Goal: Task Accomplishment & Management: Manage account settings

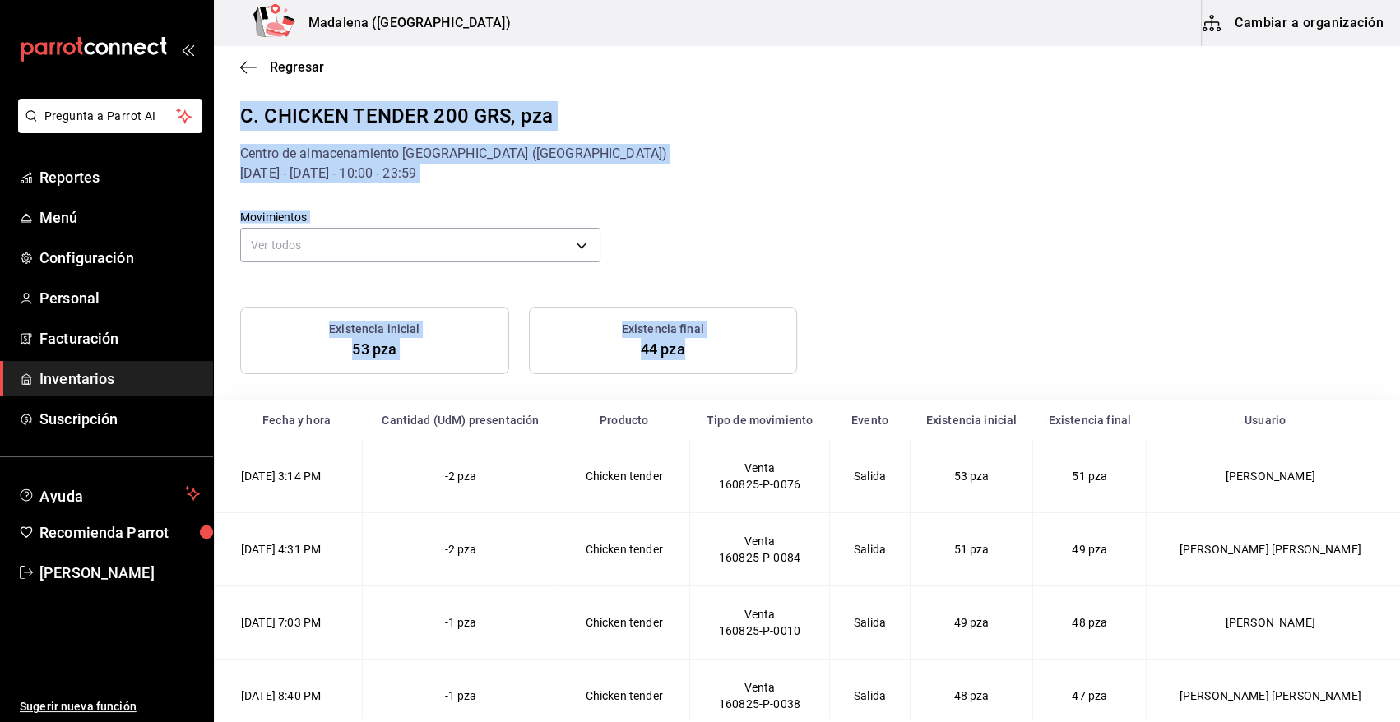
scroll to position [239, 0]
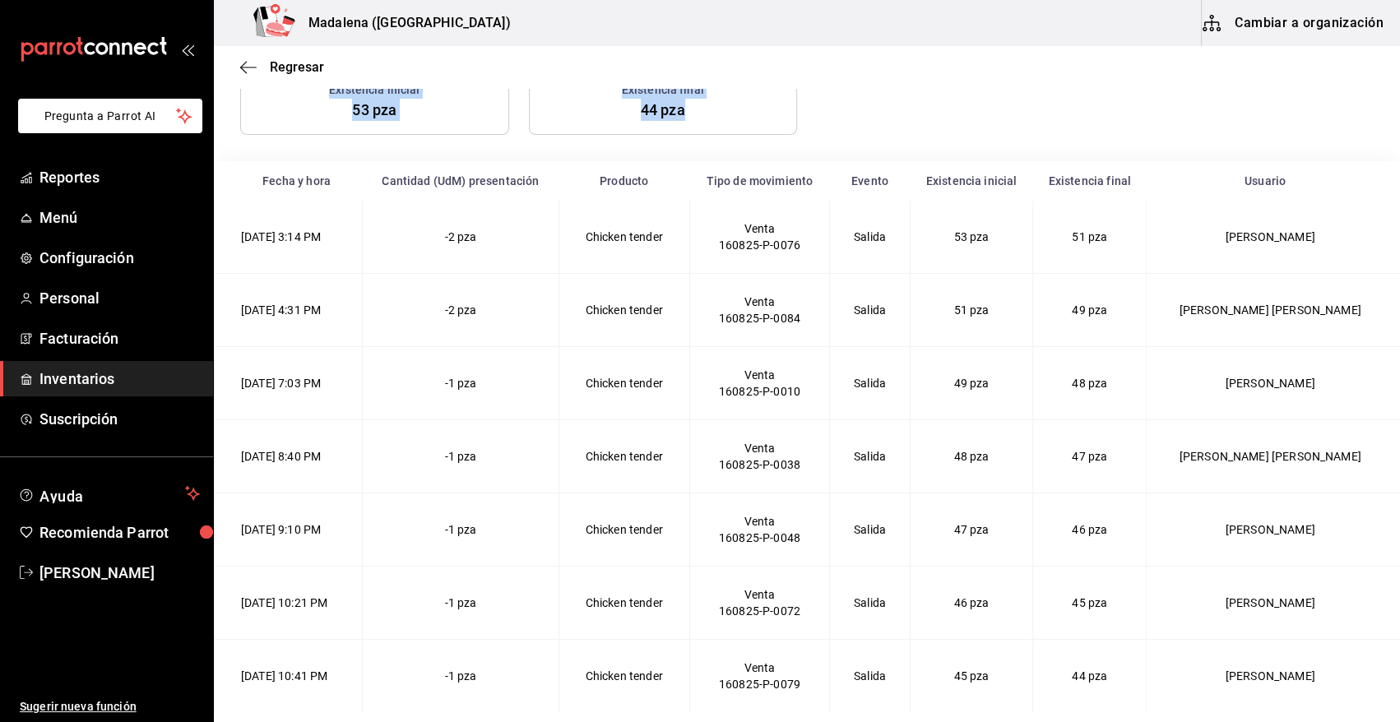
click at [112, 378] on span "Inventarios" at bounding box center [119, 379] width 160 height 22
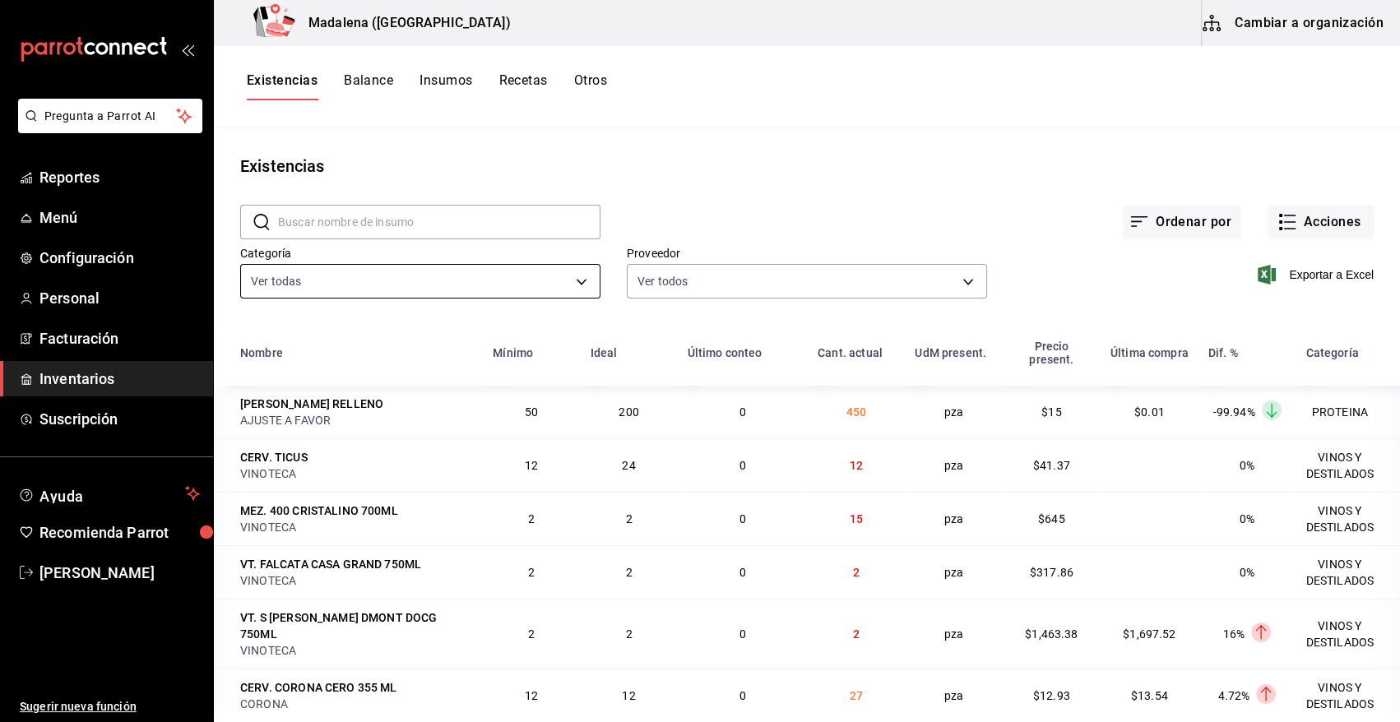
click at [568, 276] on body "Pregunta a Parrot AI Reportes Menú Configuración Personal Facturación Inventari…" at bounding box center [700, 355] width 1400 height 711
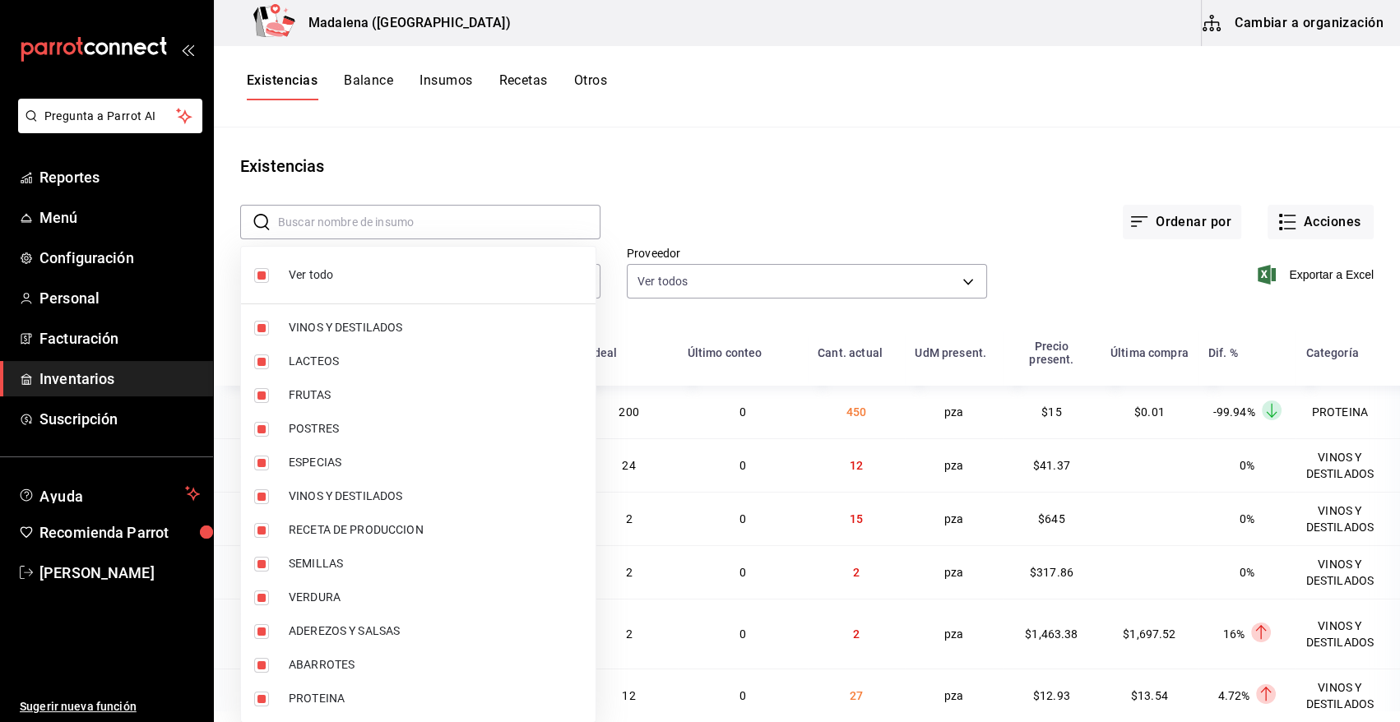
click at [304, 280] on span "Ver todo" at bounding box center [436, 275] width 294 height 17
checkbox input "false"
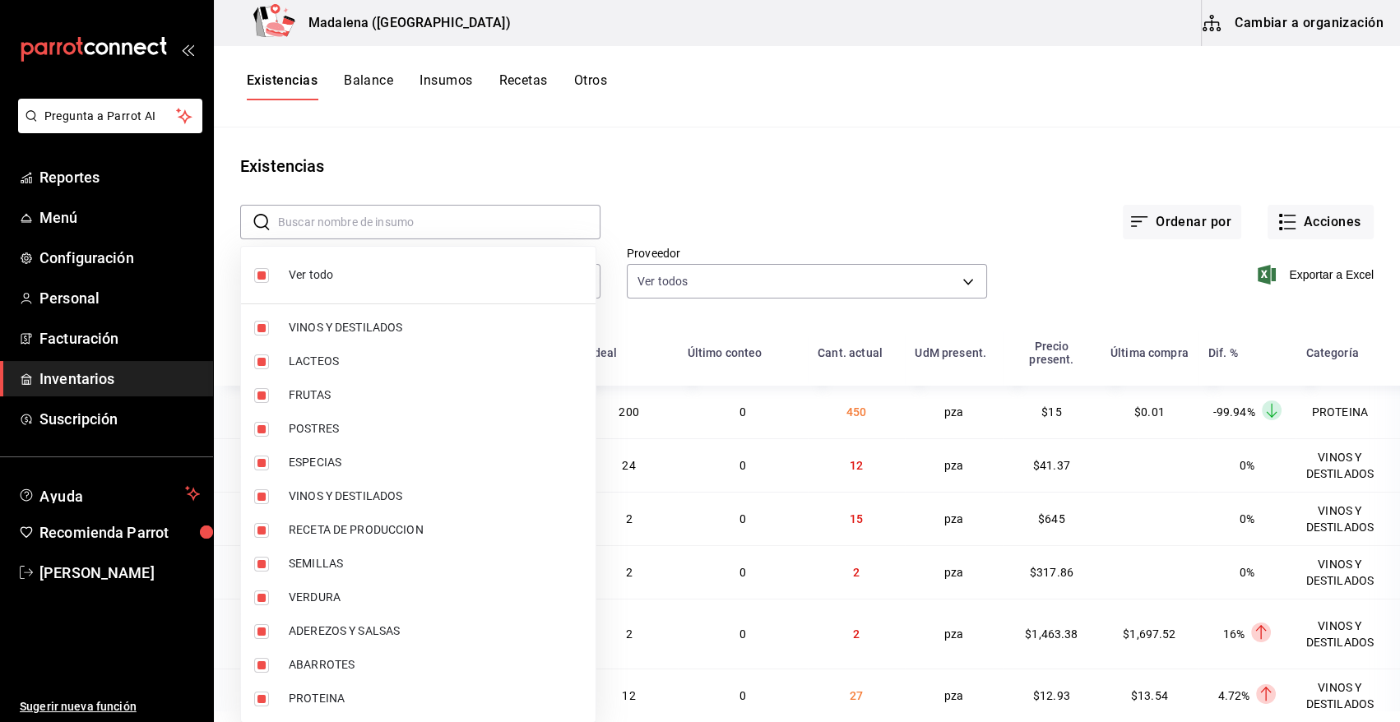
checkbox input "false"
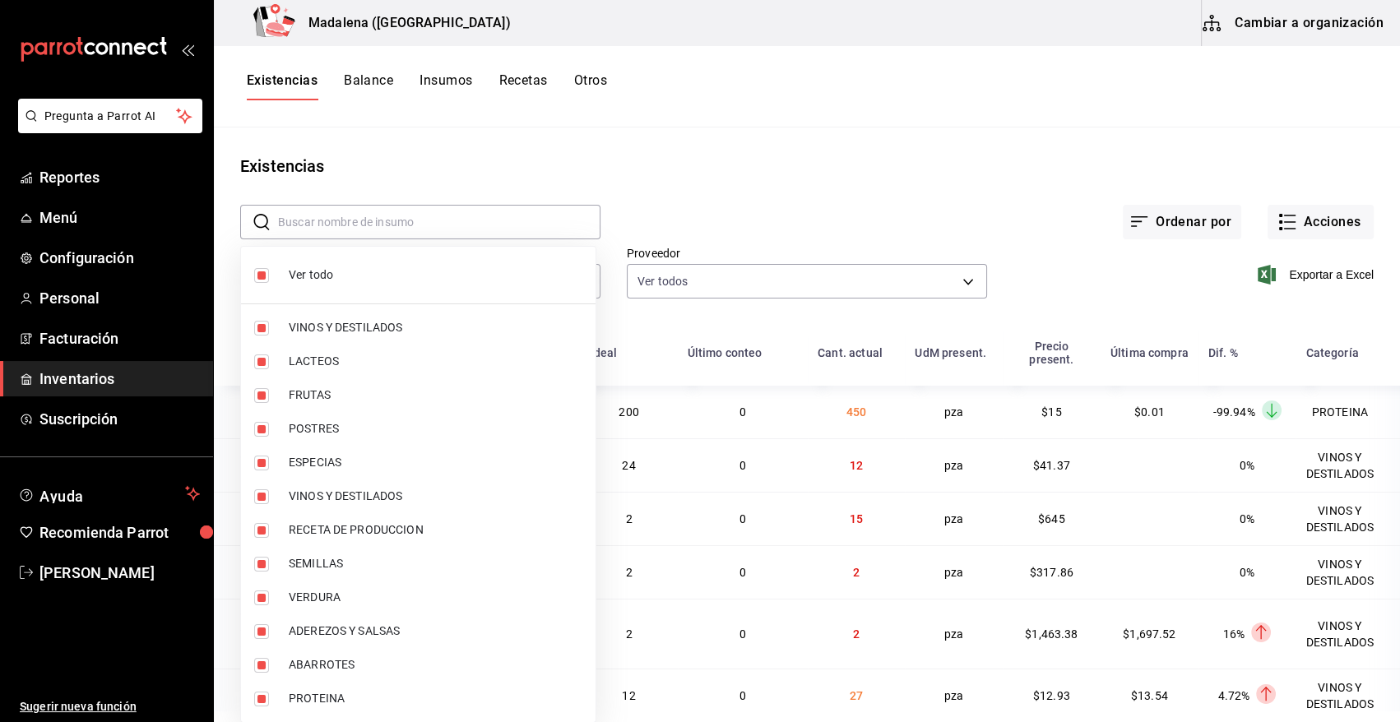
checkbox input "false"
click at [328, 430] on span "POSTRES" at bounding box center [436, 428] width 294 height 17
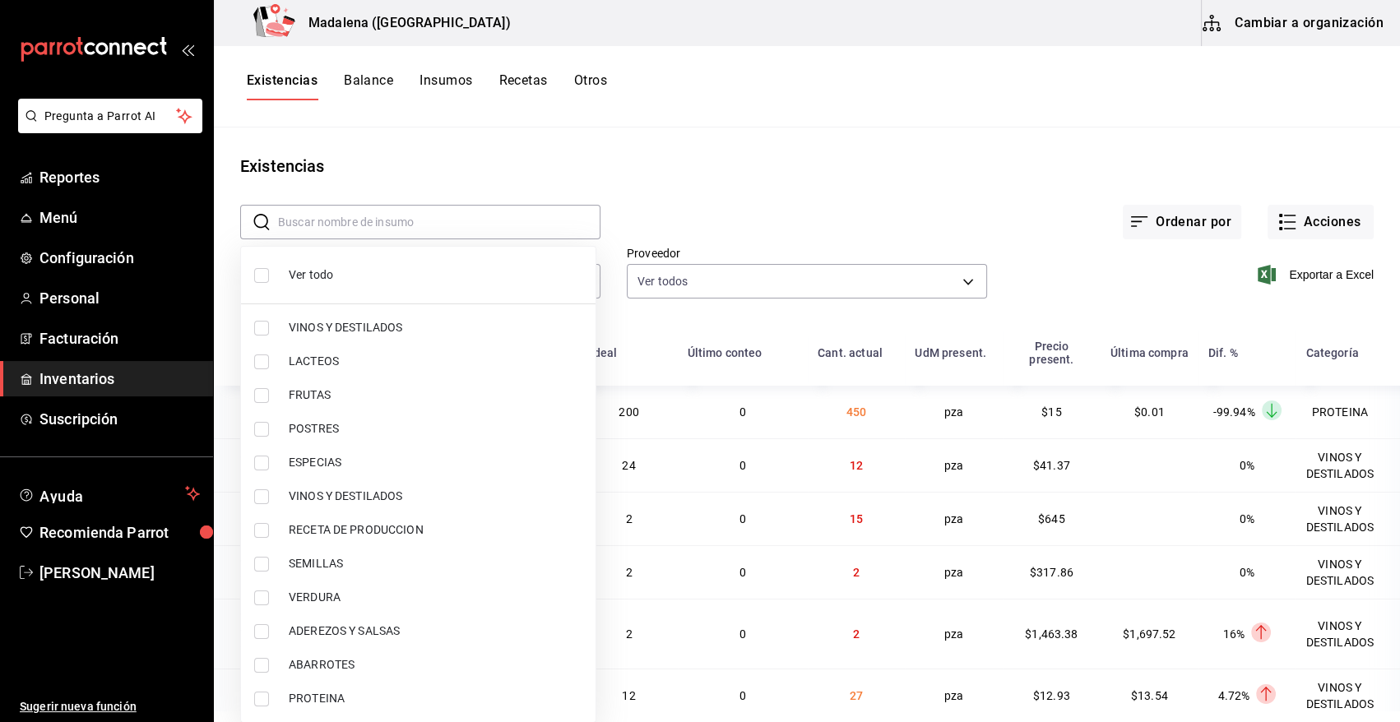
type input "3d4d0859-5b71-4f5b-9840-44b415c02431"
checkbox input "true"
click at [320, 690] on span "PROTEINA" at bounding box center [436, 698] width 294 height 17
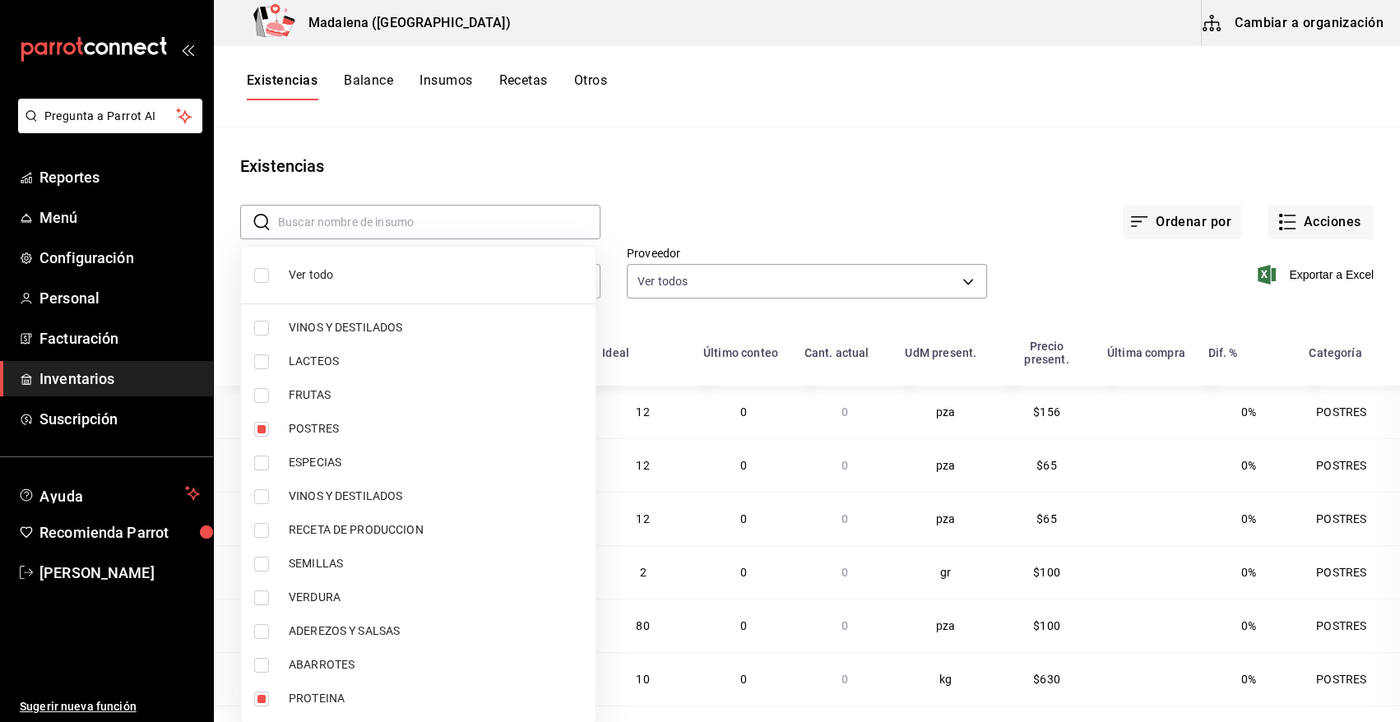
type input "3d4d0859-5b71-4f5b-9840-44b415c02431,3e90cef9-1dc9-474d-8316-d124f624c148"
checkbox input "true"
click at [1312, 216] on div at bounding box center [700, 361] width 1400 height 722
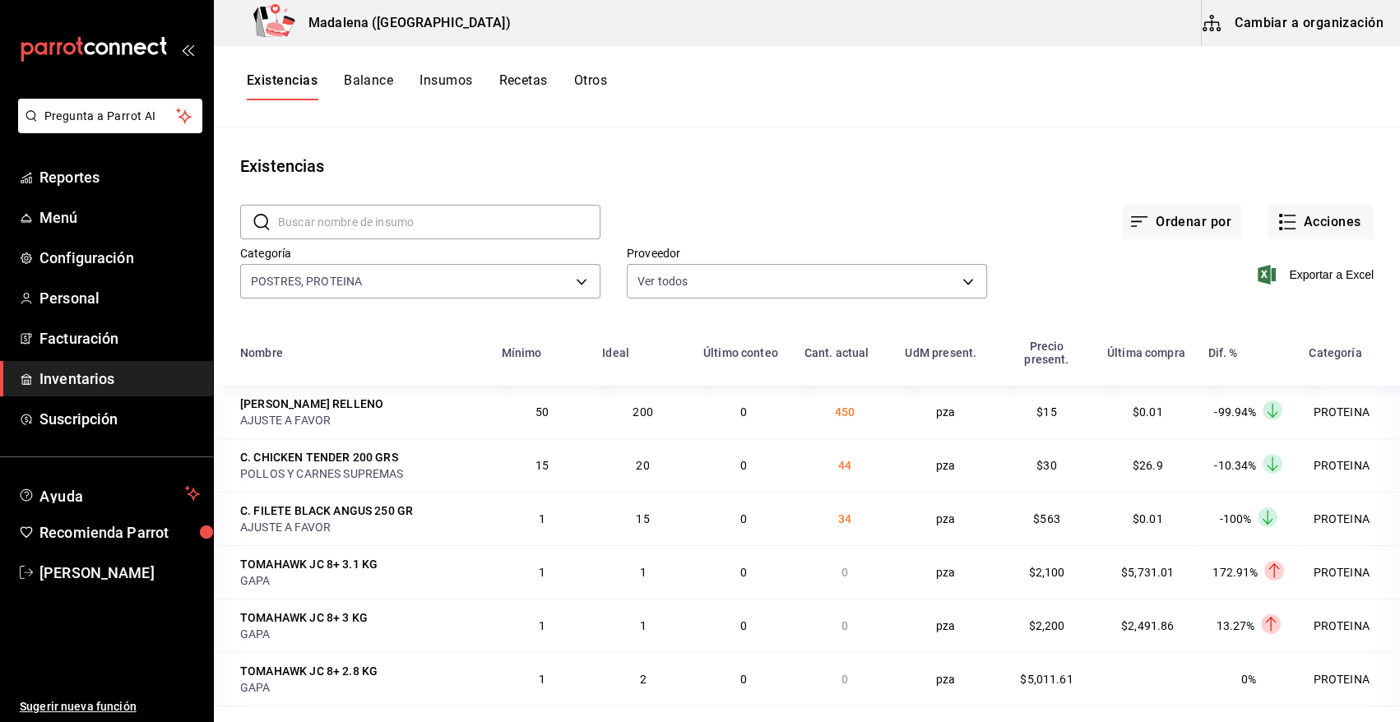
click at [1312, 216] on button "Acciones" at bounding box center [1321, 222] width 106 height 35
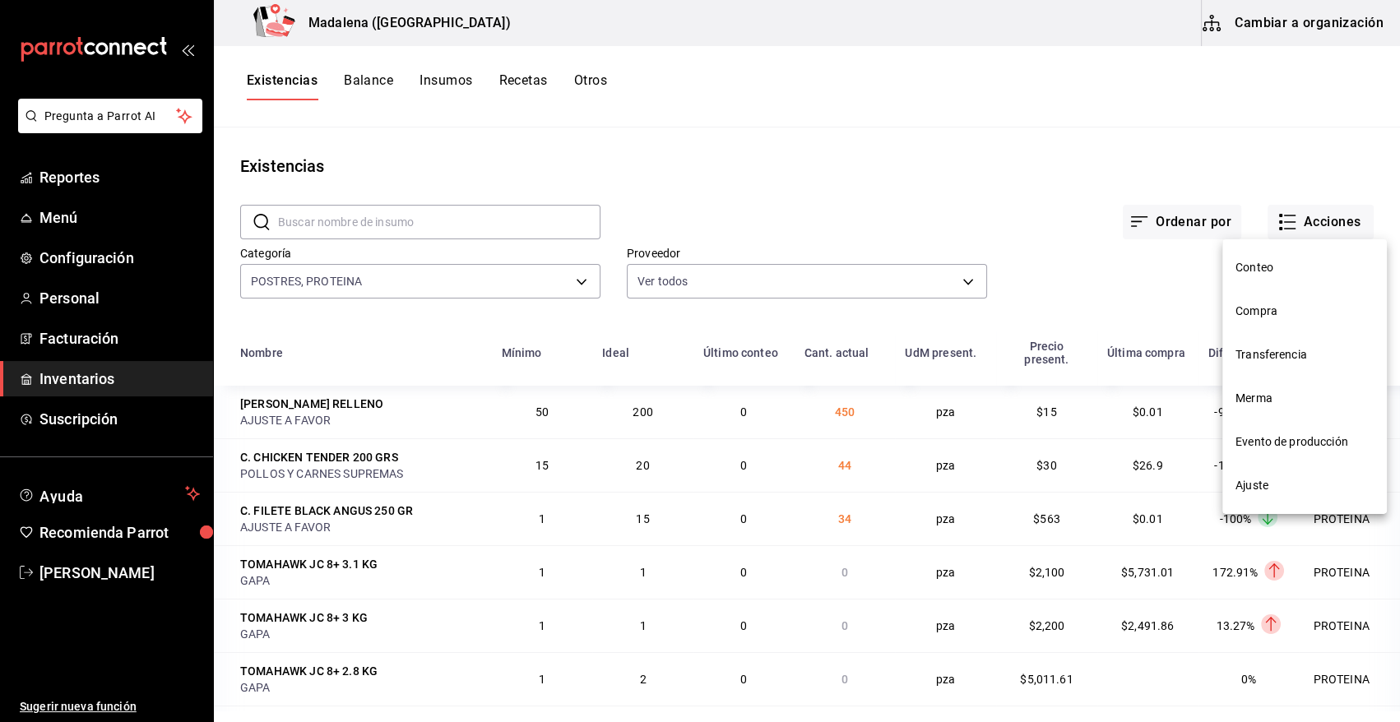
click at [1047, 225] on div at bounding box center [700, 361] width 1400 height 722
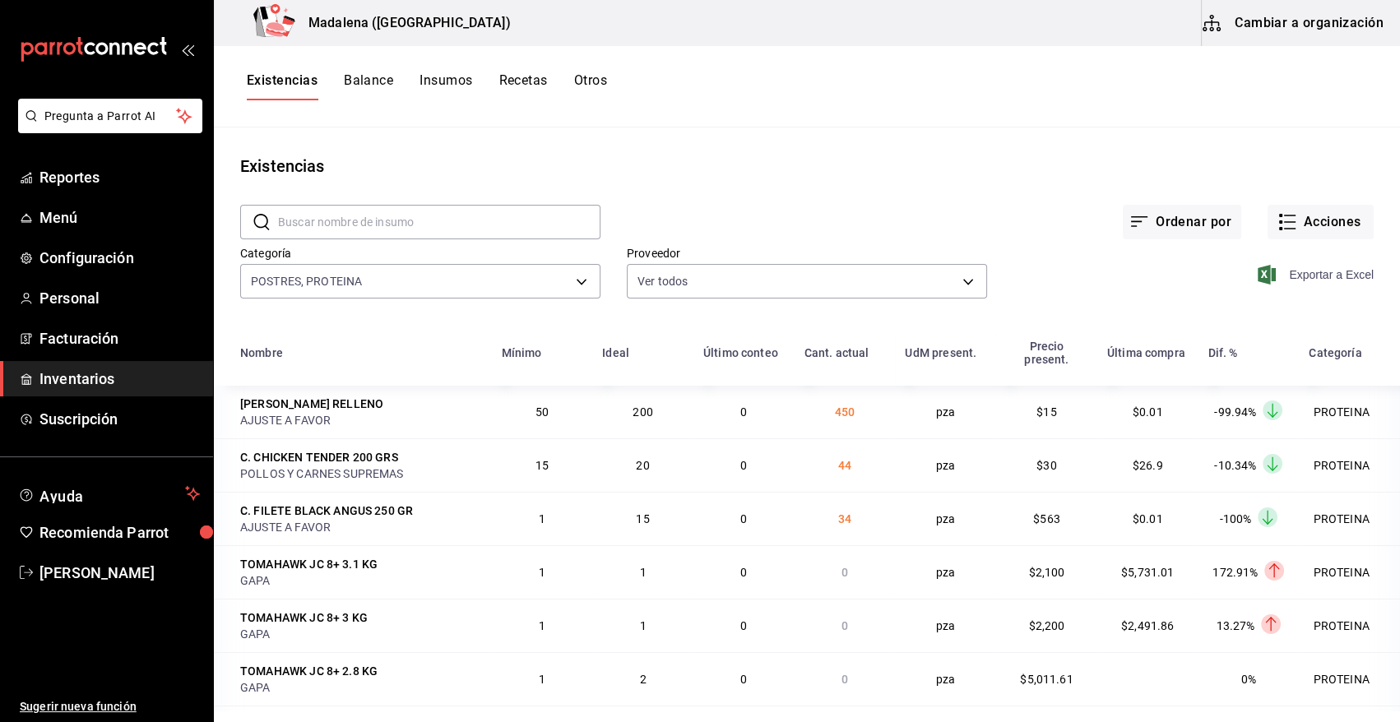
click at [1316, 276] on span "Exportar a Excel" at bounding box center [1317, 275] width 113 height 20
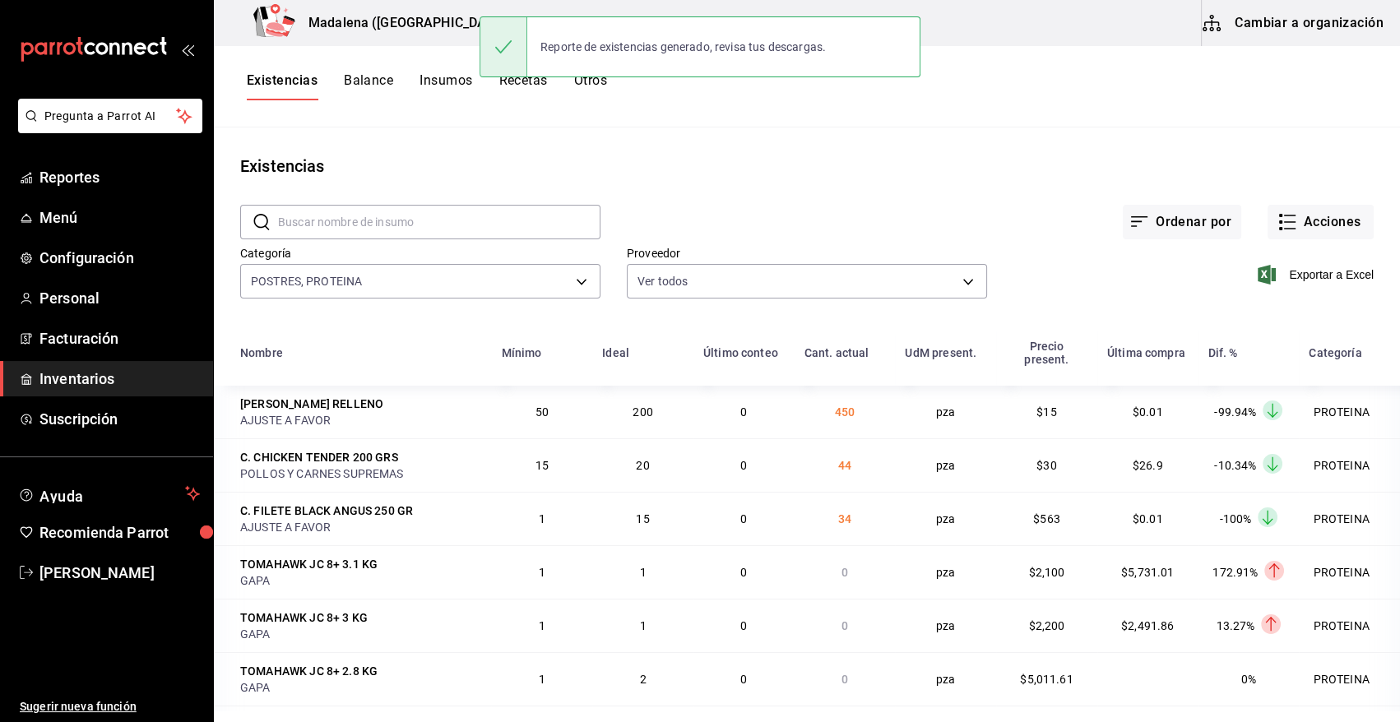
click at [836, 198] on div "Ordenar por Acciones" at bounding box center [987, 209] width 773 height 61
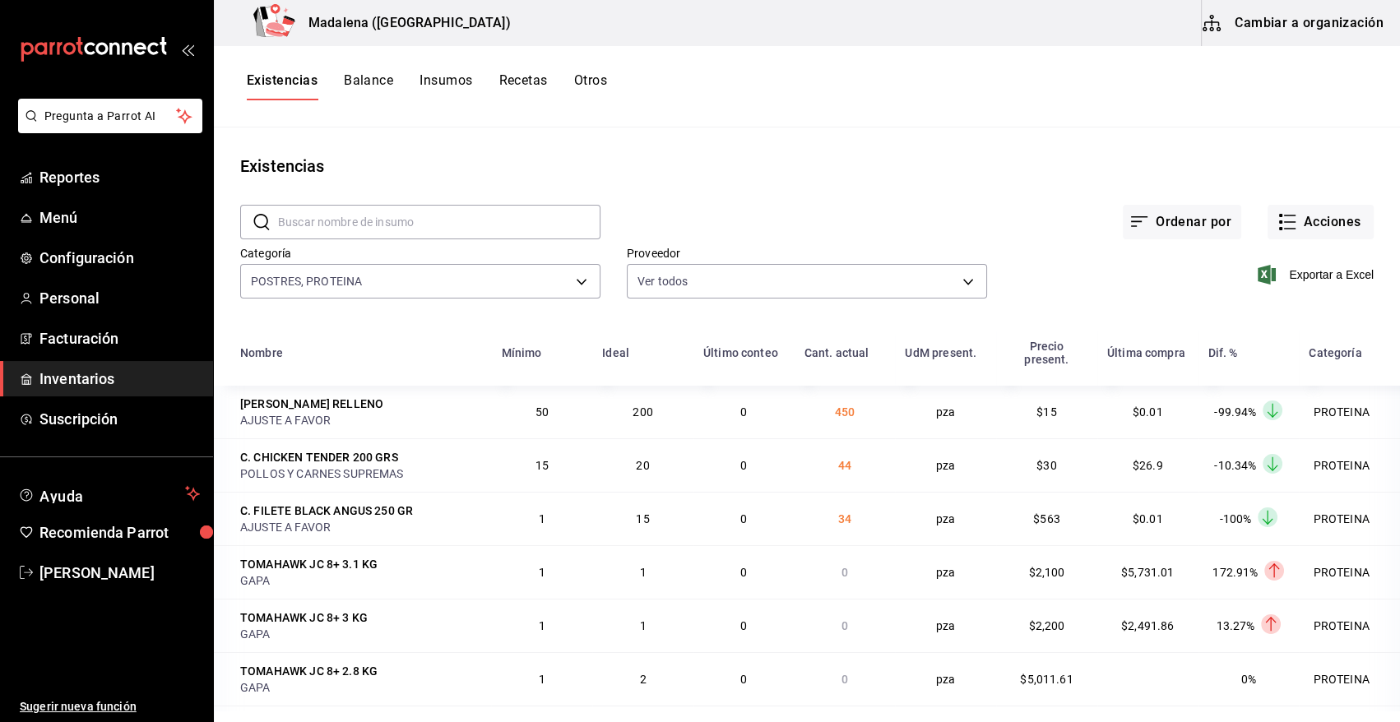
click at [100, 379] on span "Inventarios" at bounding box center [119, 379] width 160 height 22
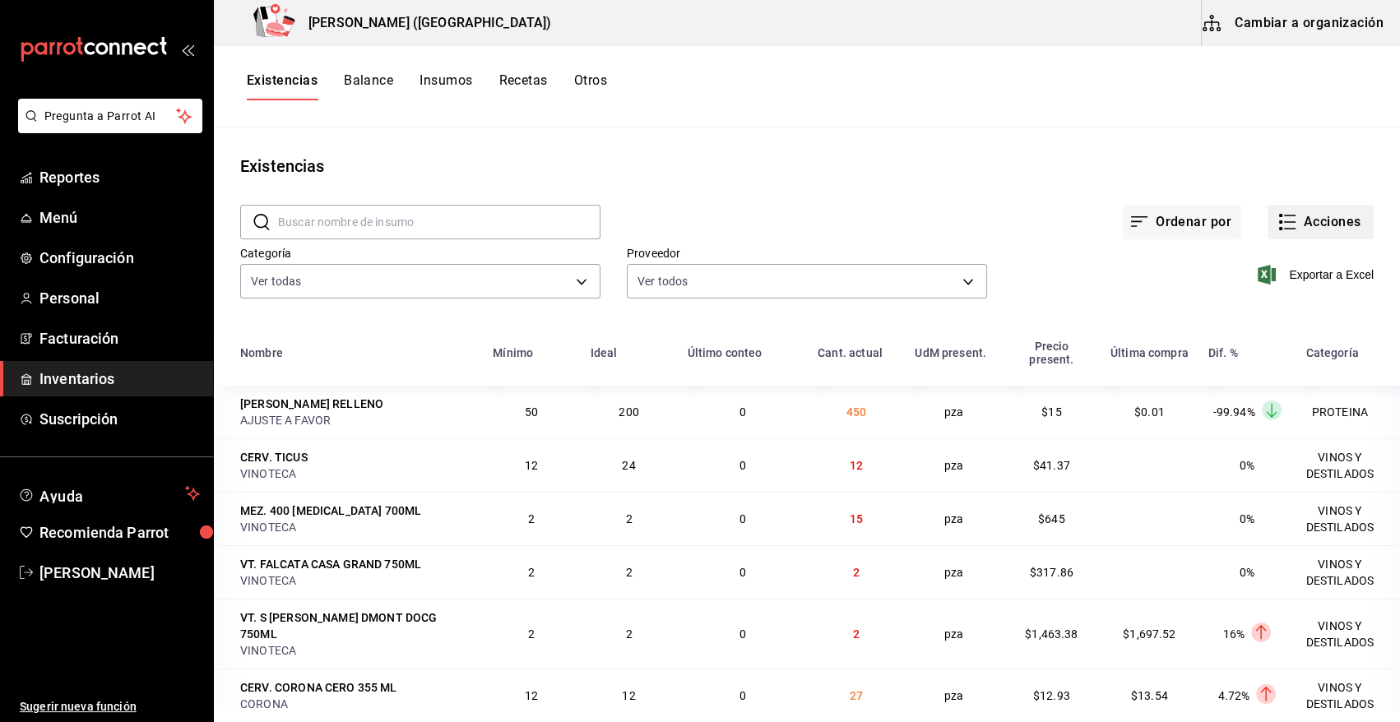
click at [1327, 229] on button "Acciones" at bounding box center [1321, 222] width 106 height 35
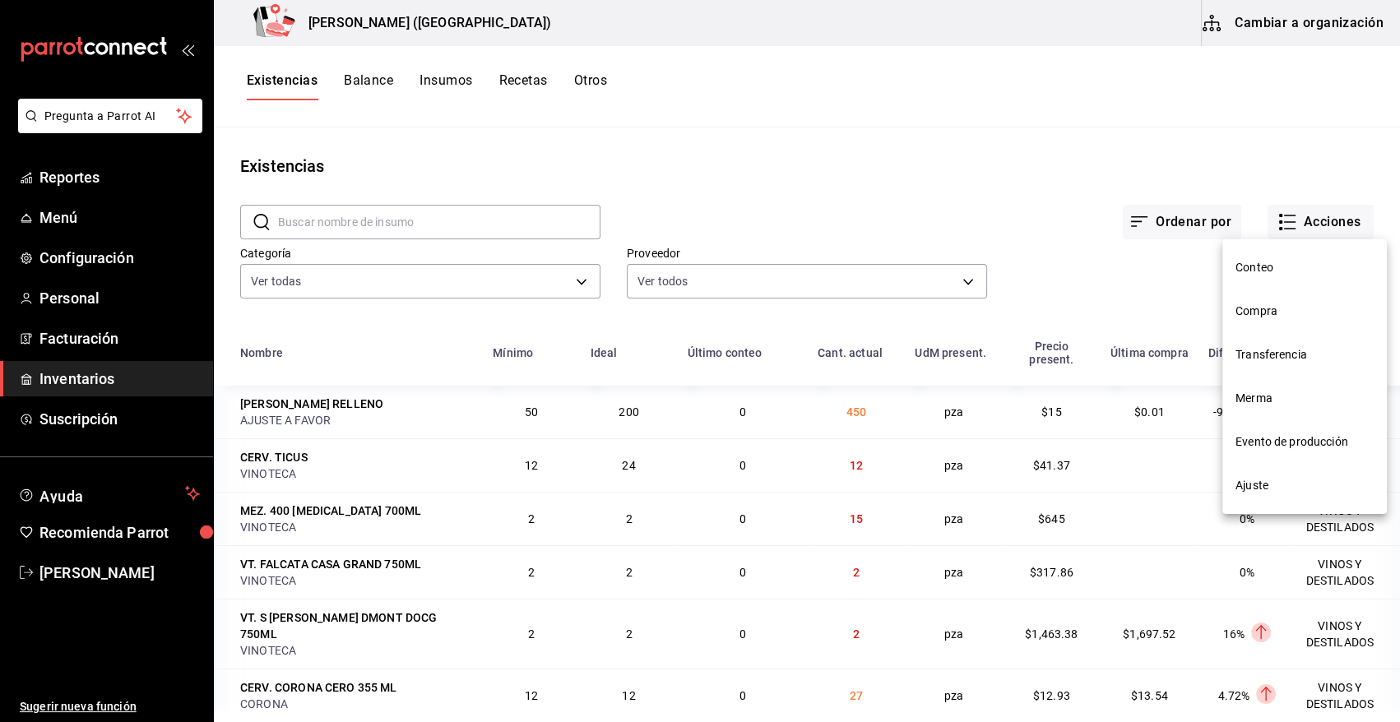
click at [1268, 403] on span "Merma" at bounding box center [1305, 398] width 138 height 17
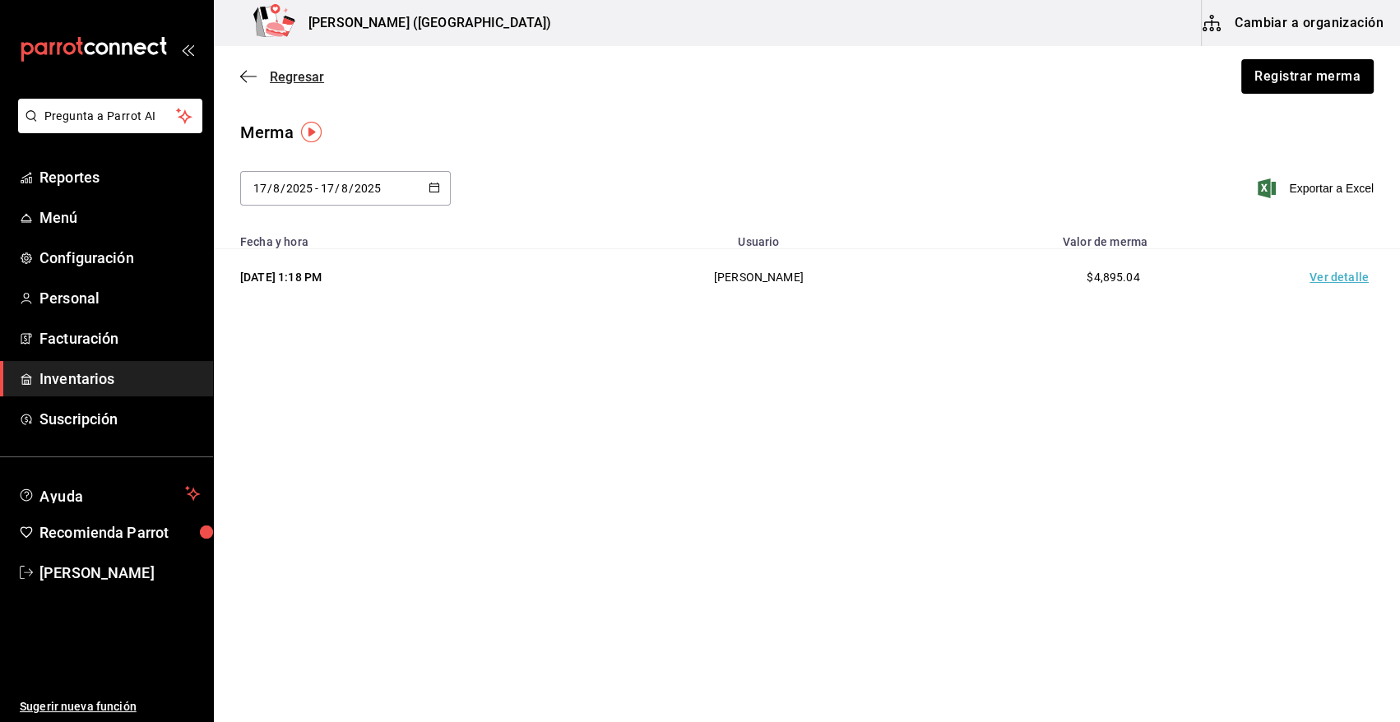
click at [279, 77] on span "Regresar" at bounding box center [297, 77] width 54 height 16
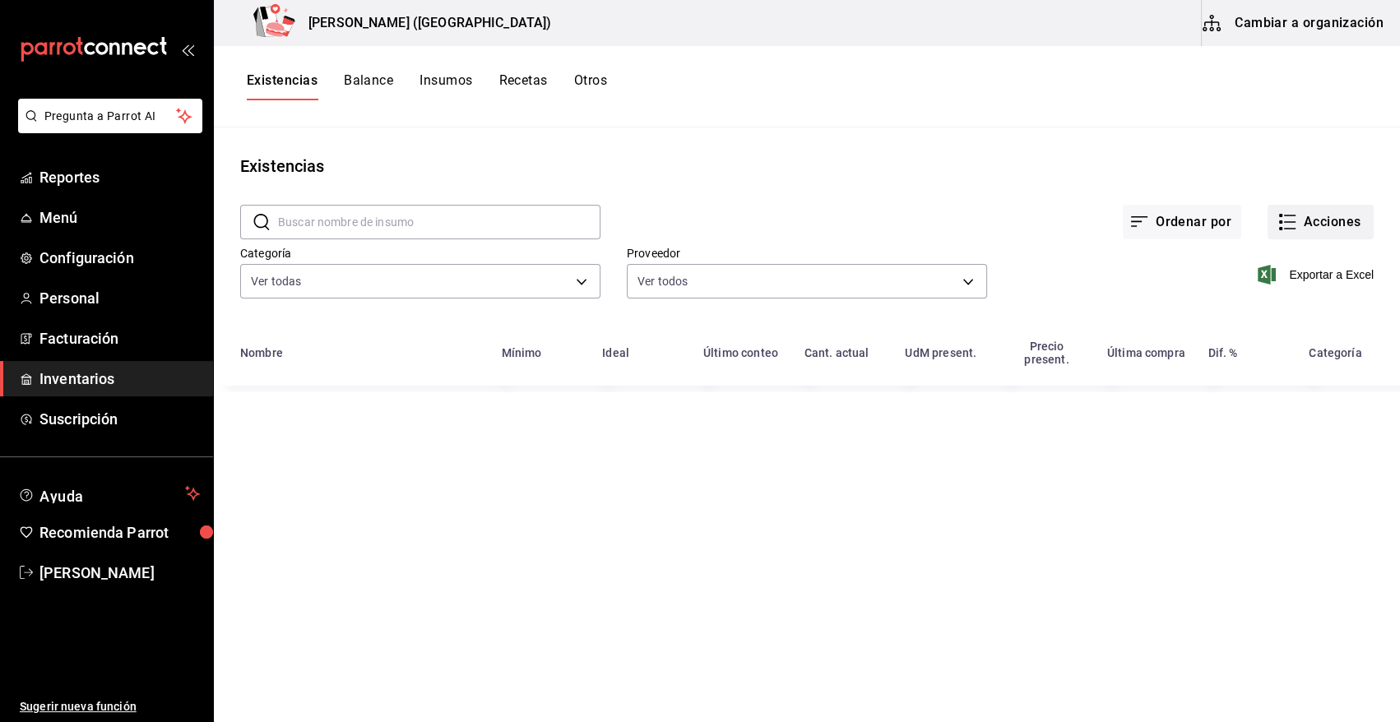
click at [1296, 228] on icon "button" at bounding box center [1288, 222] width 20 height 20
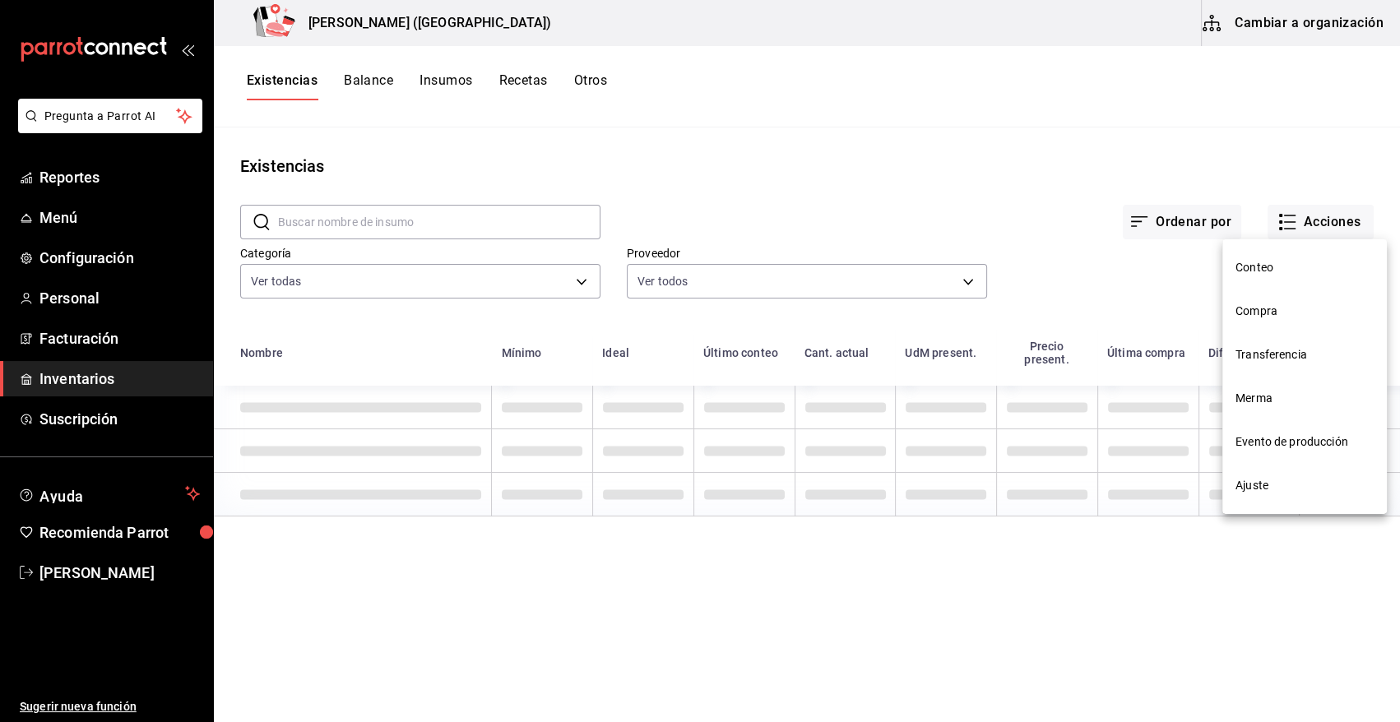
click at [1266, 313] on span "Compra" at bounding box center [1305, 311] width 138 height 17
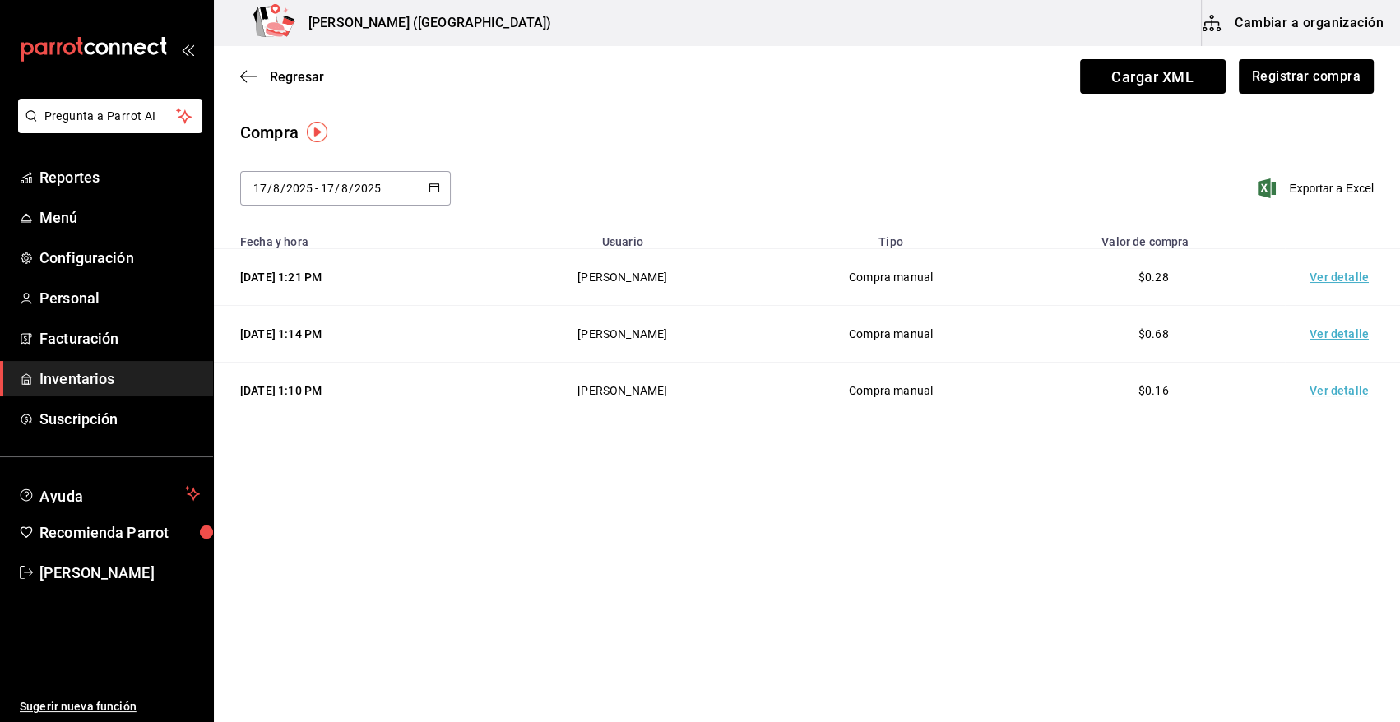
click at [1338, 274] on td "Ver detalle" at bounding box center [1342, 277] width 115 height 57
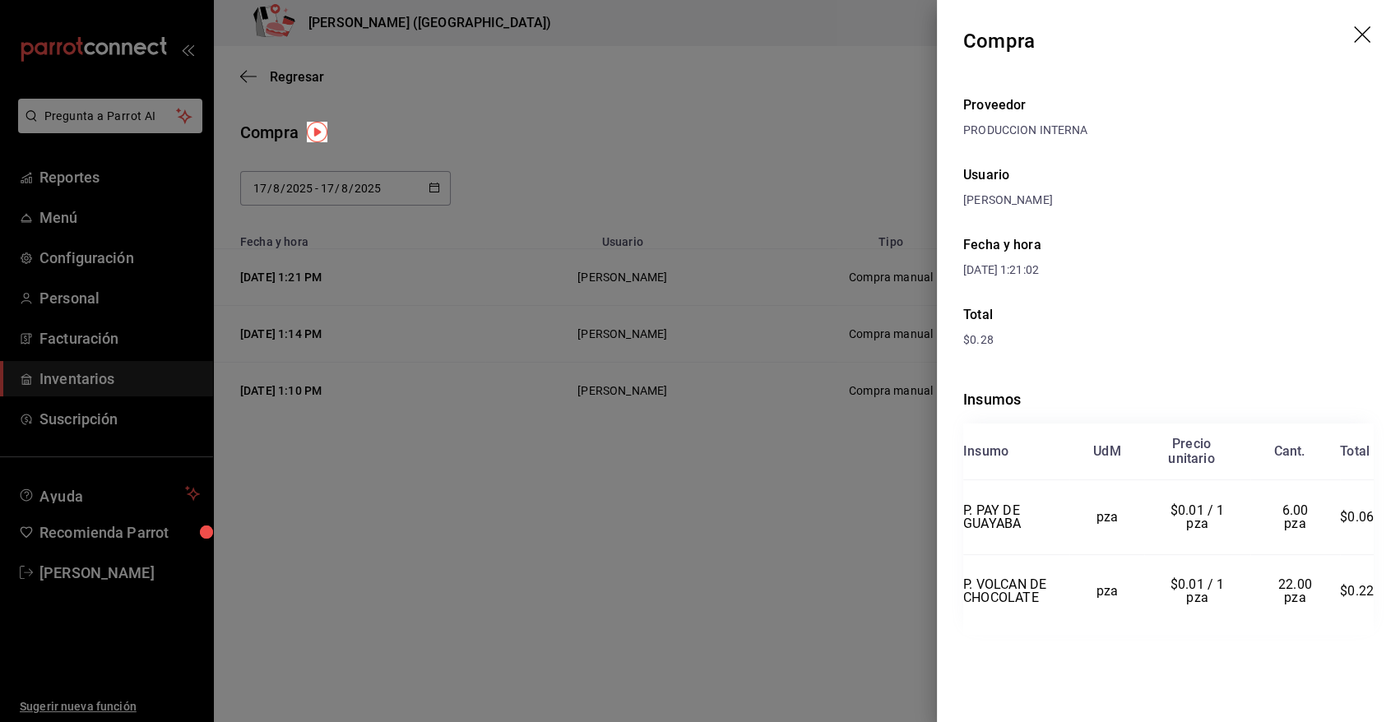
click at [1363, 32] on icon "drag" at bounding box center [1364, 36] width 20 height 20
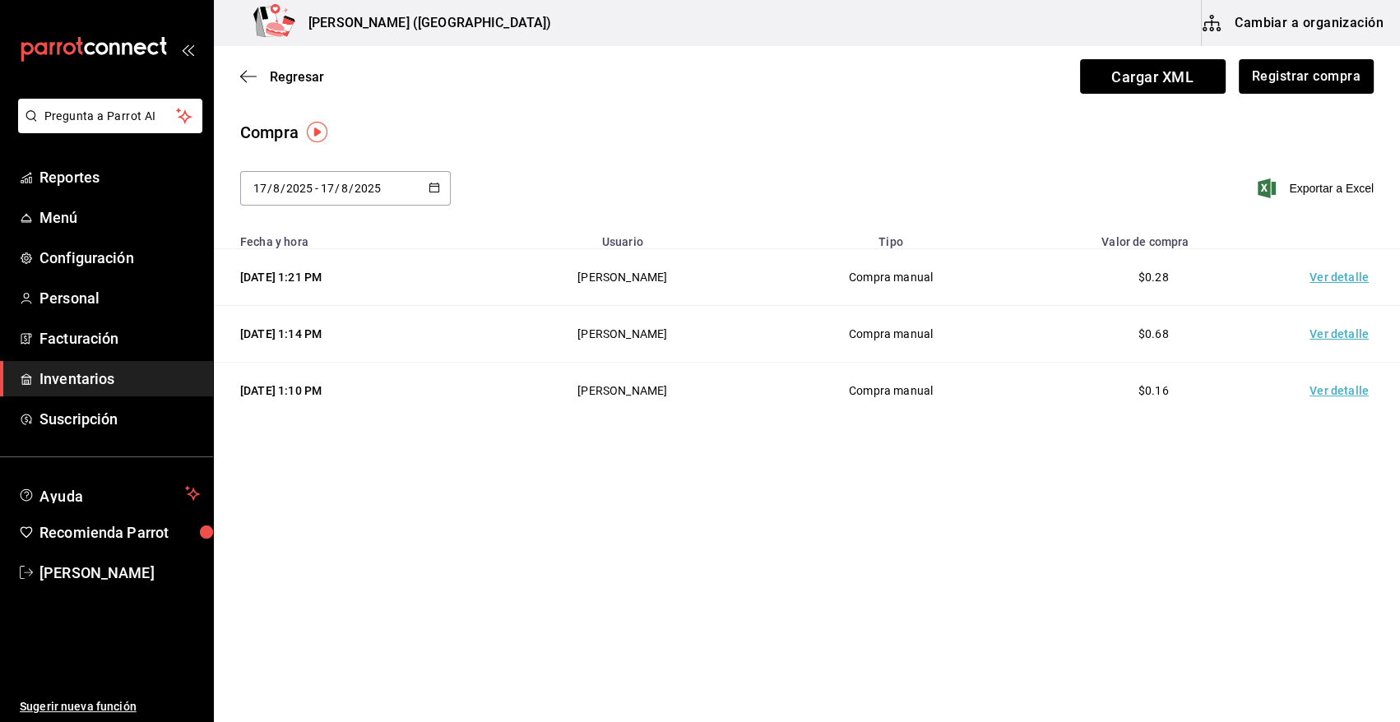
click at [1340, 336] on td "Ver detalle" at bounding box center [1342, 334] width 115 height 57
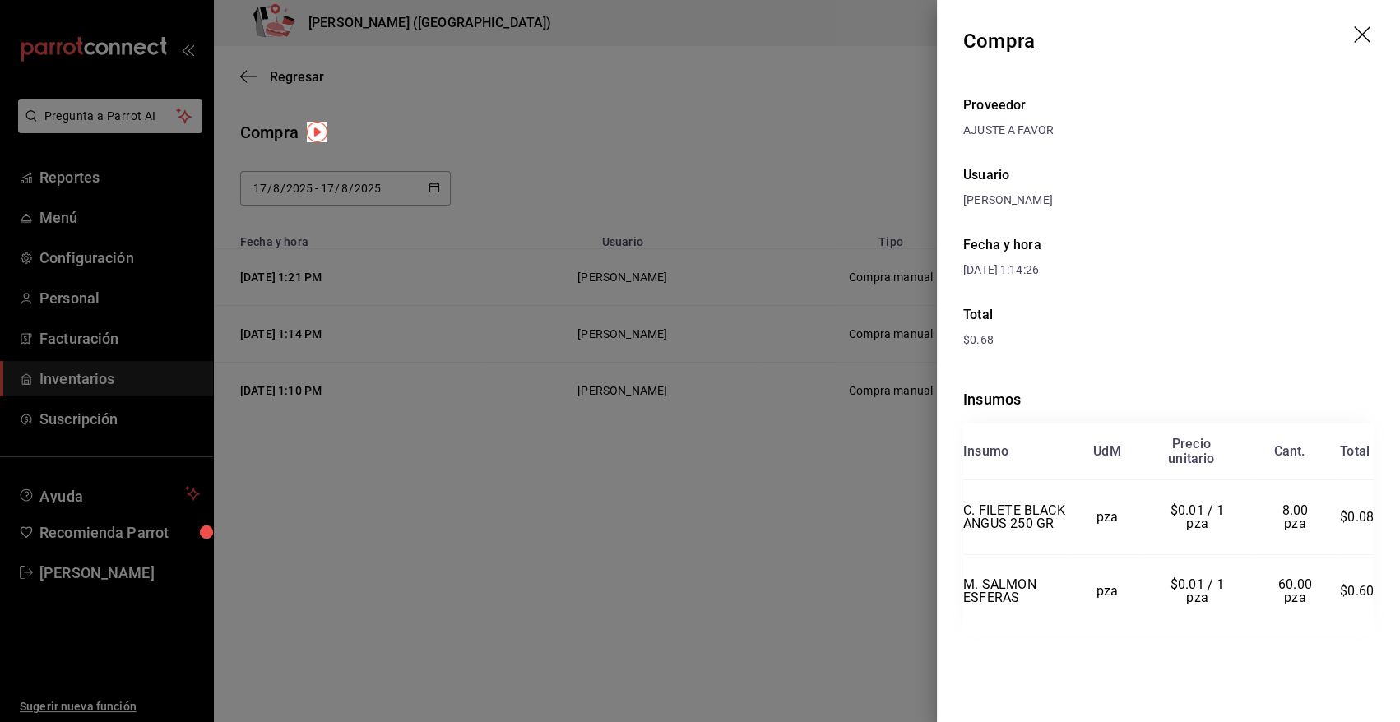
click at [1360, 35] on icon "drag" at bounding box center [1364, 36] width 20 height 20
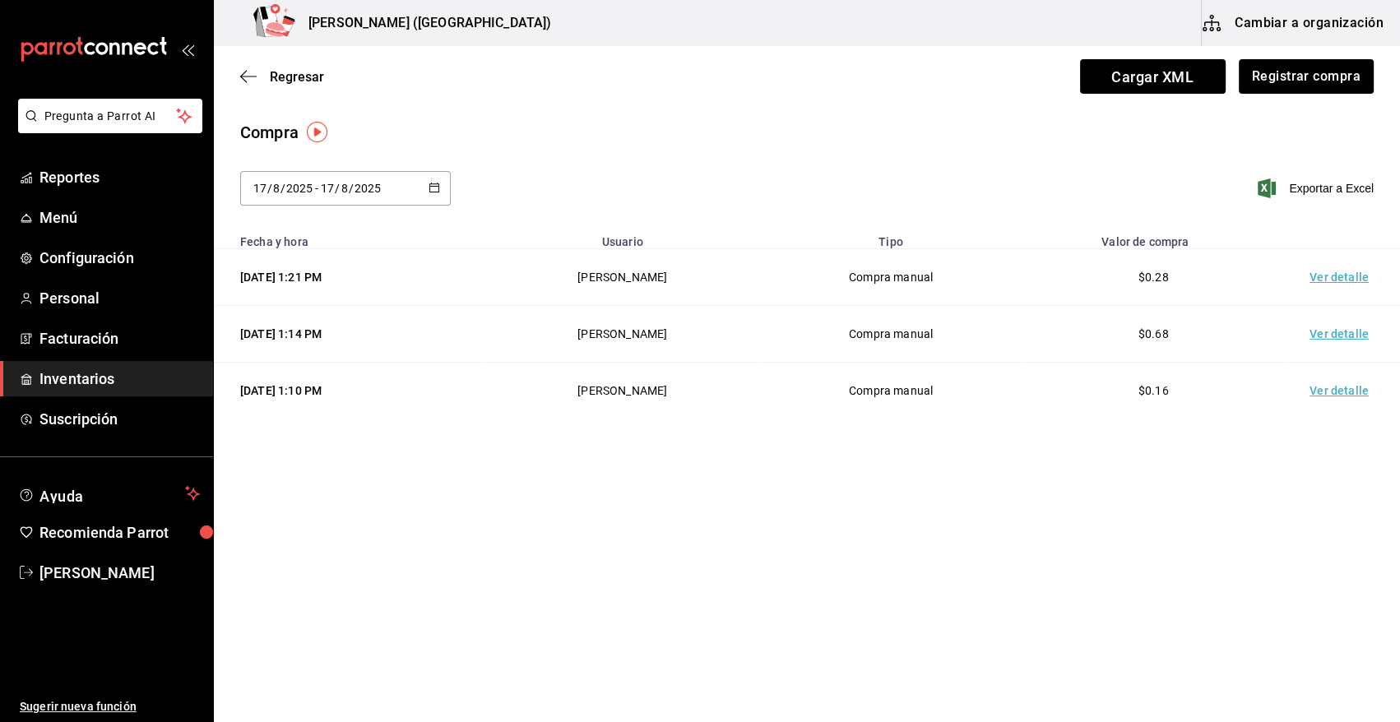
click at [1351, 388] on td "Ver detalle" at bounding box center [1342, 391] width 115 height 57
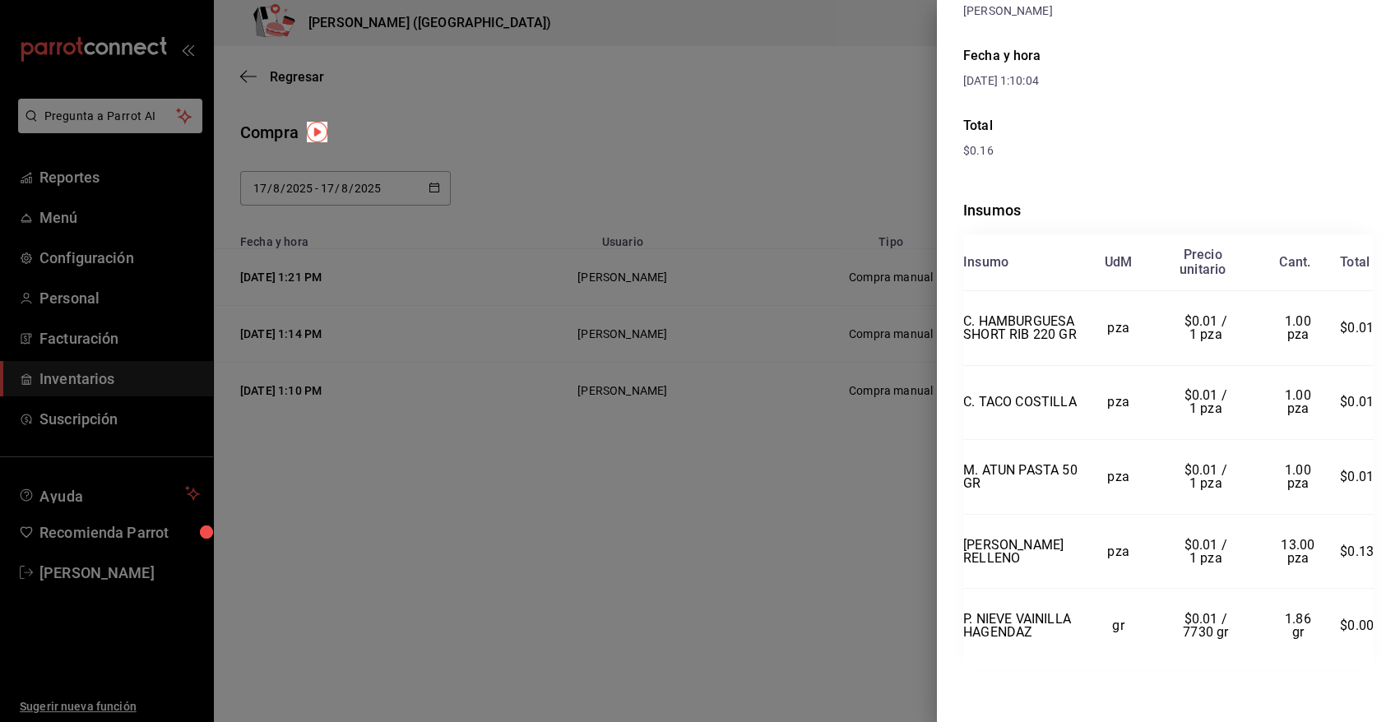
scroll to position [228, 0]
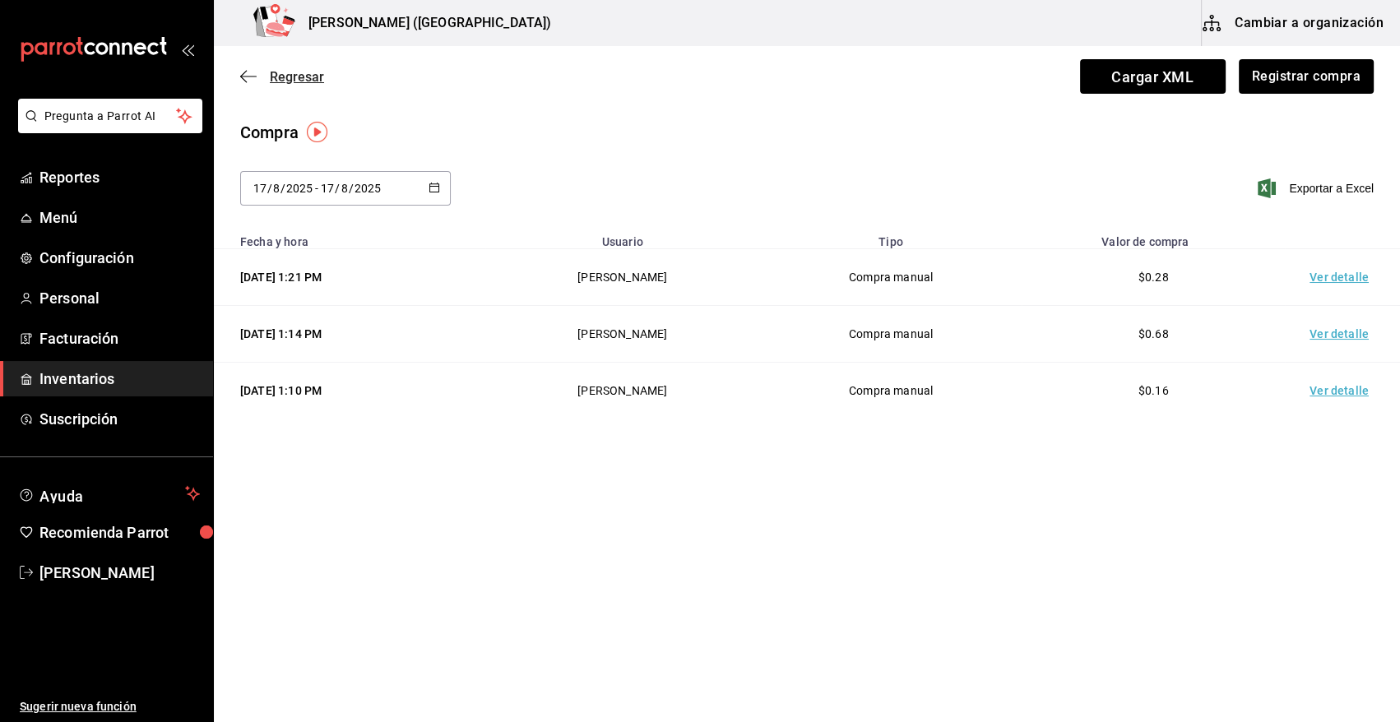
click at [310, 75] on span "Regresar" at bounding box center [297, 77] width 54 height 16
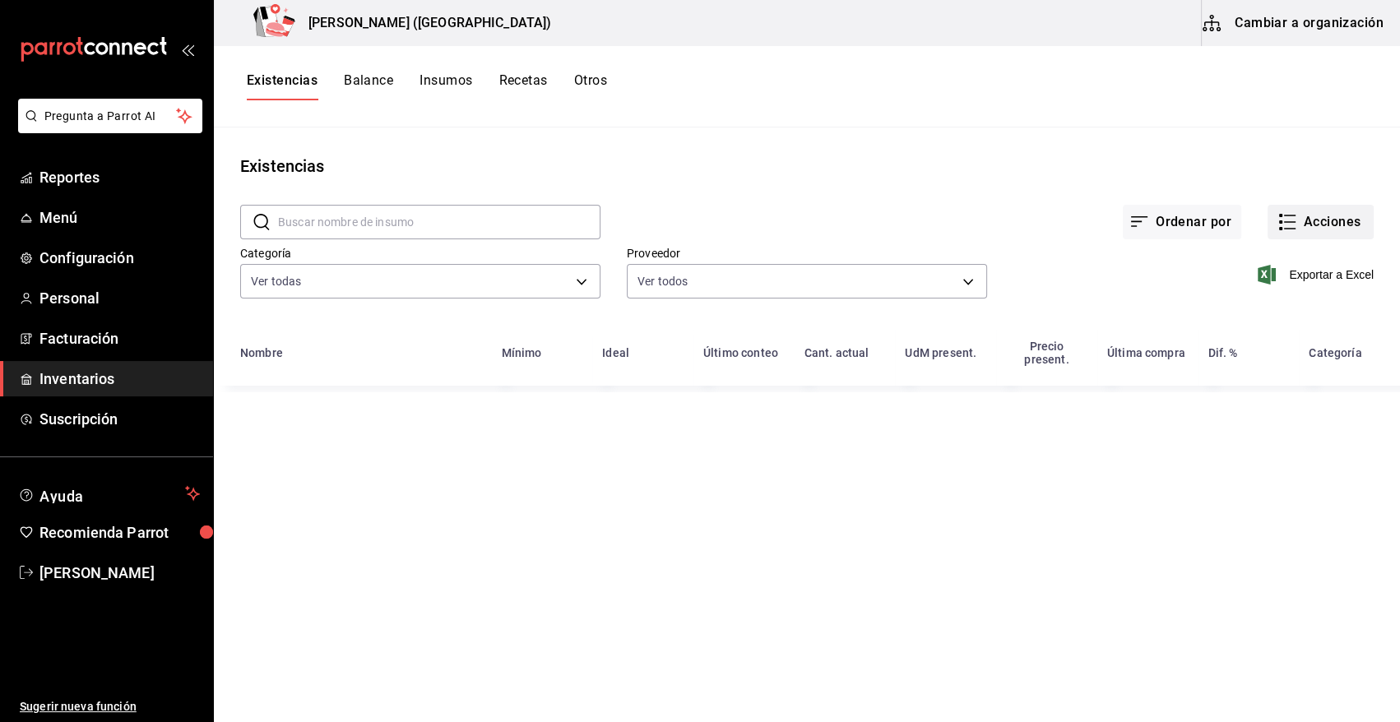
click at [1312, 230] on button "Acciones" at bounding box center [1321, 222] width 106 height 35
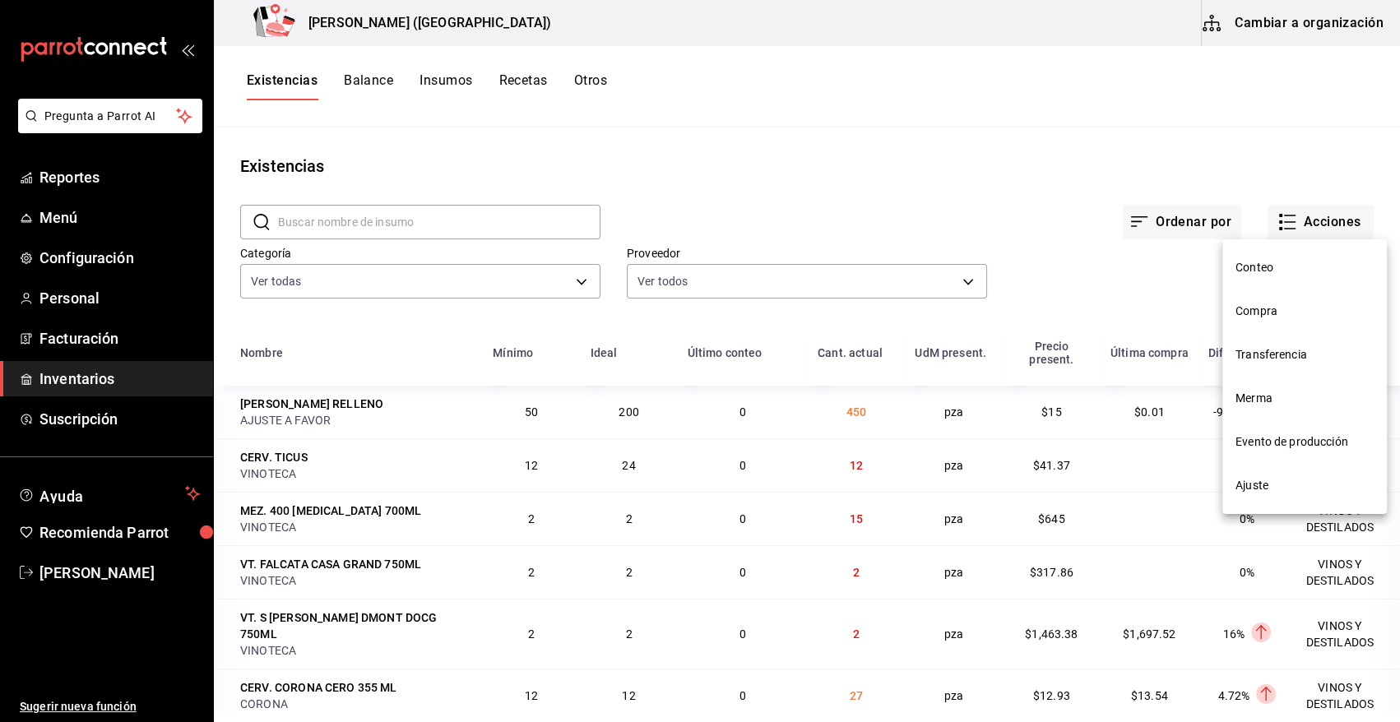
click at [1278, 310] on span "Compra" at bounding box center [1305, 311] width 138 height 17
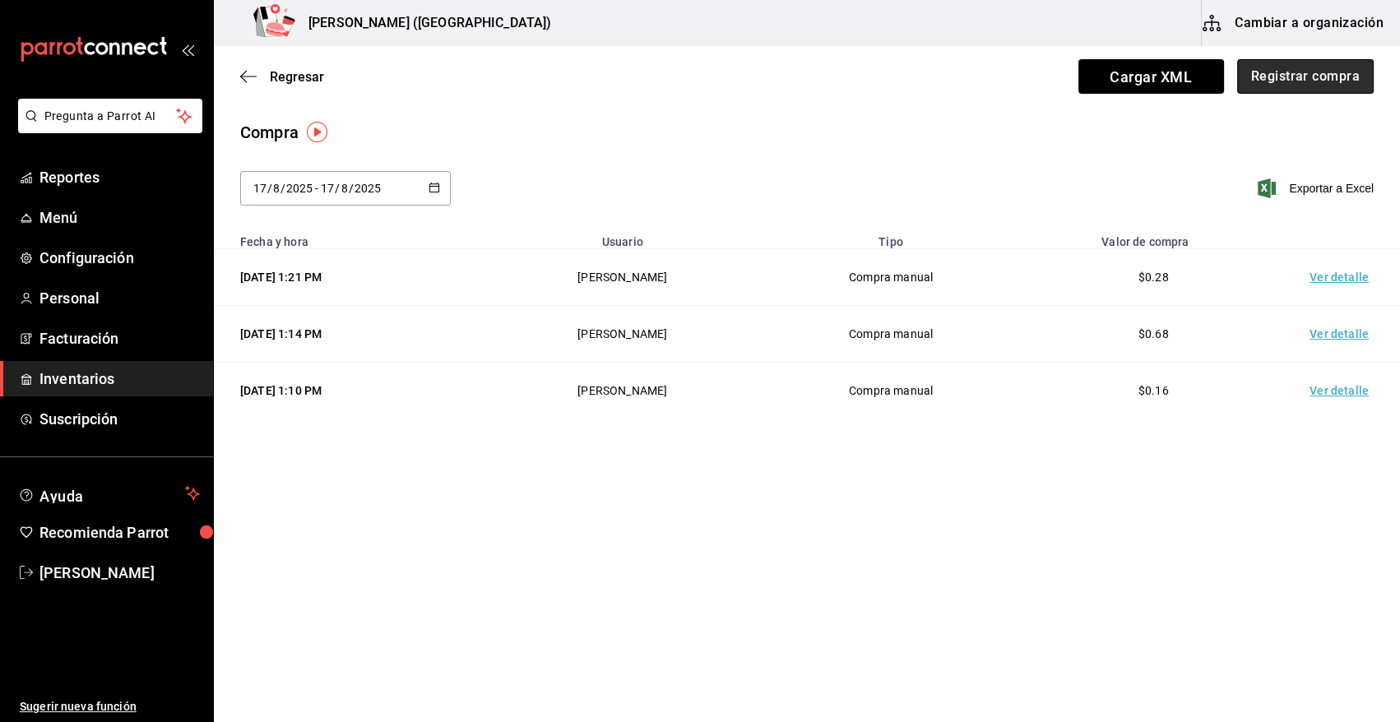
click at [1298, 74] on button "Registrar compra" at bounding box center [1305, 76] width 137 height 35
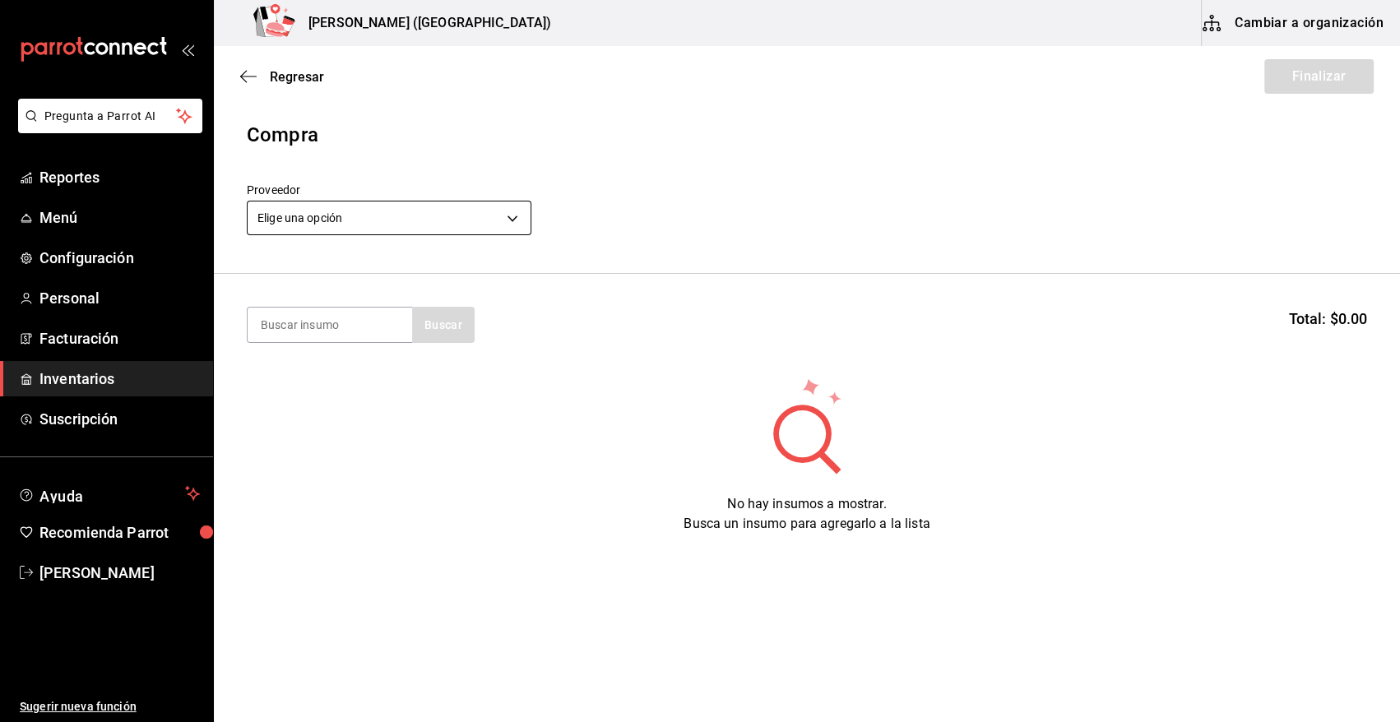
click at [359, 219] on body "Pregunta a Parrot AI Reportes Menú Configuración Personal Facturación Inventari…" at bounding box center [700, 314] width 1400 height 629
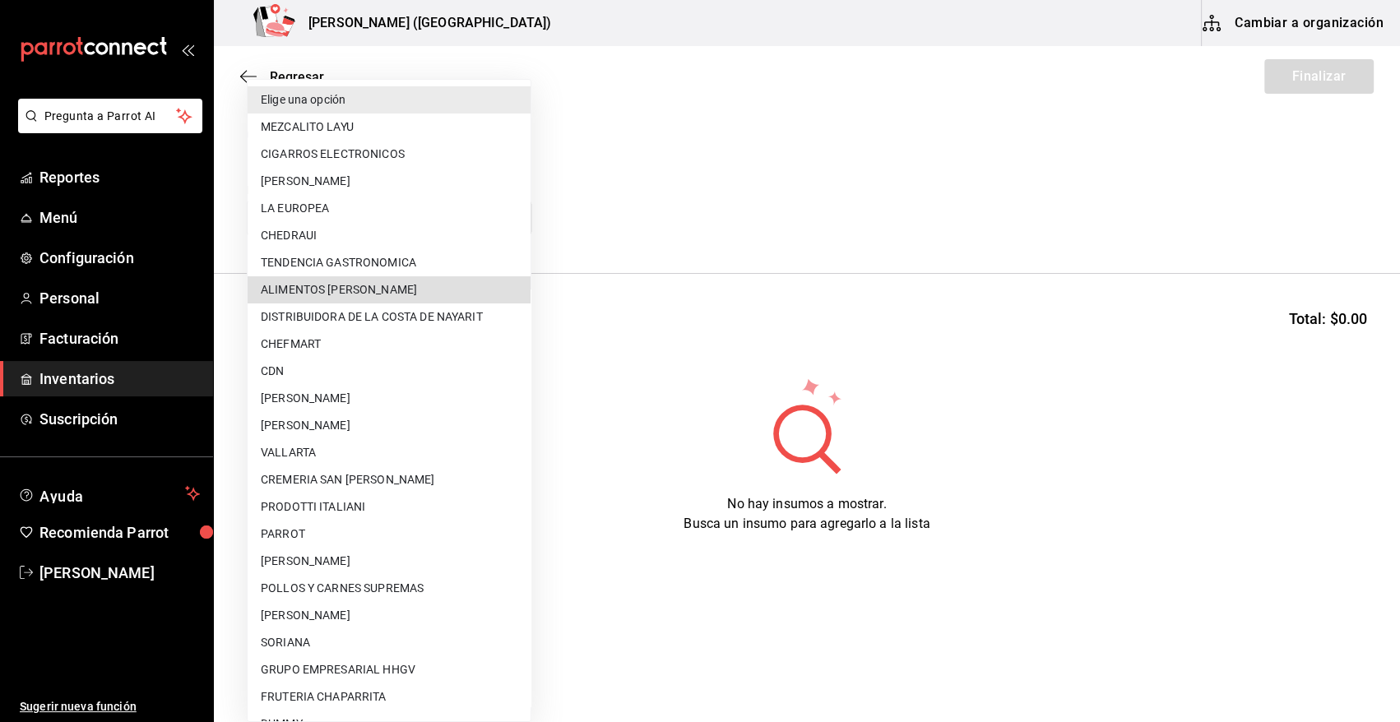
scroll to position [378, 0]
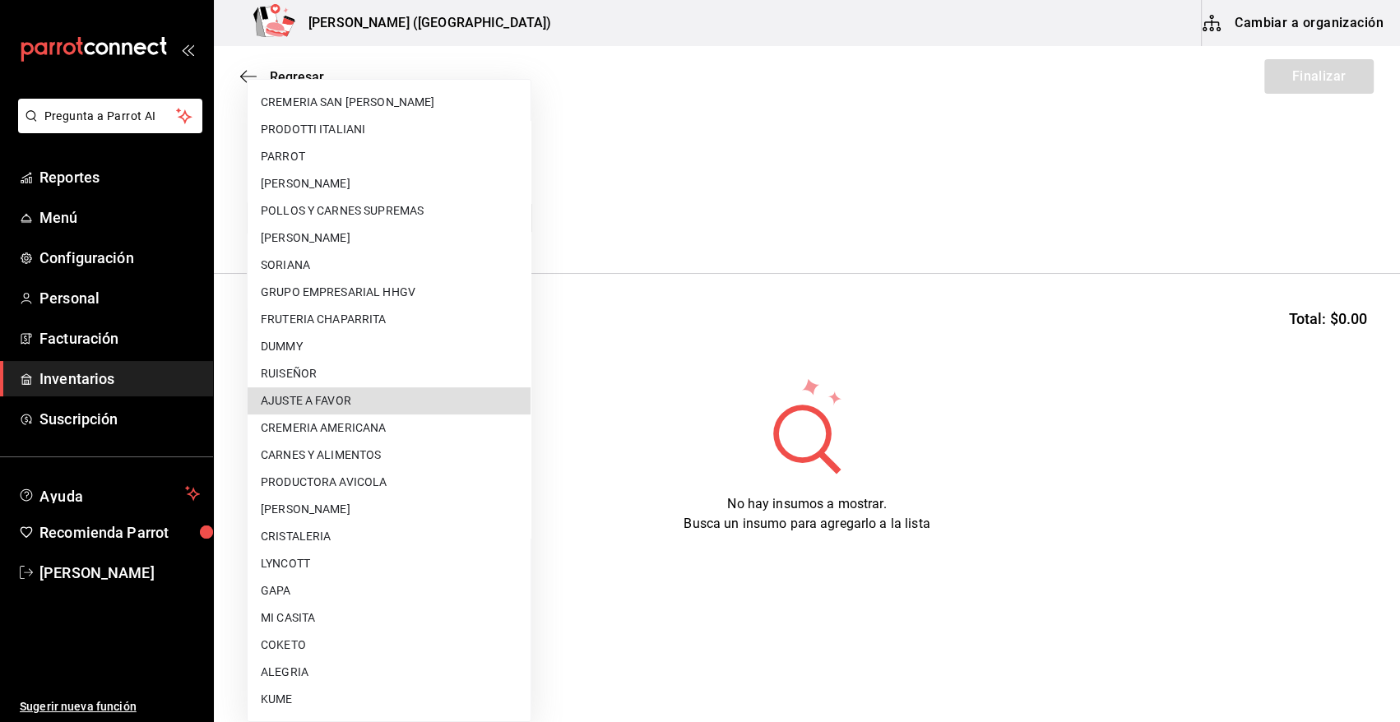
type input "dd0fbccd-e034-4acc-8432-7d1d5e23f321"
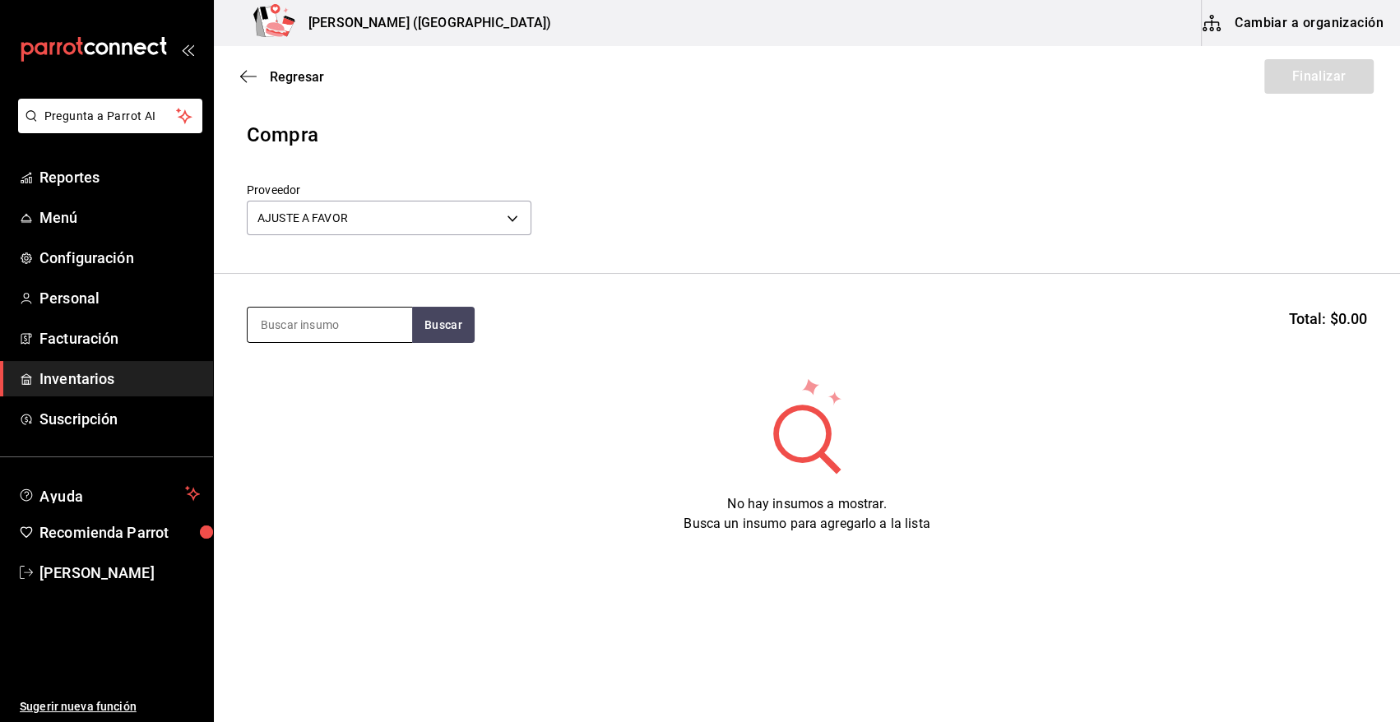
click at [278, 325] on input at bounding box center [330, 325] width 165 height 35
type input "TORO"
click at [424, 321] on button "Buscar" at bounding box center [443, 325] width 63 height 36
click at [453, 332] on button "Buscar" at bounding box center [443, 325] width 63 height 36
click at [335, 401] on div "M. ATUN TORO Piezas - AJUSTE A FAVOR" at bounding box center [330, 381] width 165 height 63
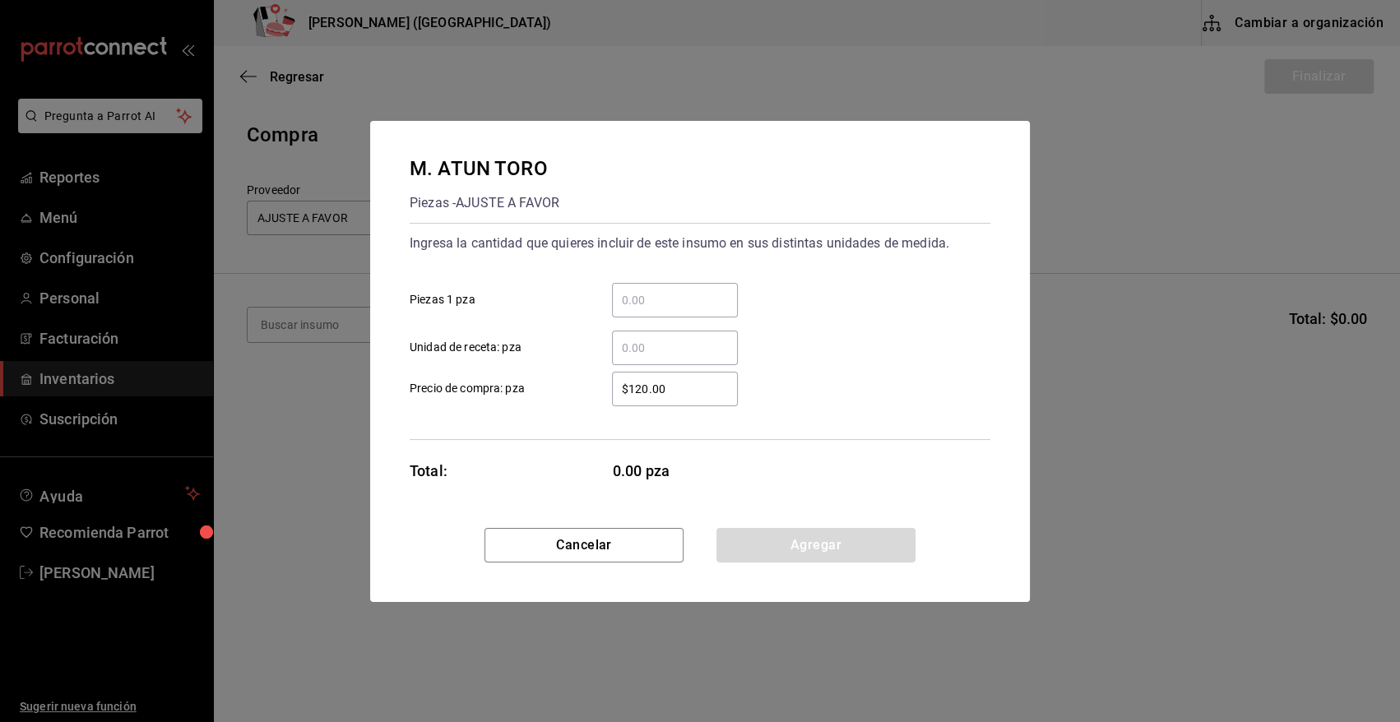
click at [646, 343] on input "​ Unidad de receta: pza" at bounding box center [675, 348] width 126 height 20
type input "1"
drag, startPoint x: 670, startPoint y: 378, endPoint x: 521, endPoint y: 419, distance: 154.5
click at [522, 419] on div "Ingresa la cantidad que quieres incluir de este insumo en sus distintas unidade…" at bounding box center [700, 331] width 581 height 217
type input "$0.01"
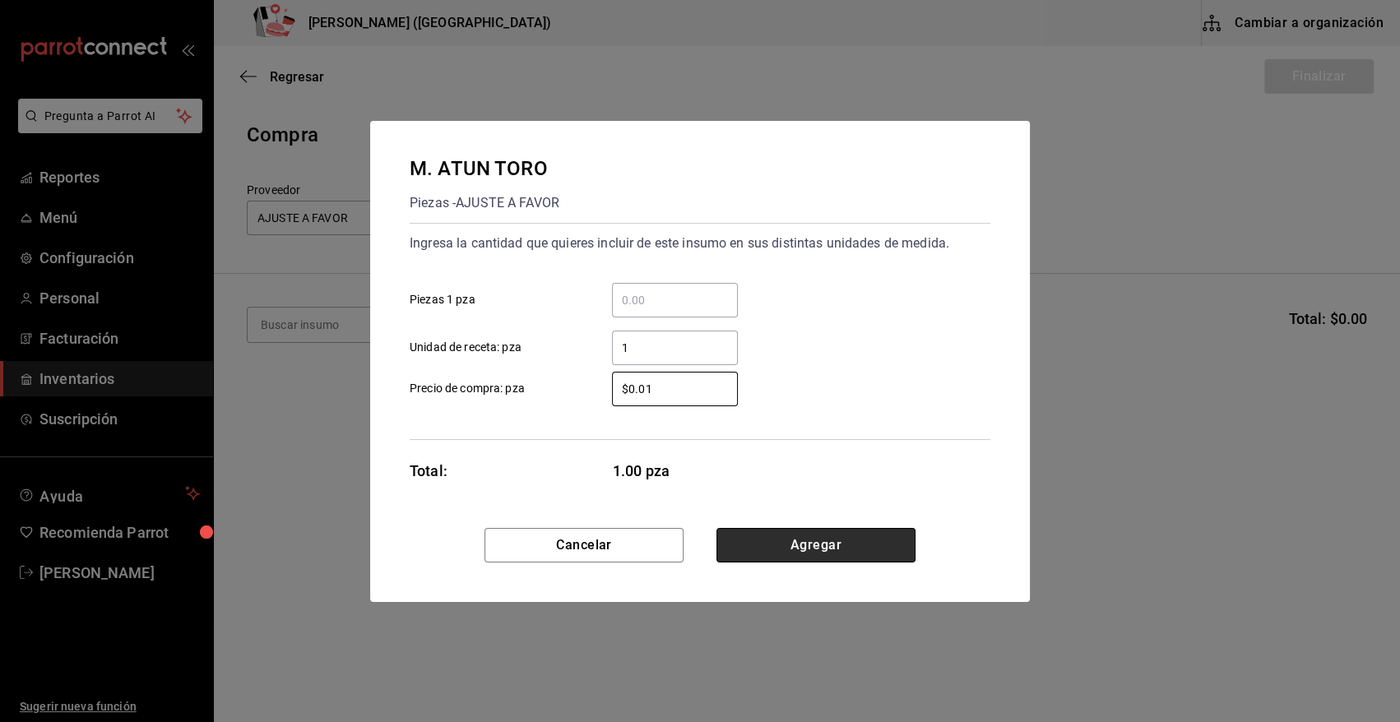
click at [762, 545] on button "Agregar" at bounding box center [816, 545] width 199 height 35
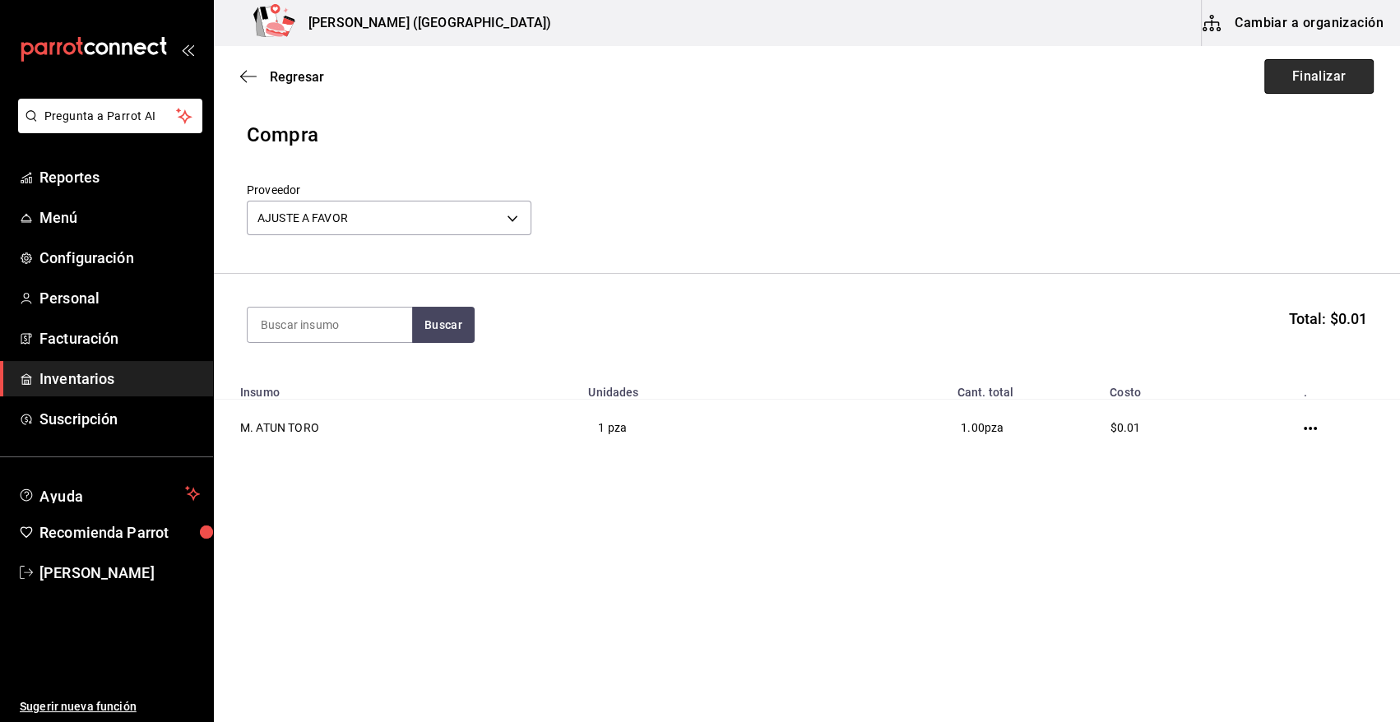
click at [1275, 78] on button "Finalizar" at bounding box center [1318, 76] width 109 height 35
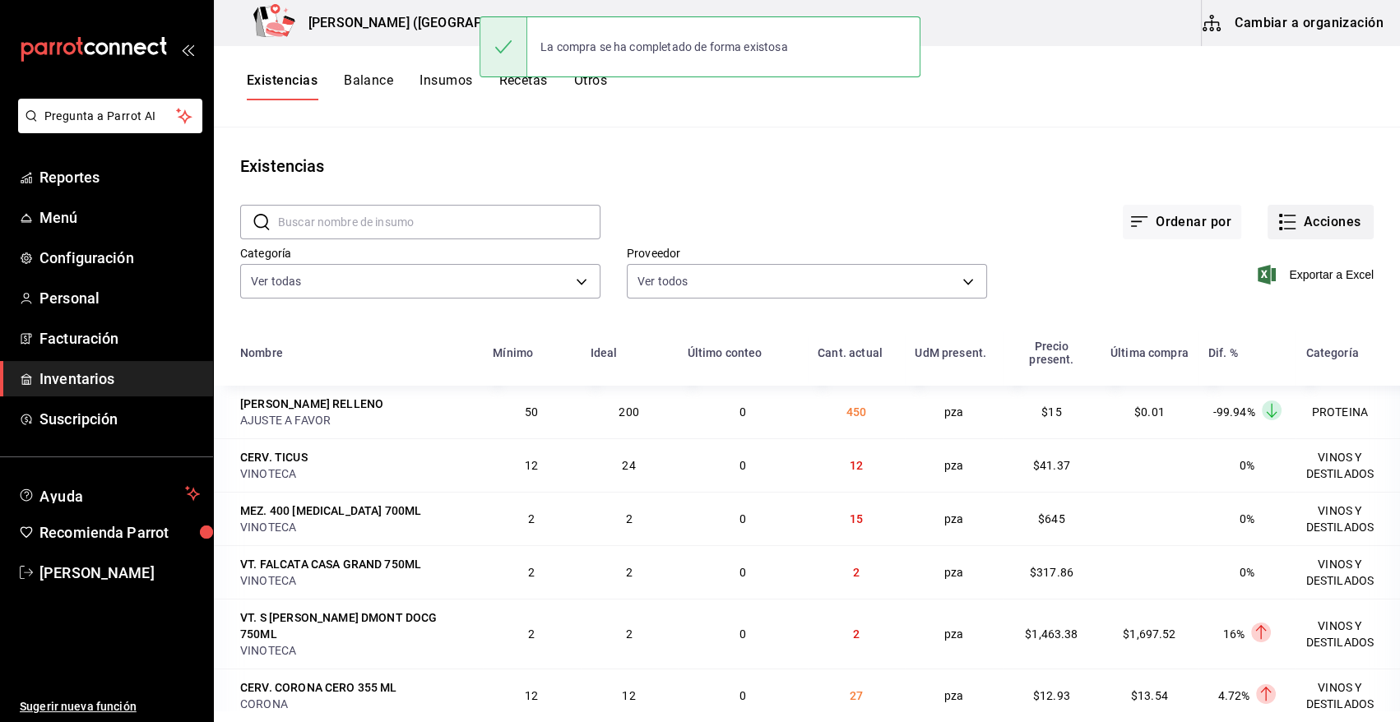
click at [1316, 228] on button "Acciones" at bounding box center [1321, 222] width 106 height 35
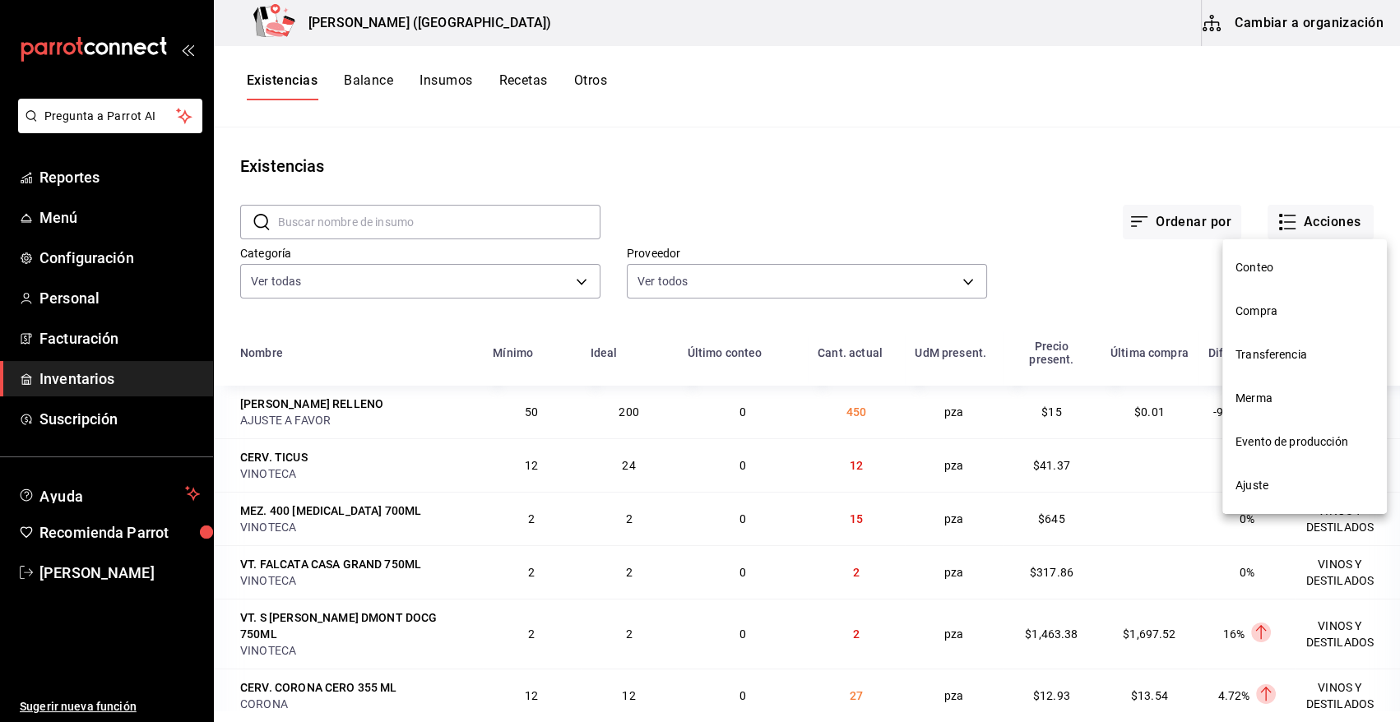
click at [1278, 312] on span "Compra" at bounding box center [1305, 311] width 138 height 17
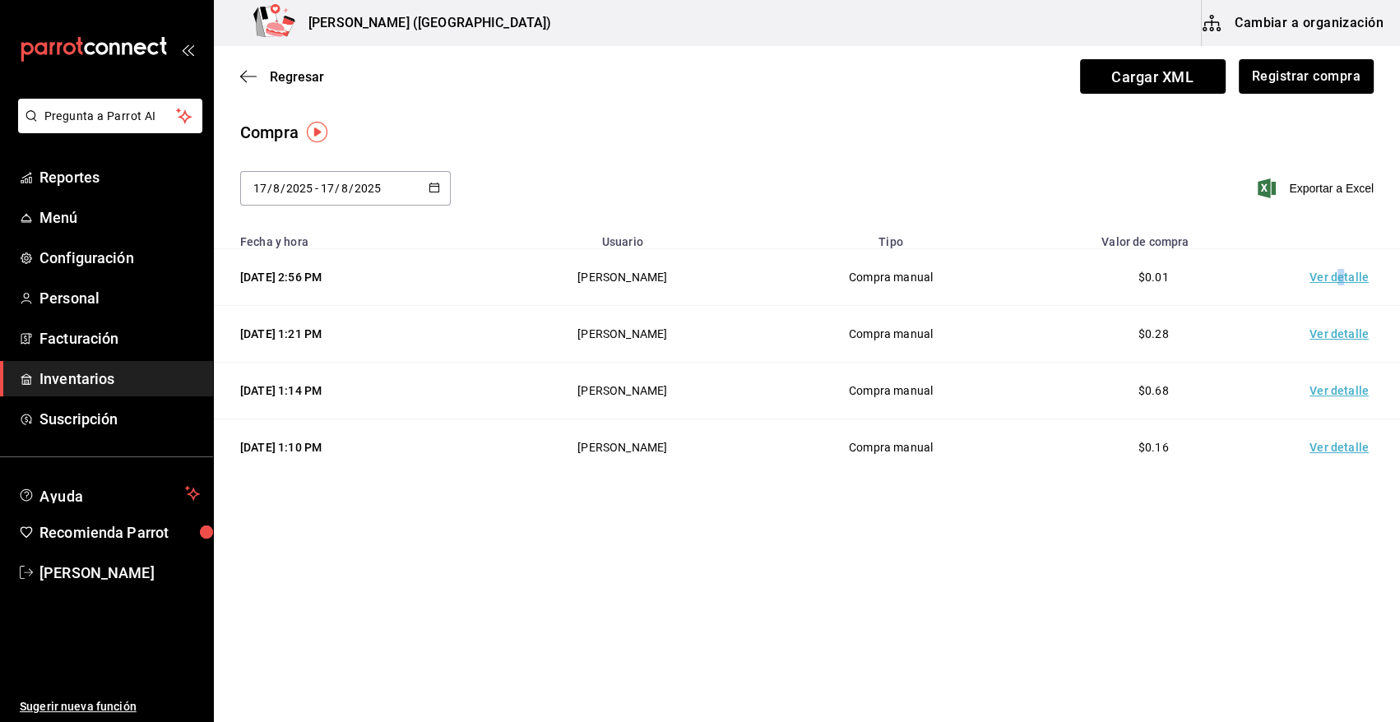
click at [1341, 279] on td "Ver detalle" at bounding box center [1342, 277] width 115 height 57
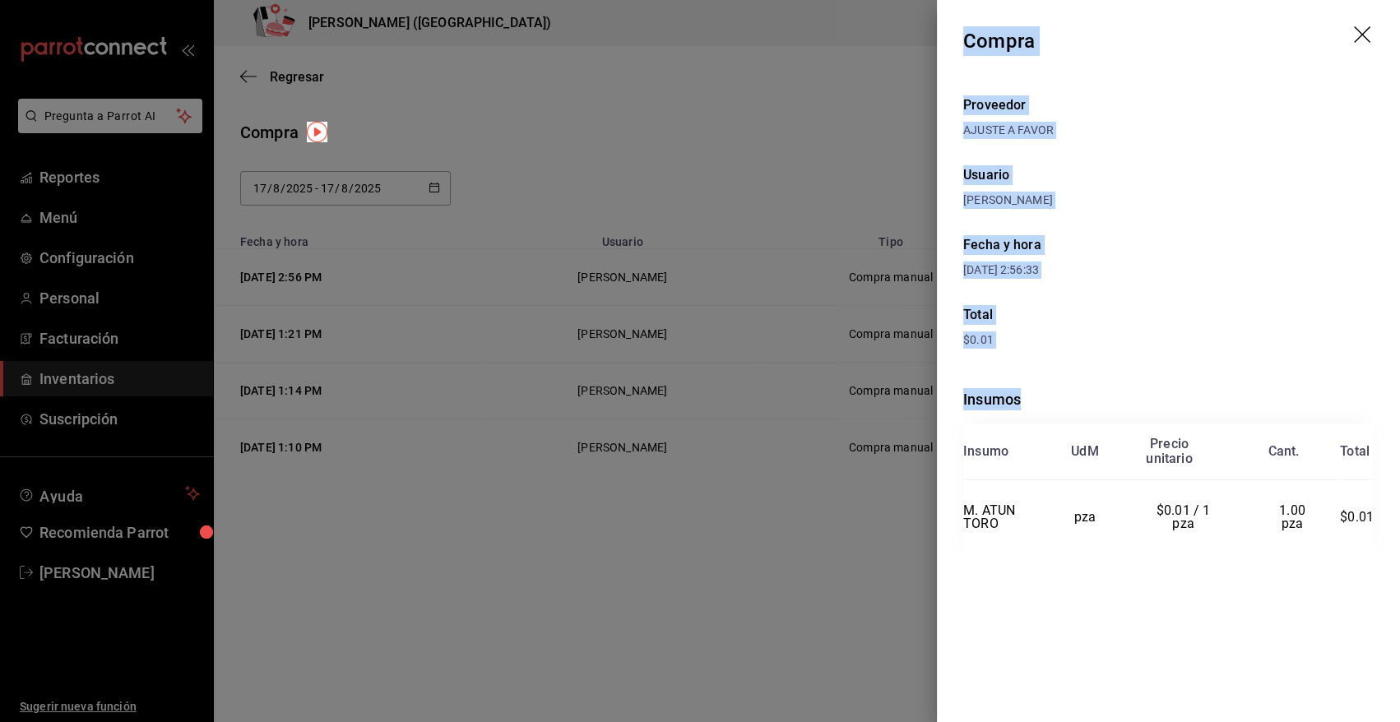
drag, startPoint x: 965, startPoint y: 39, endPoint x: 1378, endPoint y: 550, distance: 656.9
click at [1378, 550] on div "Compra Proveedor AJUSTE A FAVOR Usuario [PERSON_NAME] y hora [DATE] 2:56:33 Tot…" at bounding box center [1168, 361] width 463 height 722
copy div "Compra Proveedor AJUSTE A FAVOR Usuario [PERSON_NAME] y hora [DATE] 2:56:33 Tot…"
click at [1361, 33] on icon "drag" at bounding box center [1364, 36] width 20 height 20
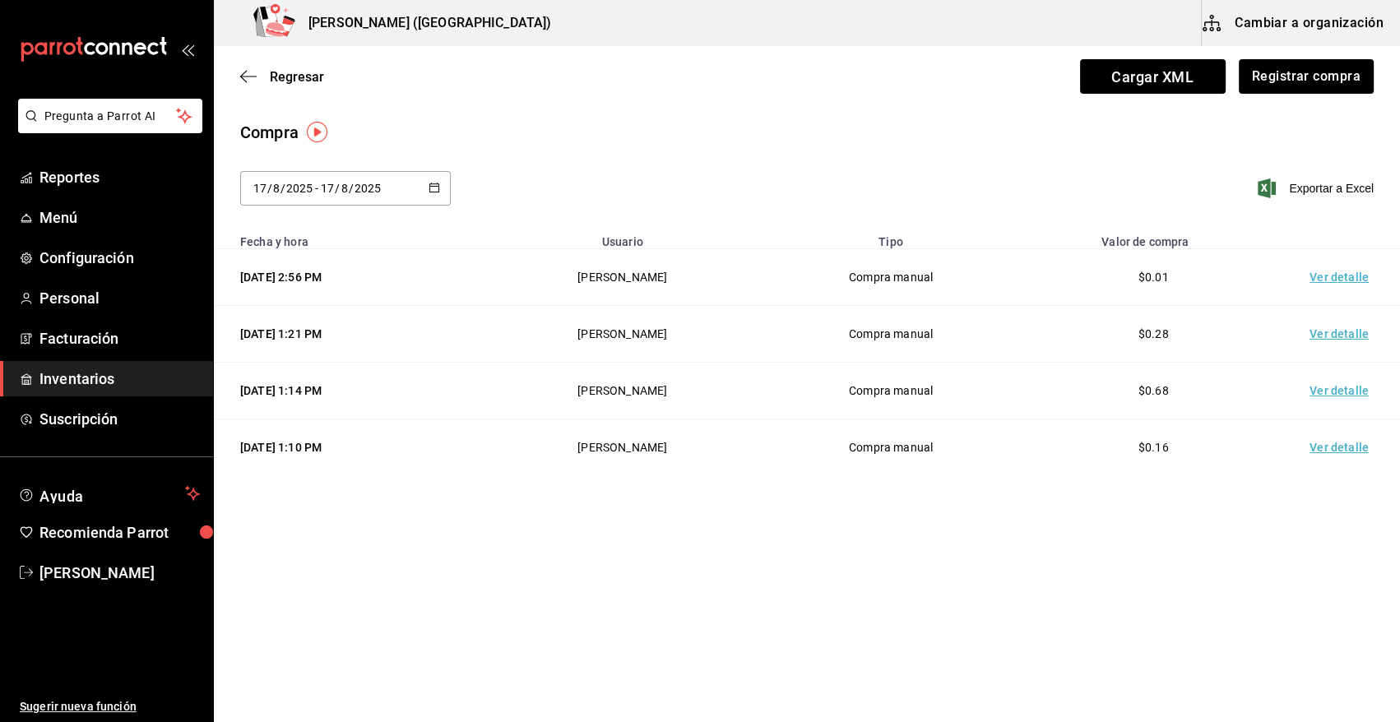
click at [73, 375] on span "Inventarios" at bounding box center [119, 379] width 160 height 22
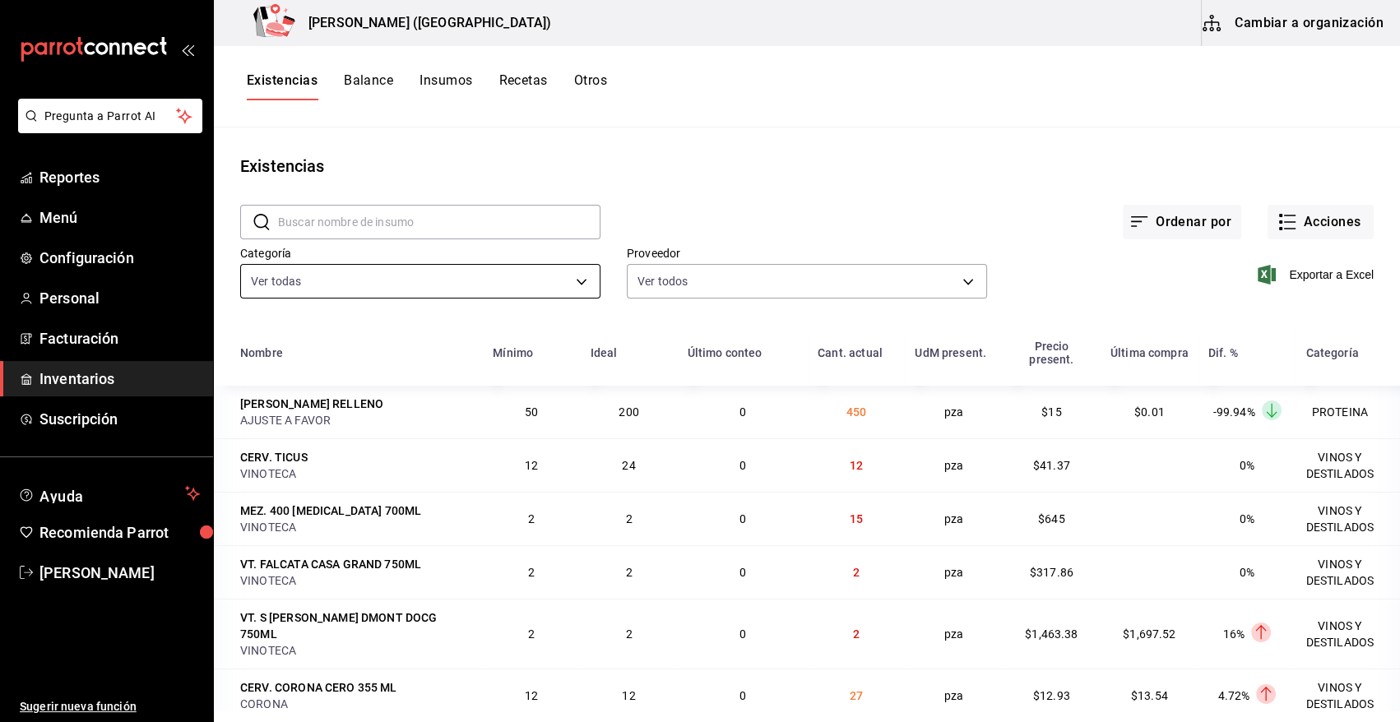
click at [462, 290] on body "Pregunta a Parrot AI Reportes Menú Configuración Personal Facturación Inventari…" at bounding box center [700, 355] width 1400 height 711
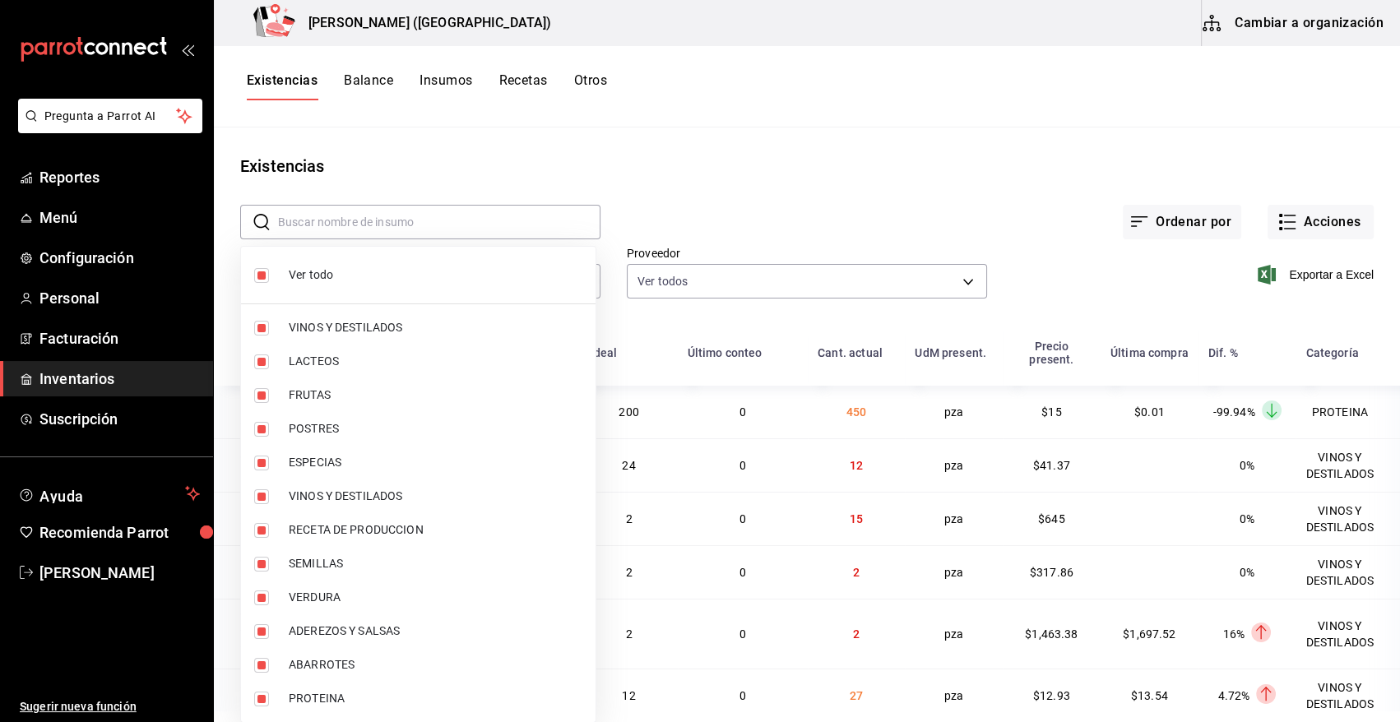
click at [289, 273] on span "Ver todo" at bounding box center [436, 275] width 294 height 17
checkbox input "false"
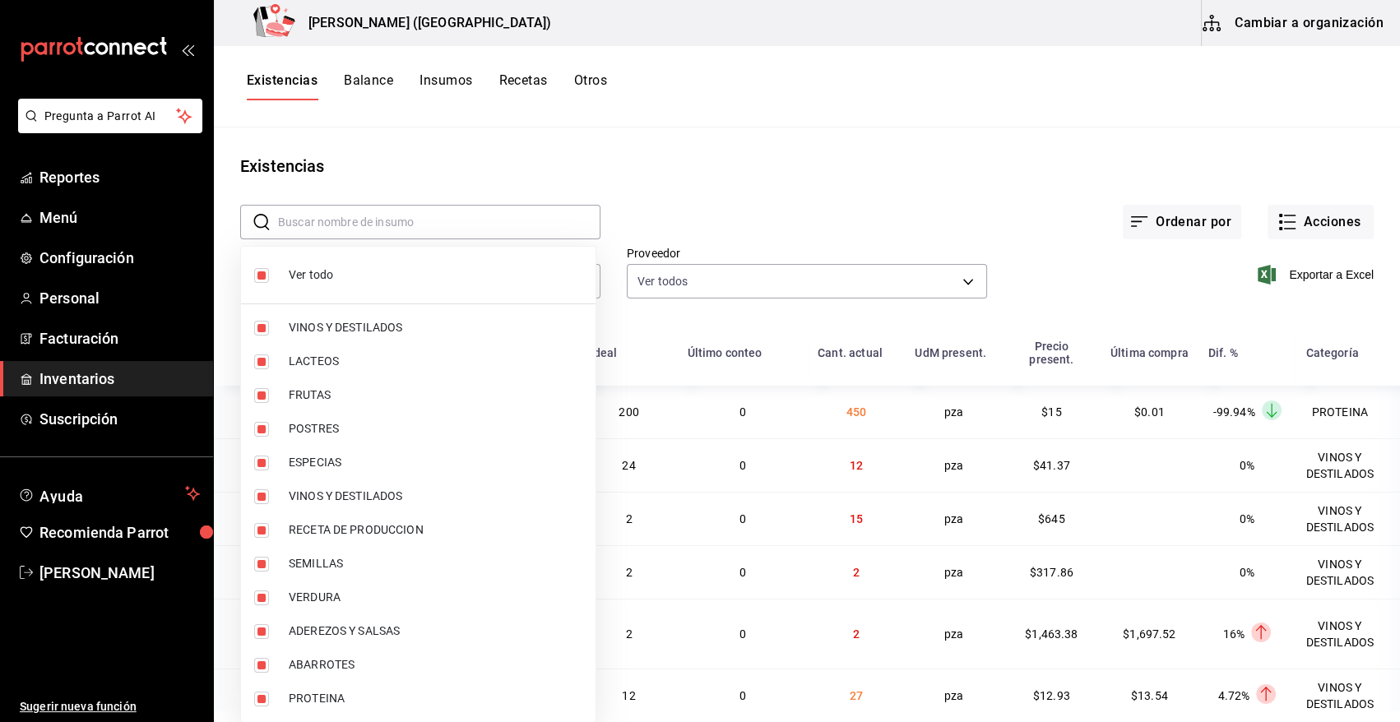
checkbox input "false"
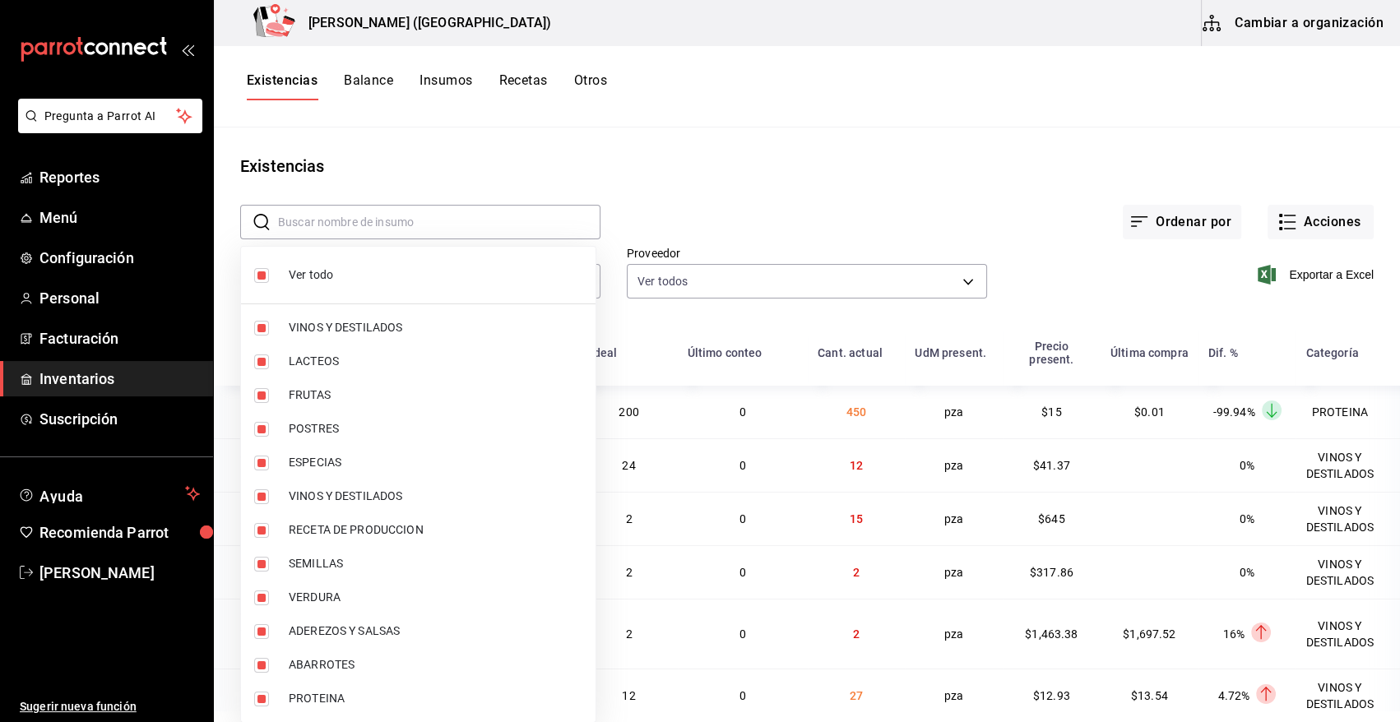
checkbox input "false"
click at [320, 428] on span "POSTRES" at bounding box center [436, 428] width 294 height 17
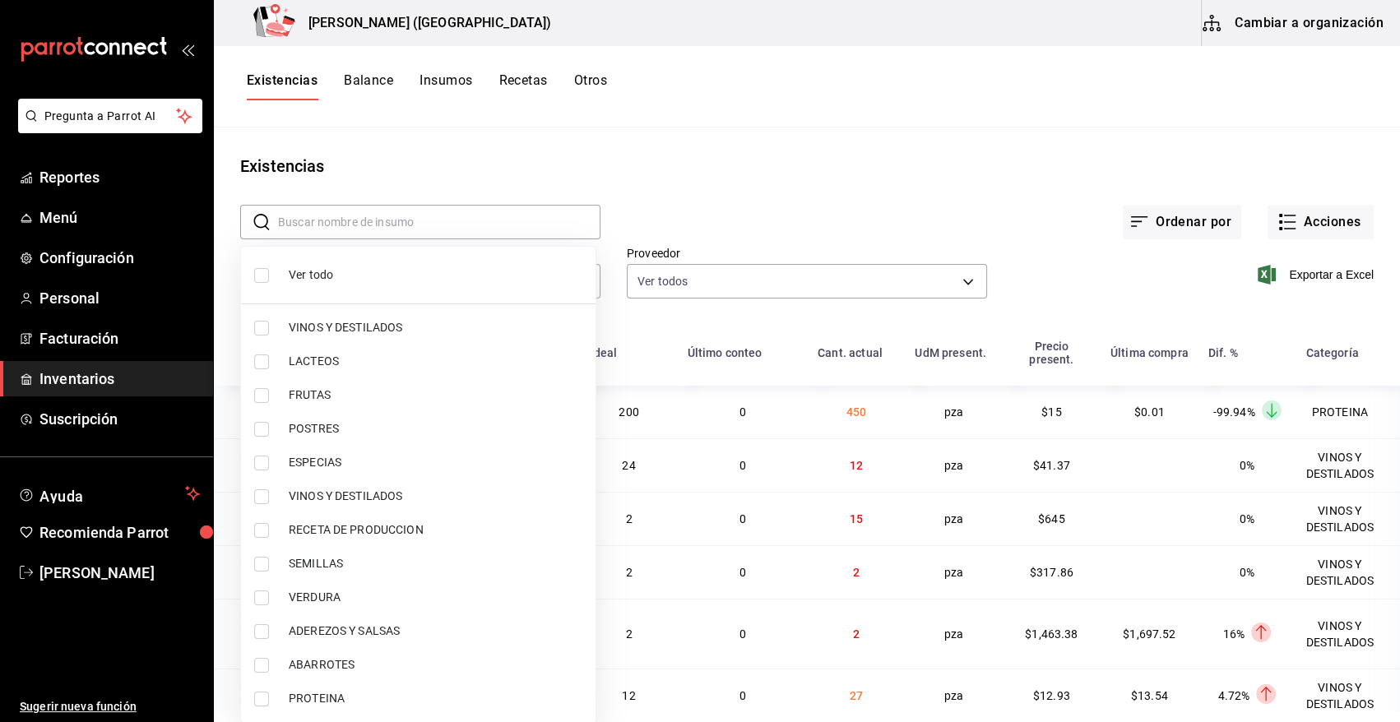
type input "3d4d0859-5b71-4f5b-9840-44b415c02431"
checkbox input "true"
click at [320, 698] on span "PROTEINA" at bounding box center [436, 698] width 294 height 17
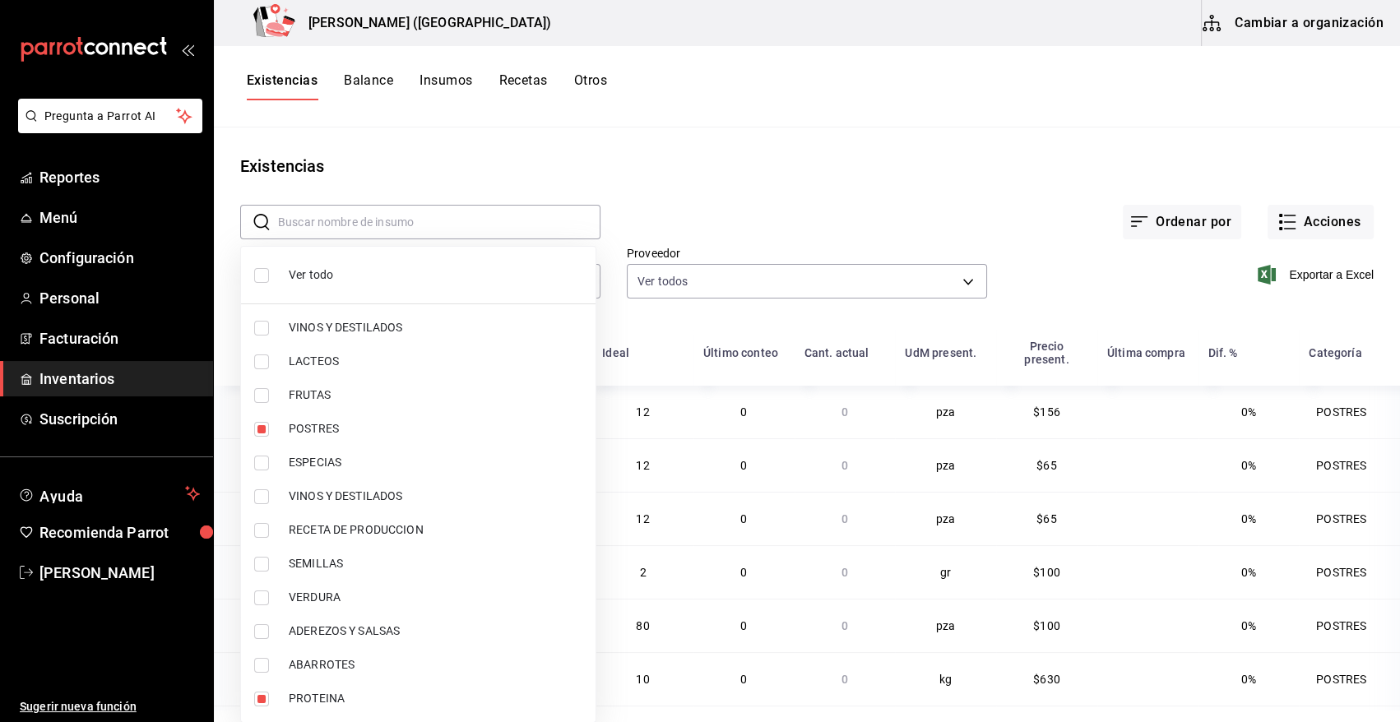
type input "3d4d0859-5b71-4f5b-9840-44b415c02431,3e90cef9-1dc9-474d-8316-d124f624c148"
checkbox input "true"
click at [1306, 277] on div at bounding box center [700, 361] width 1400 height 722
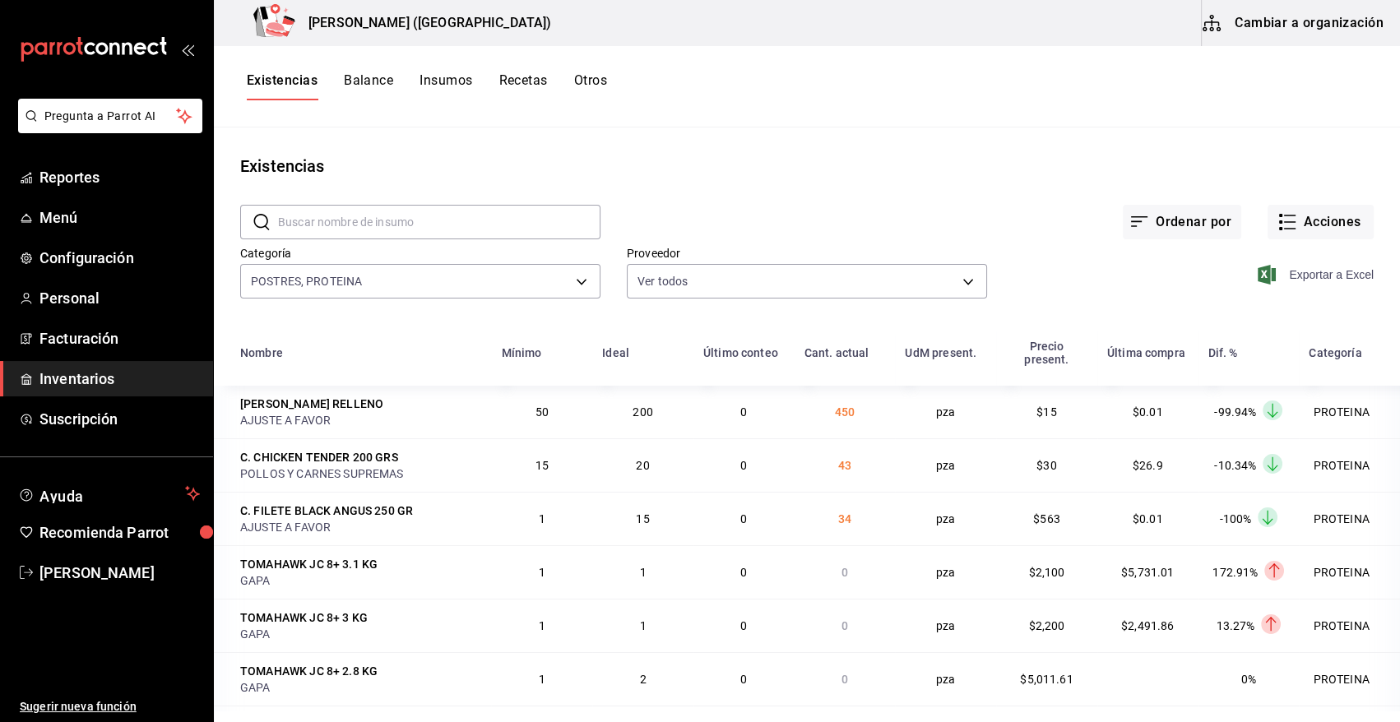
click at [1308, 271] on span "Exportar a Excel" at bounding box center [1317, 275] width 113 height 20
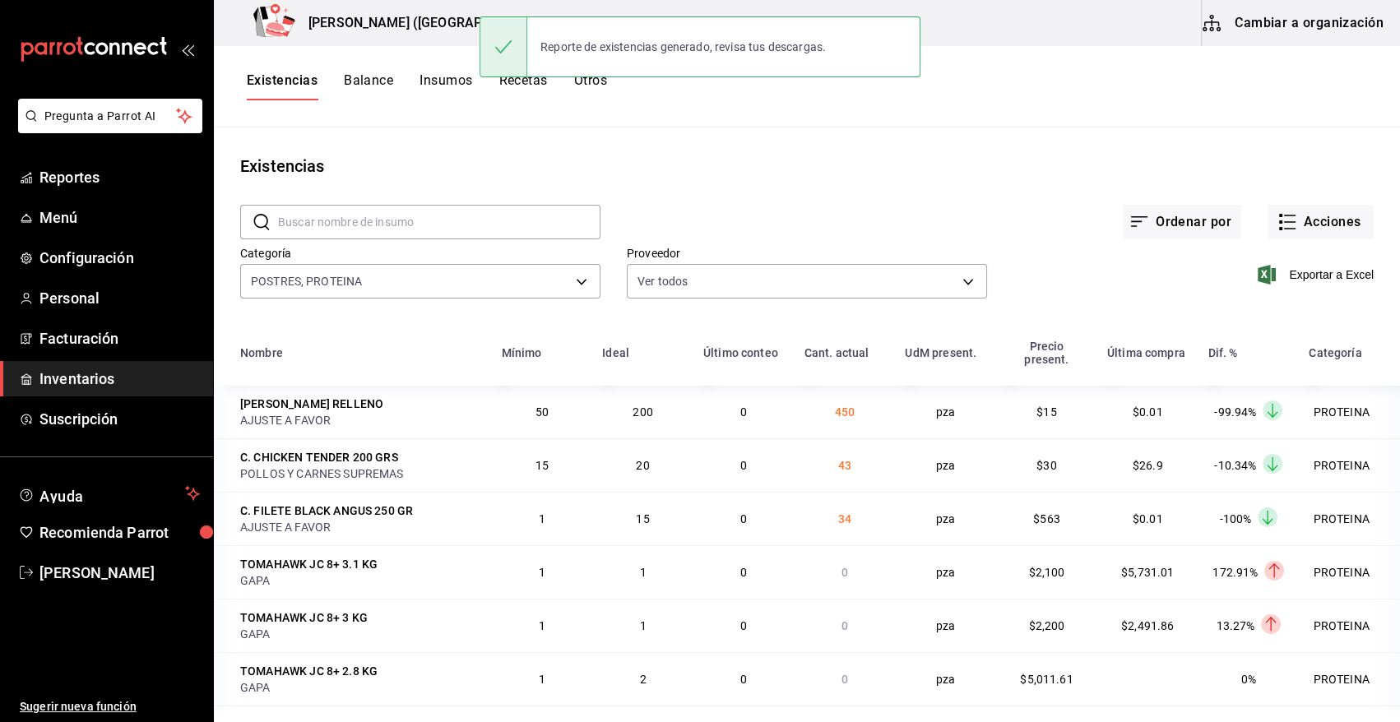
click at [100, 386] on span "Inventarios" at bounding box center [119, 379] width 160 height 22
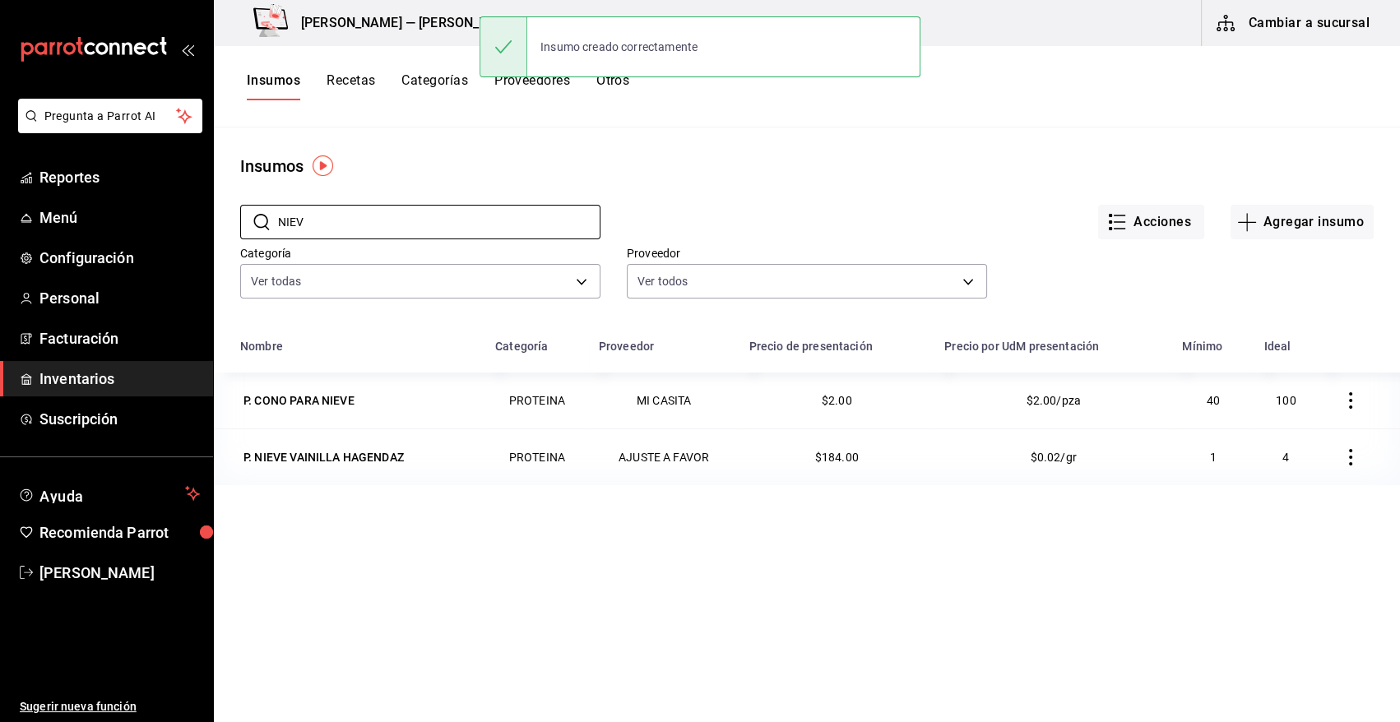
drag, startPoint x: 336, startPoint y: 229, endPoint x: 249, endPoint y: 244, distance: 87.8
click at [249, 244] on div "​ NIEV ​ Acciones Agregar insumo Categoría Ver todas 08f8d543-33e6-4481-bf08-16…" at bounding box center [807, 254] width 1186 height 151
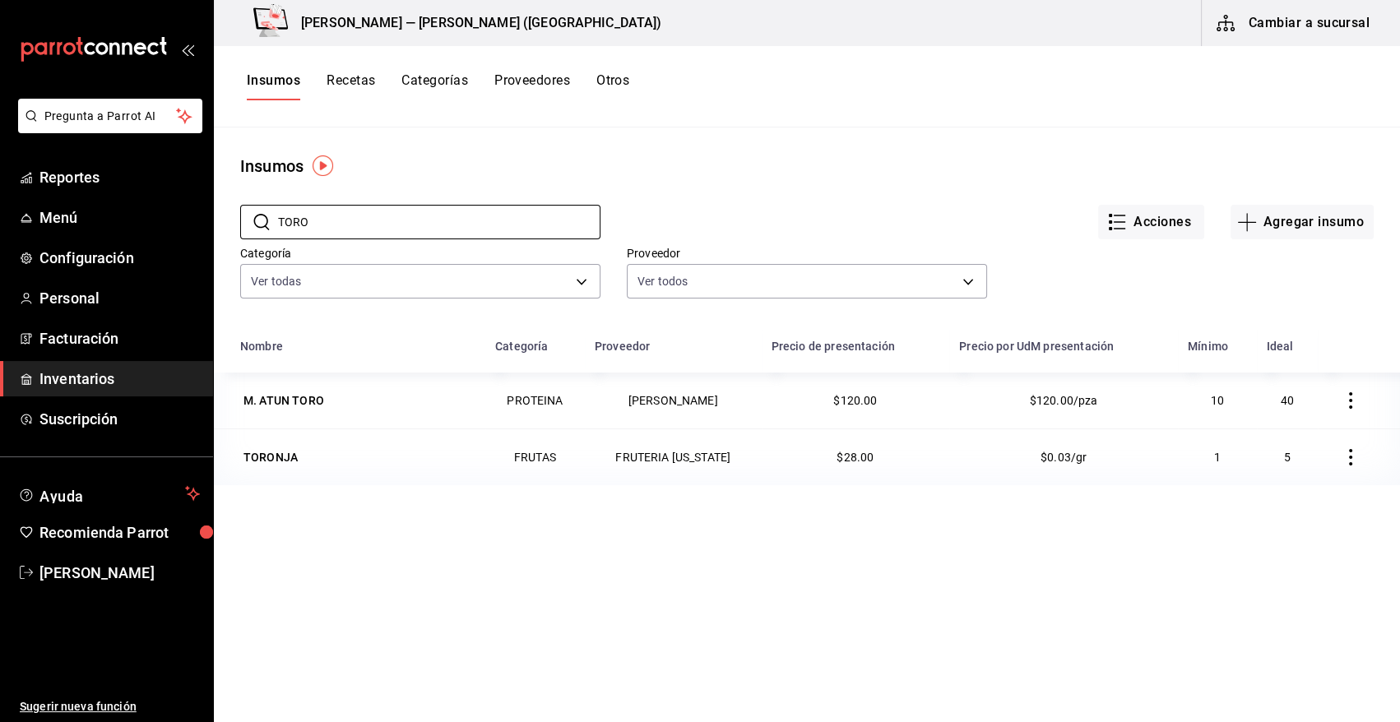
type input "TORO"
click at [297, 408] on div "M. ATUN TORO" at bounding box center [284, 400] width 81 height 16
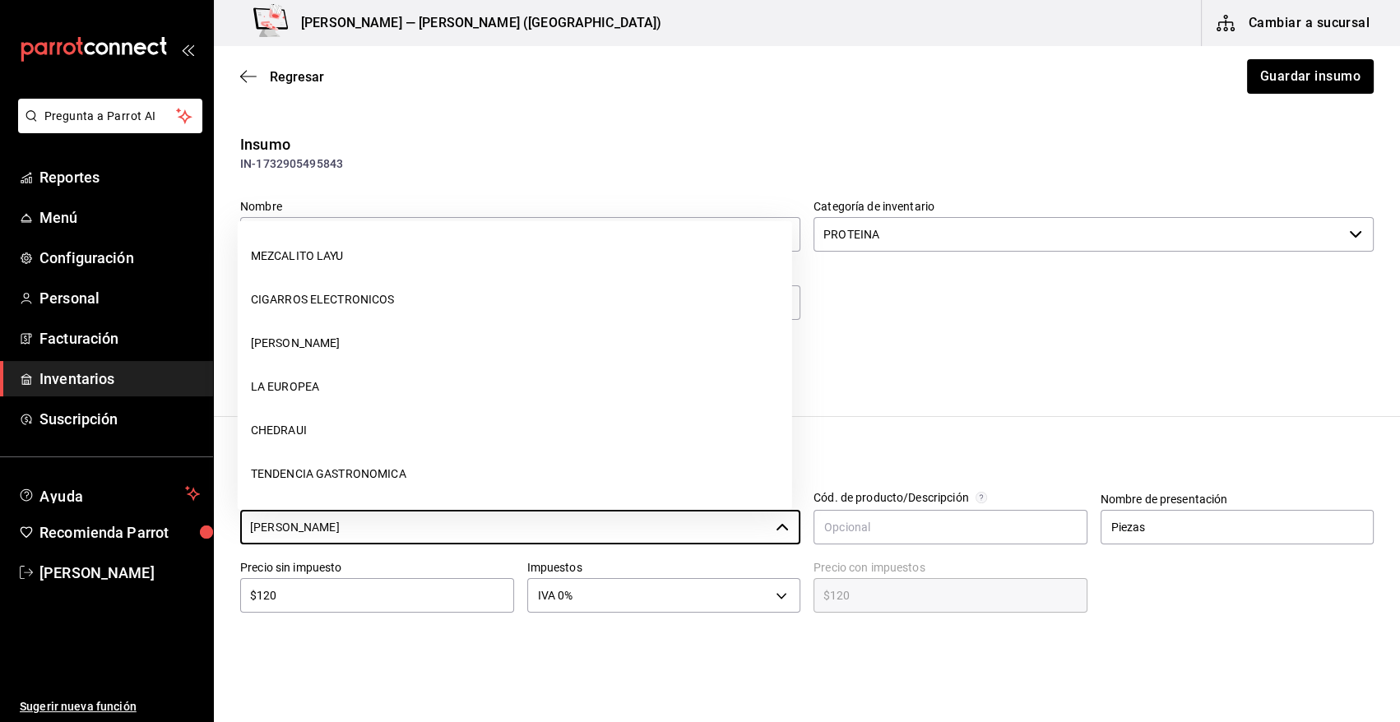
scroll to position [1830, 0]
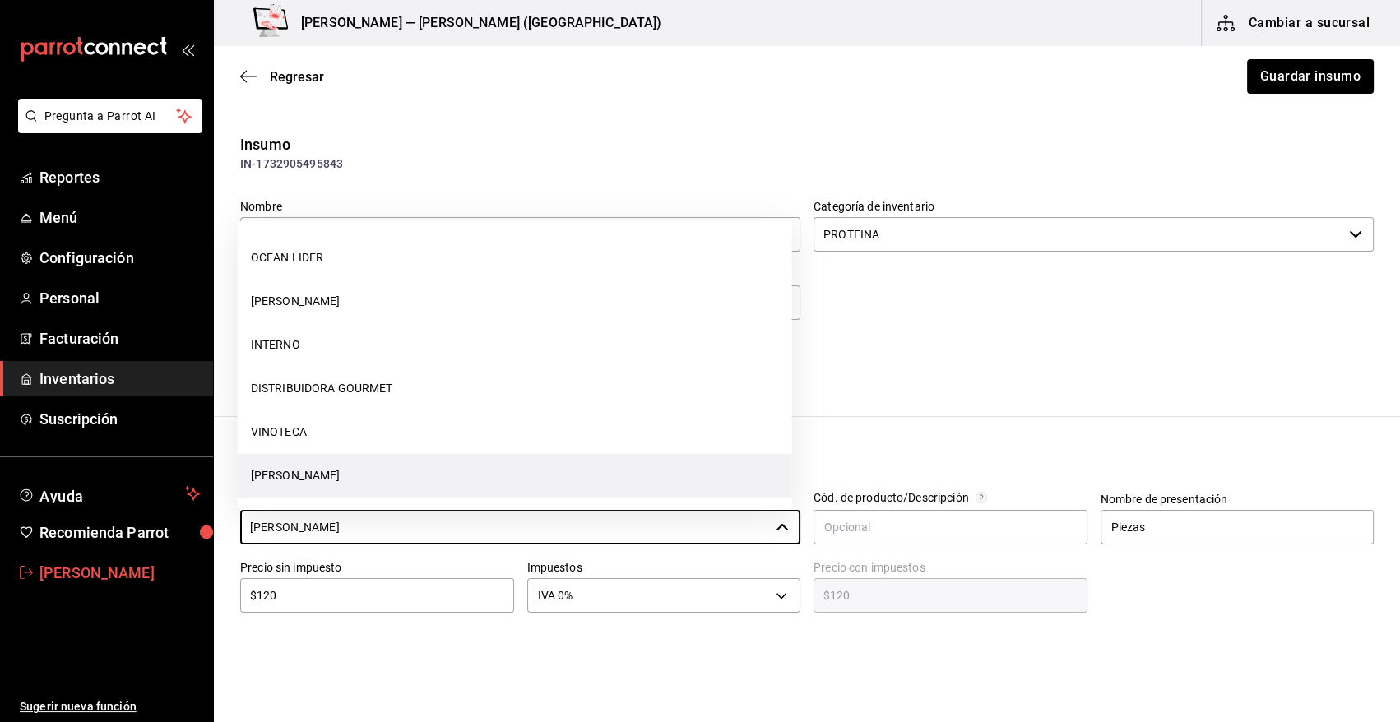
drag, startPoint x: 445, startPoint y: 512, endPoint x: 201, endPoint y: 561, distance: 249.3
click at [201, 561] on div "Pregunta a Parrot AI Reportes Menú Configuración Personal Facturación Inventari…" at bounding box center [700, 314] width 1400 height 629
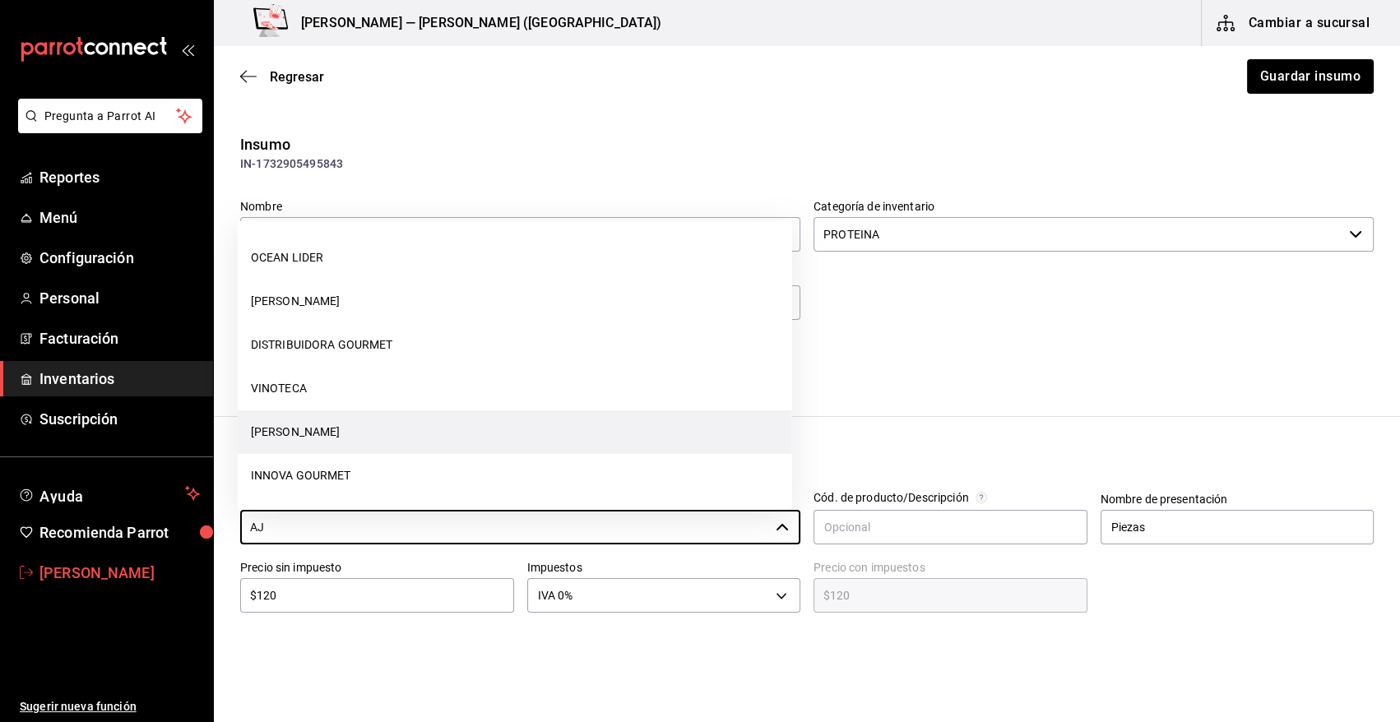
scroll to position [0, 0]
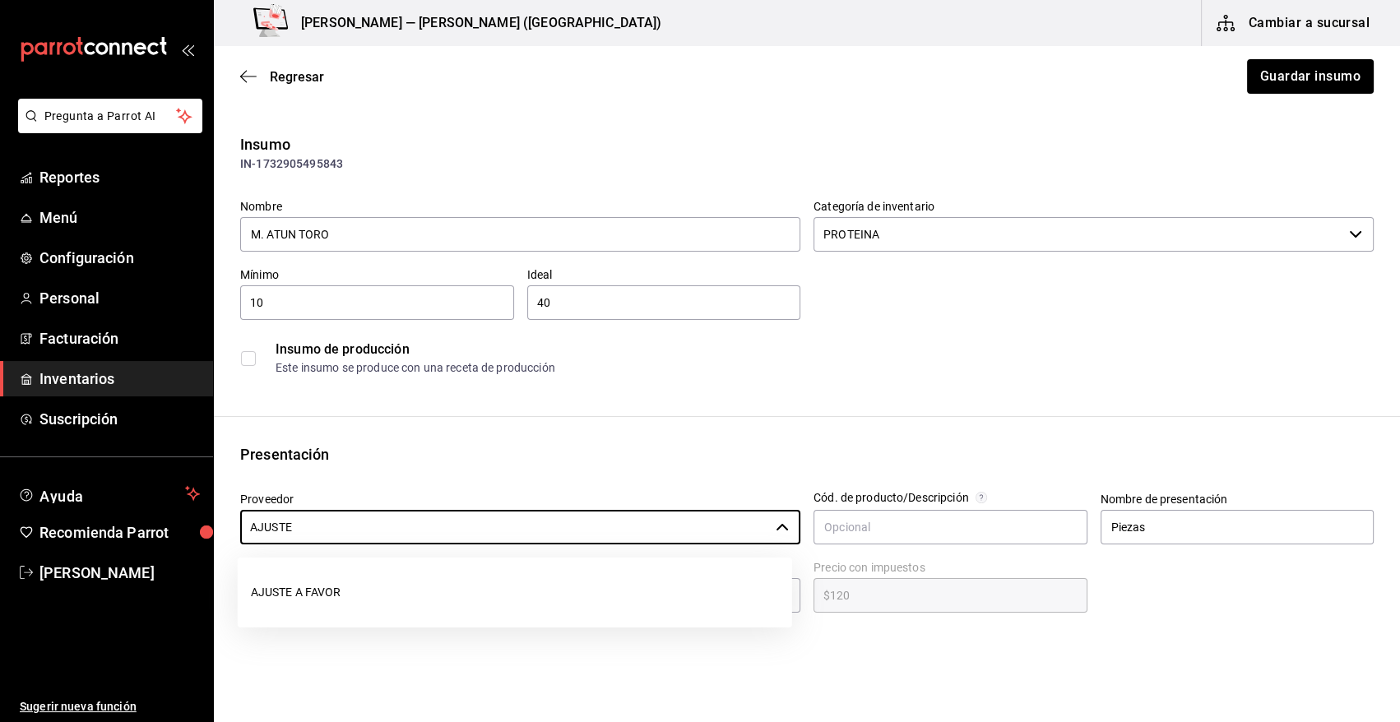
drag, startPoint x: 264, startPoint y: 599, endPoint x: 355, endPoint y: 587, distance: 92.0
click at [264, 598] on li "AJUSTE A FAVOR" at bounding box center [515, 593] width 554 height 44
type input "AJUSTE A FAVOR"
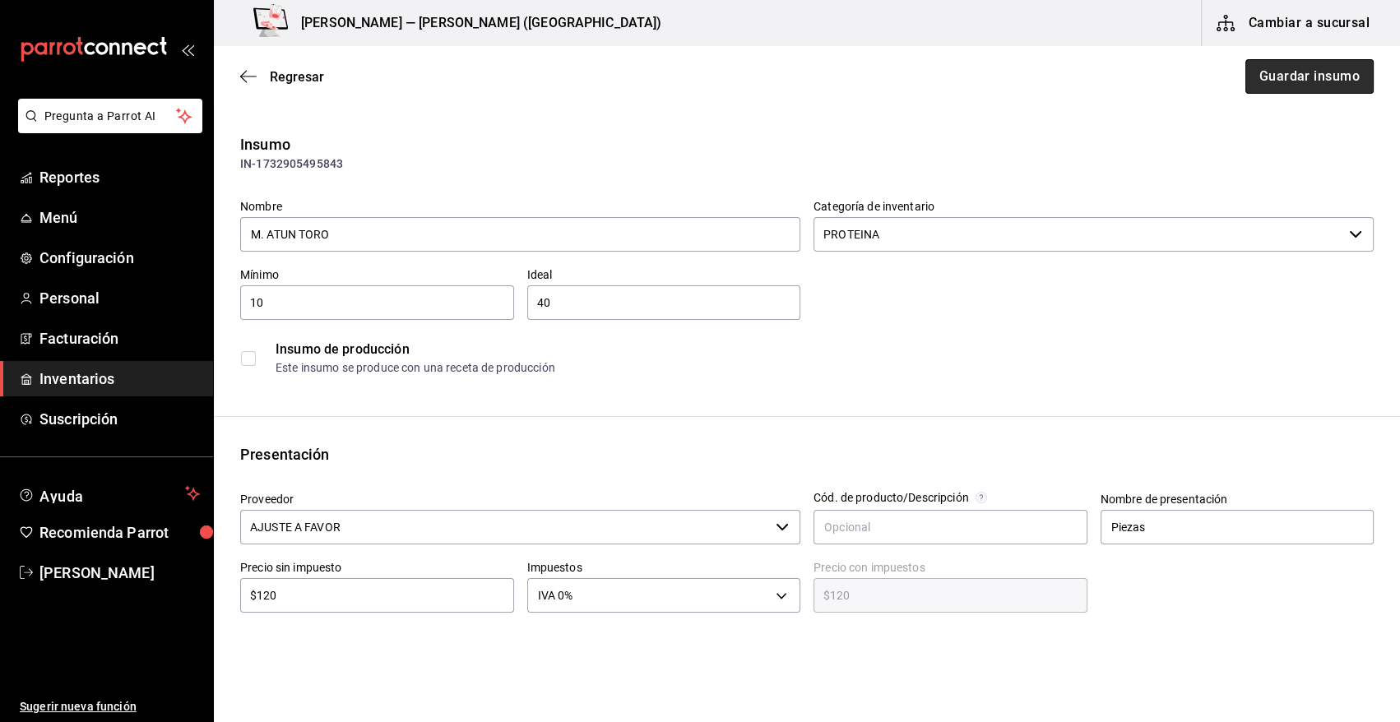
click at [1324, 67] on button "Guardar insumo" at bounding box center [1309, 76] width 128 height 35
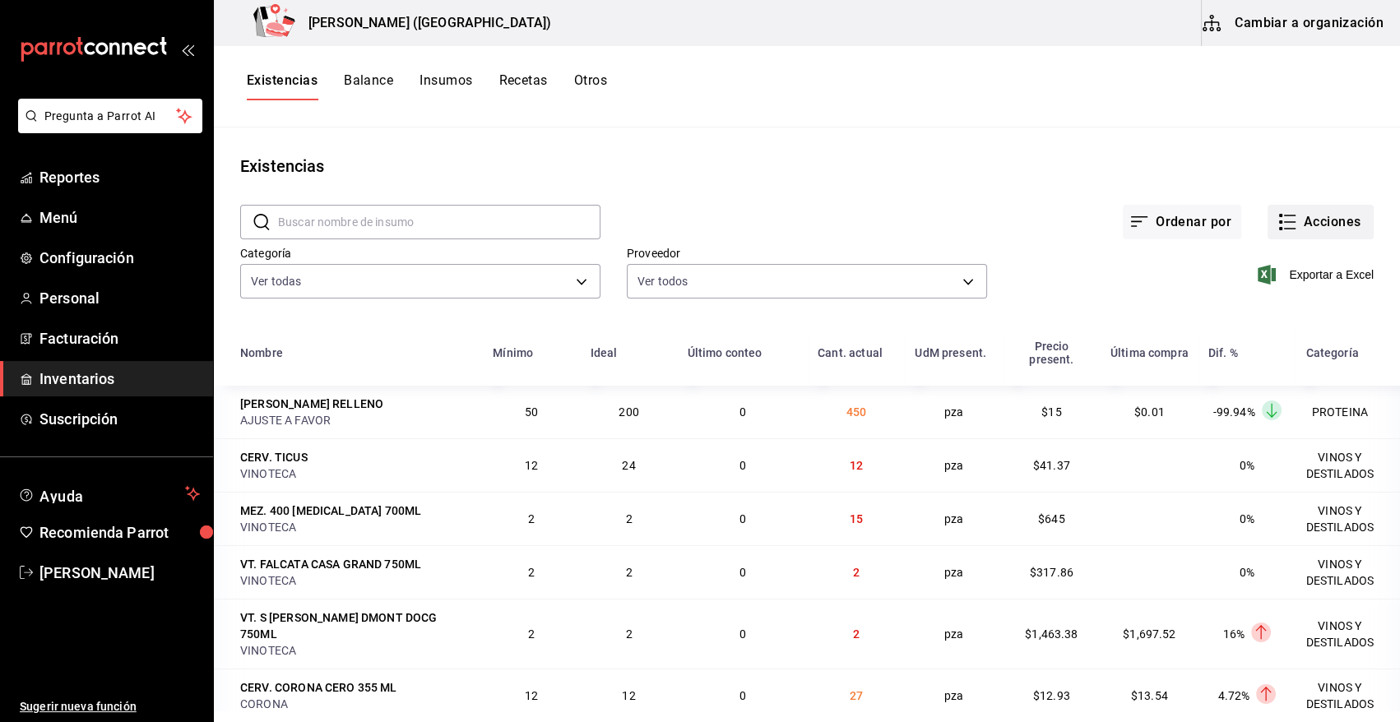
click at [1329, 221] on button "Acciones" at bounding box center [1321, 222] width 106 height 35
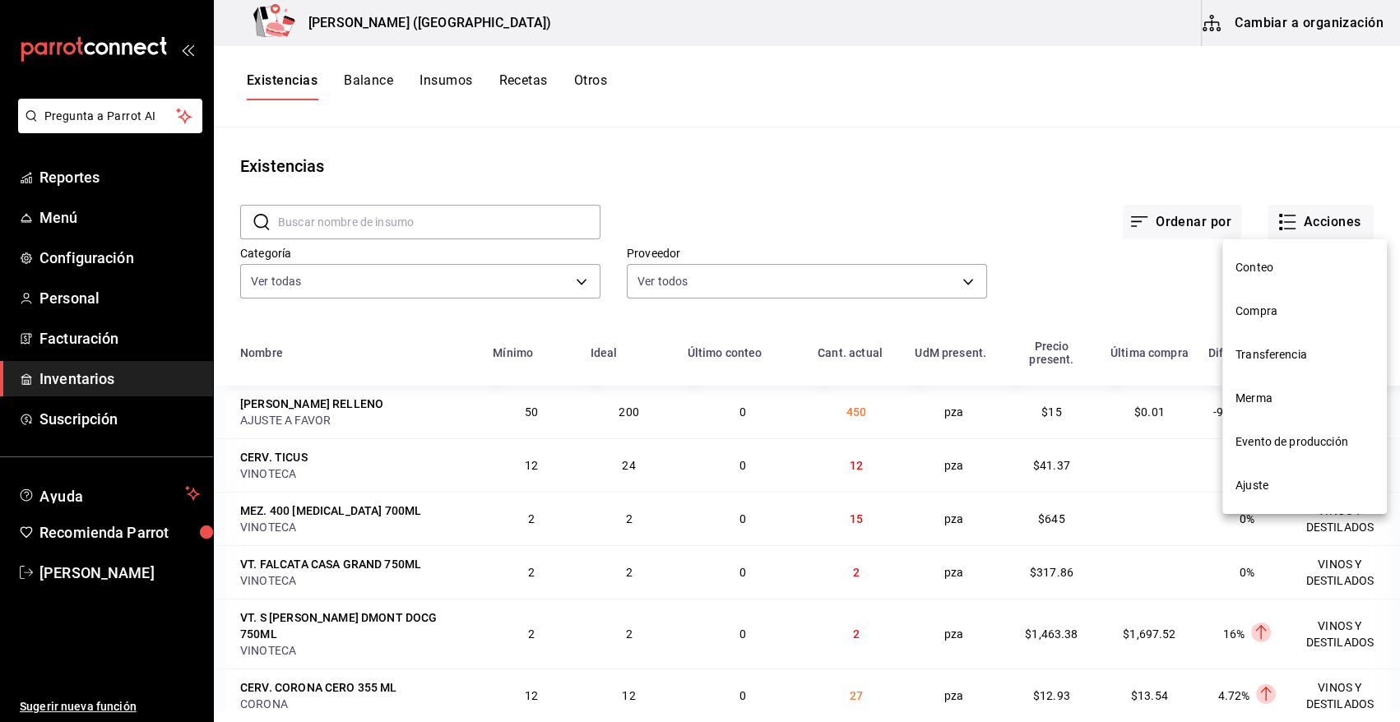
click at [1259, 405] on span "Merma" at bounding box center [1305, 398] width 138 height 17
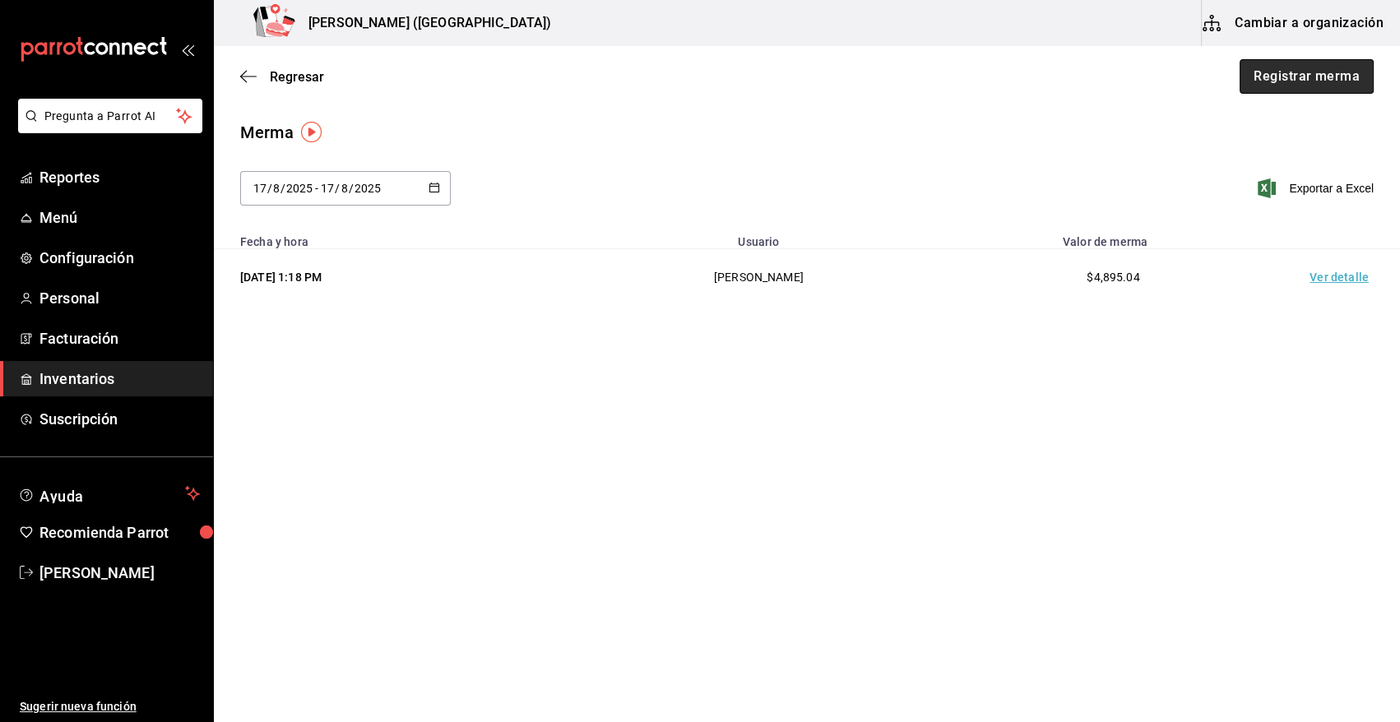
click at [1312, 82] on button "Registrar merma" at bounding box center [1307, 76] width 134 height 35
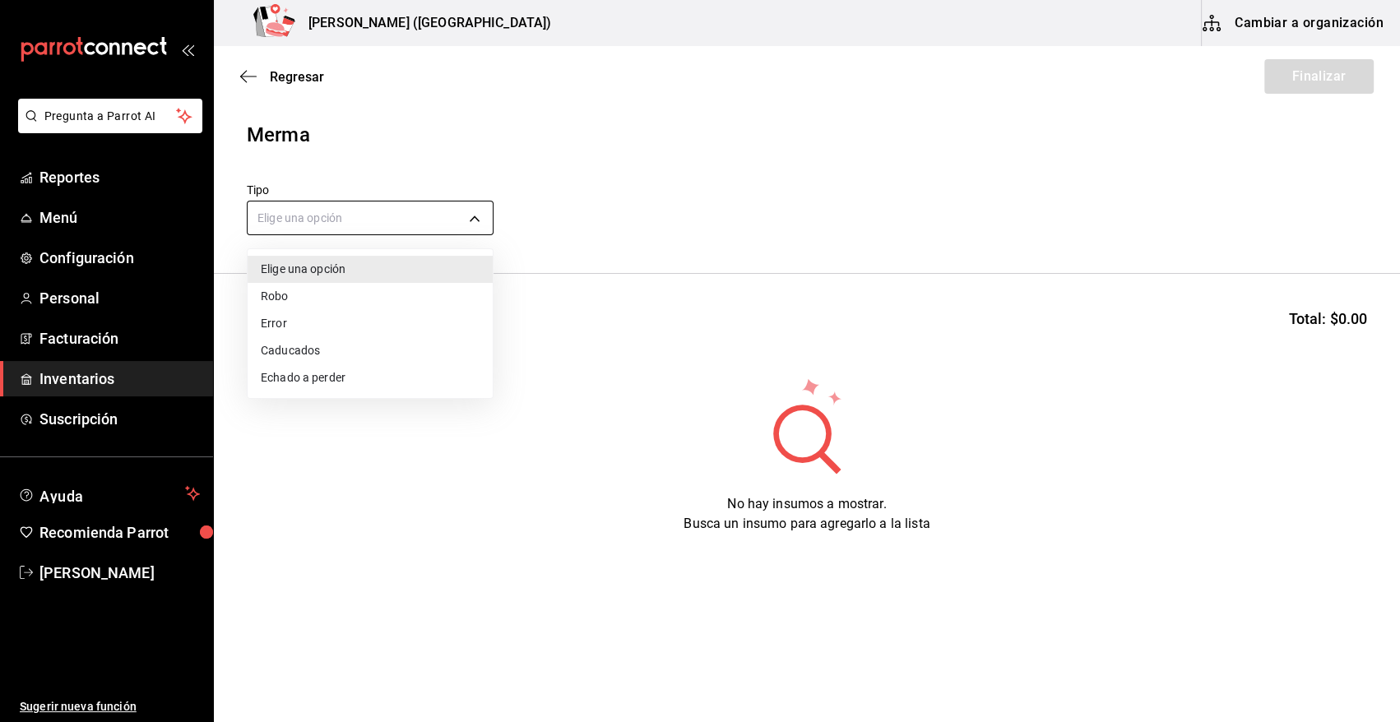
click at [346, 218] on body "Pregunta a Parrot AI Reportes Menú Configuración Personal Facturación Inventari…" at bounding box center [700, 314] width 1400 height 629
click at [293, 323] on li "Error" at bounding box center [370, 323] width 245 height 27
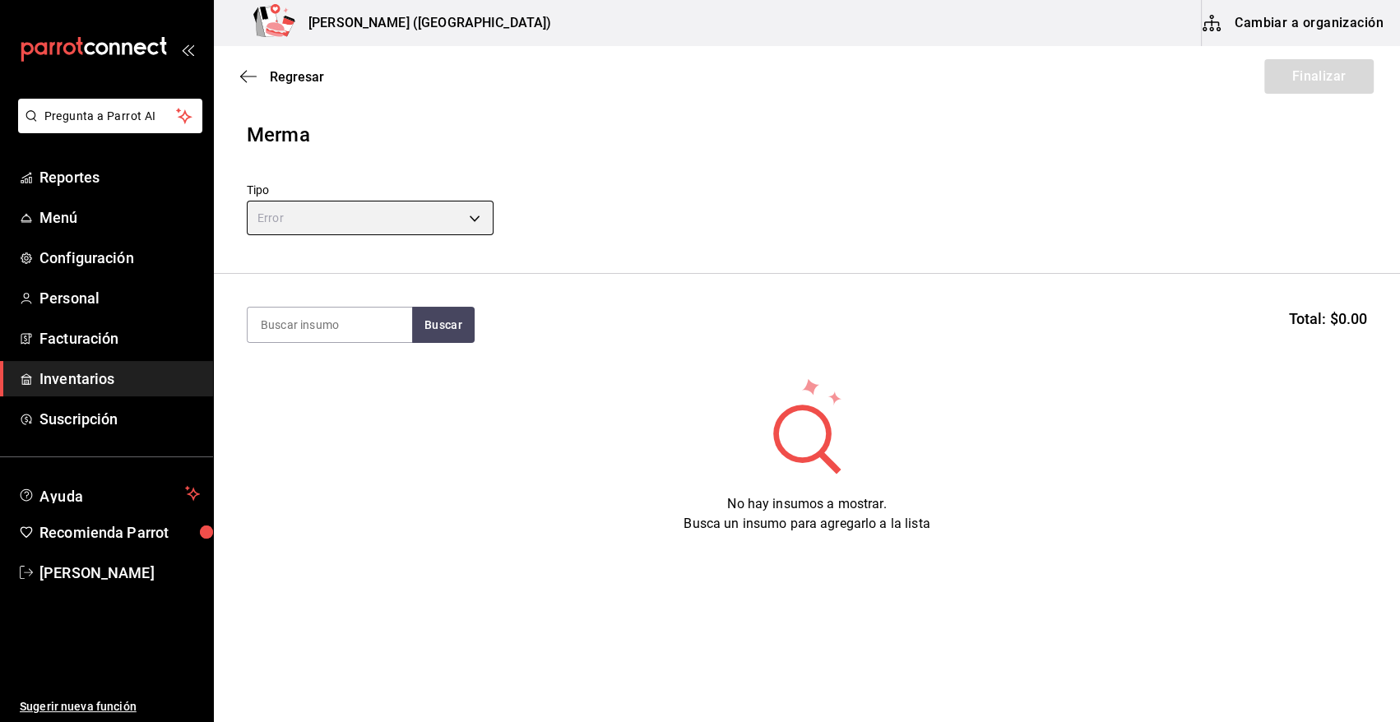
type input "ERROR"
click at [299, 322] on input at bounding box center [330, 325] width 165 height 35
type input "PATRON"
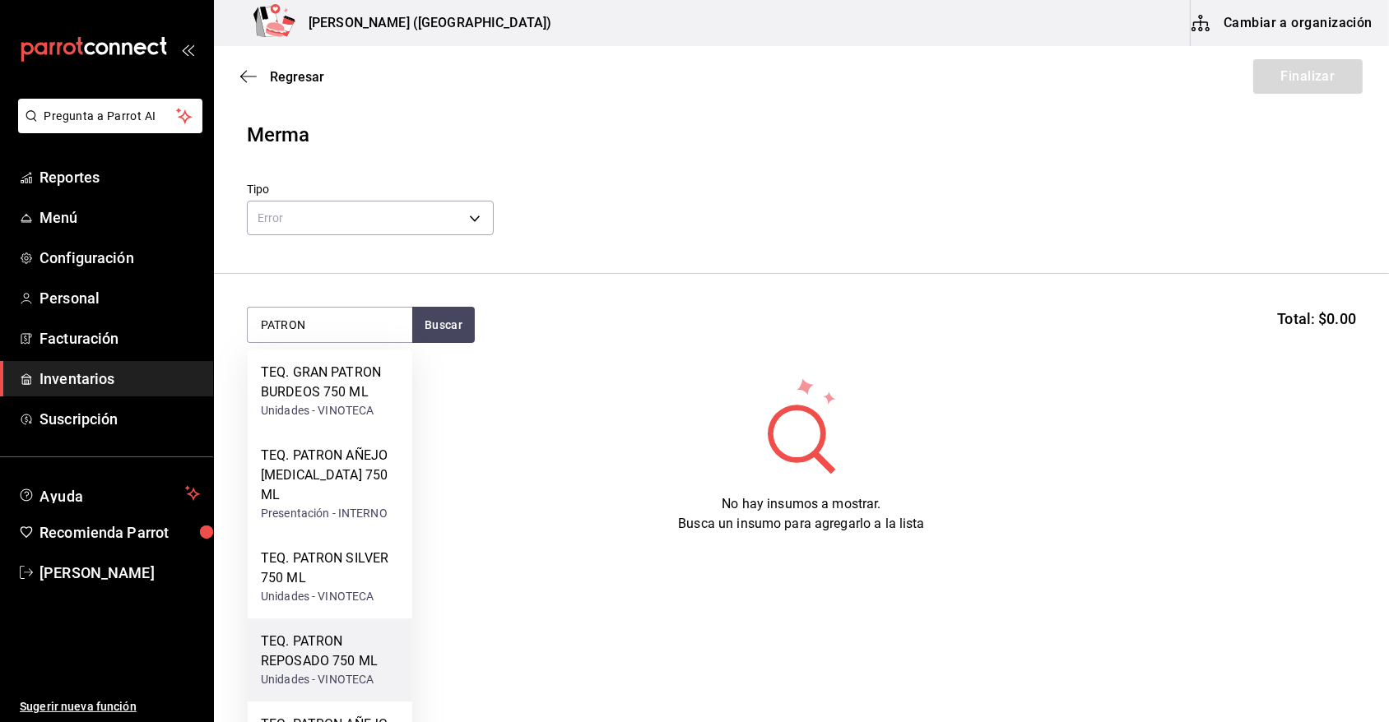
scroll to position [49, 0]
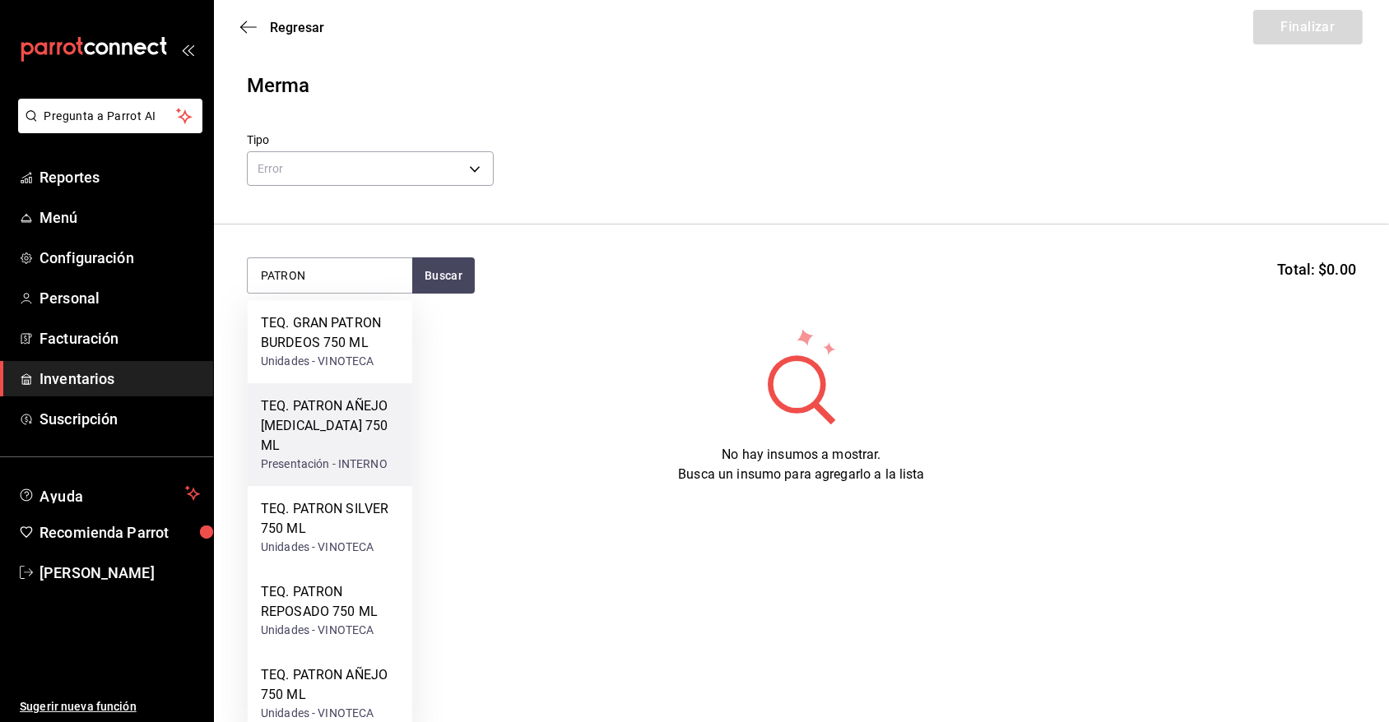
click at [334, 424] on div "TEQ. PATRON AÑEJO [MEDICAL_DATA] 750 ML" at bounding box center [330, 426] width 138 height 59
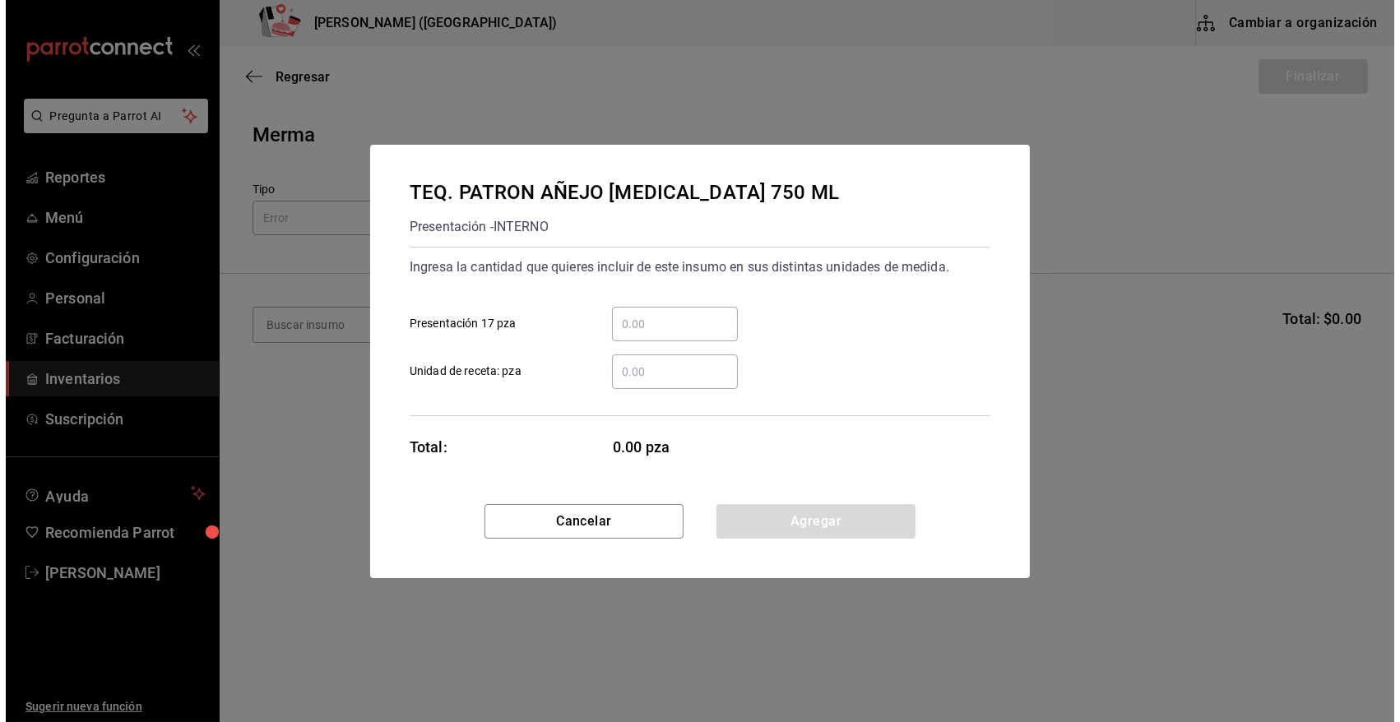
scroll to position [0, 0]
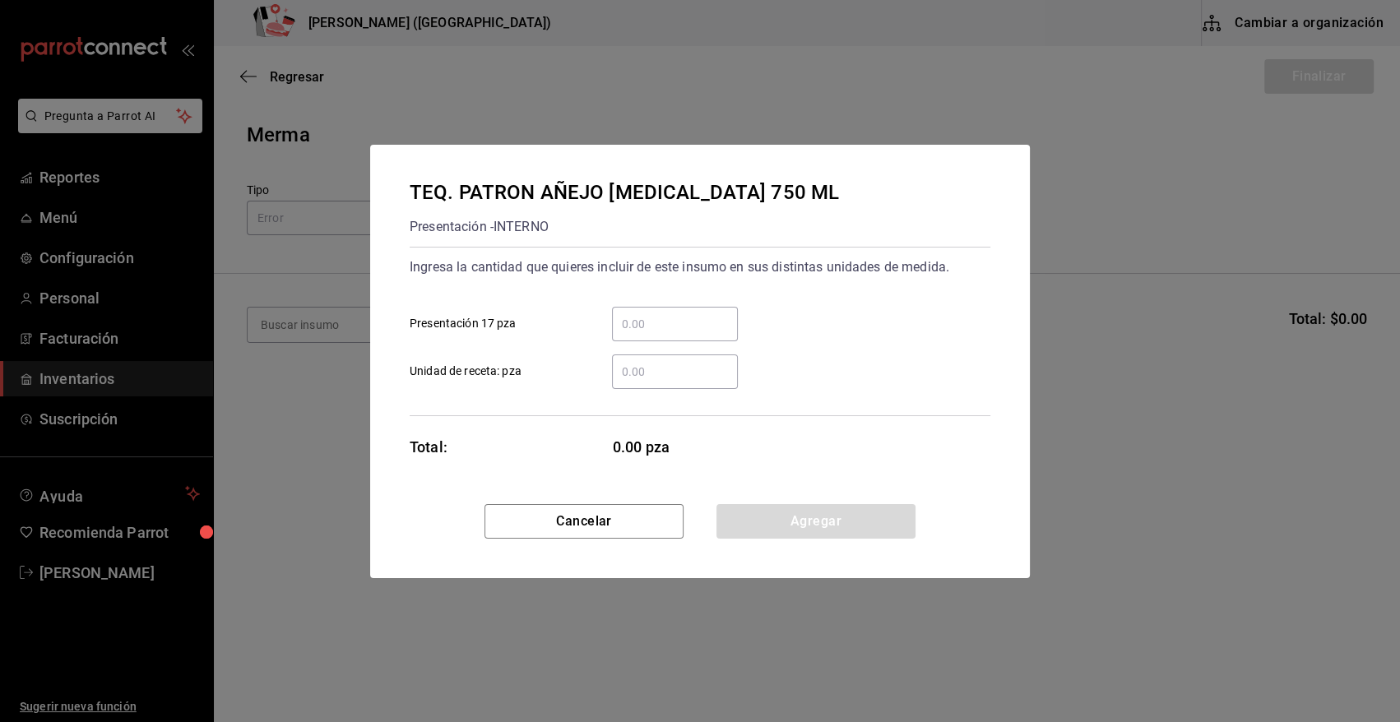
click at [670, 321] on input "​ Presentación 17 pza" at bounding box center [675, 324] width 126 height 20
type input "1"
click at [789, 524] on button "Agregar" at bounding box center [816, 521] width 199 height 35
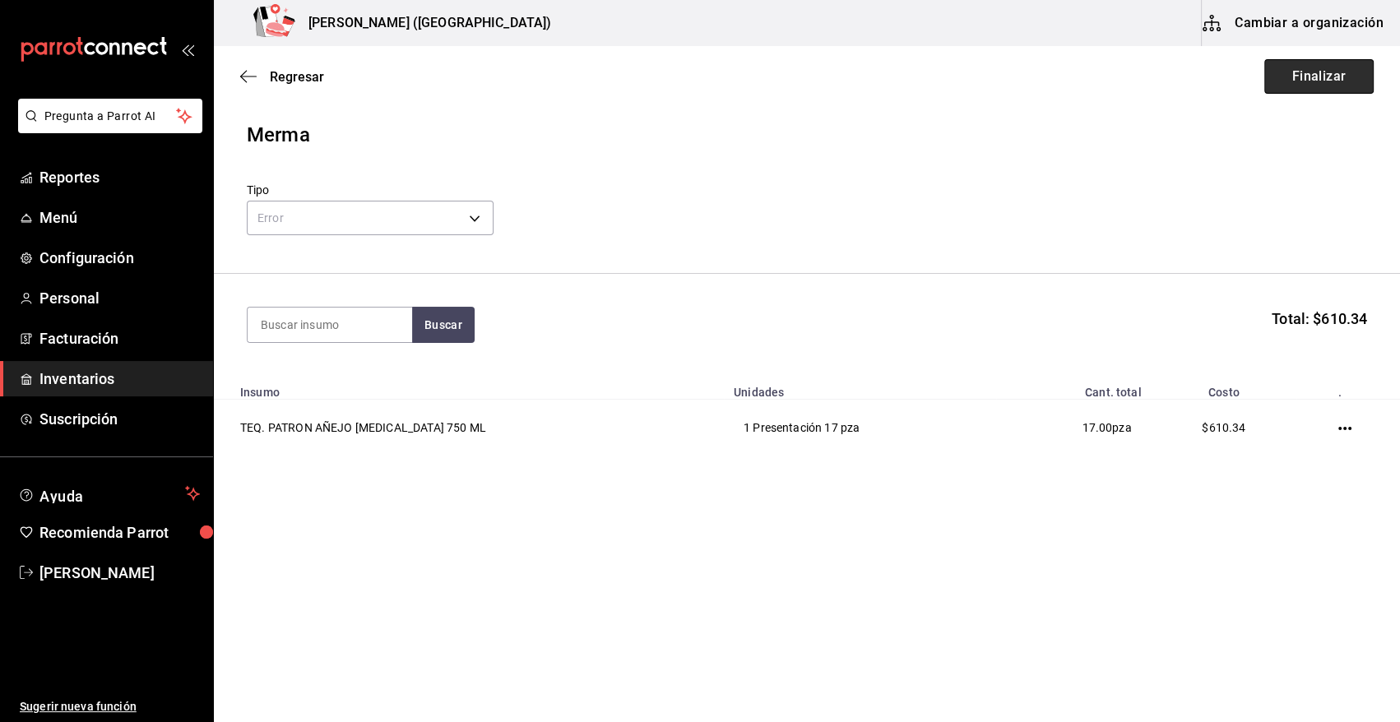
click at [1292, 77] on button "Finalizar" at bounding box center [1318, 76] width 109 height 35
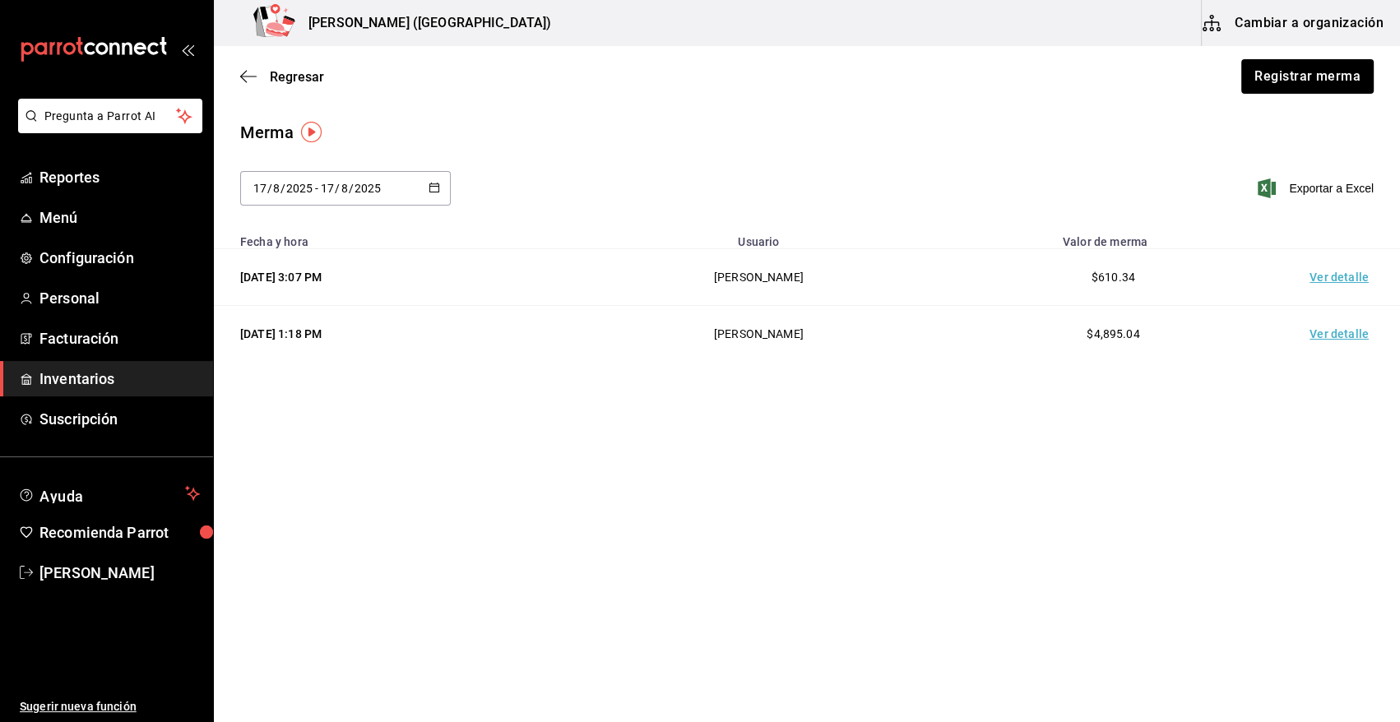
click at [1344, 283] on td "Ver detalle" at bounding box center [1342, 277] width 115 height 57
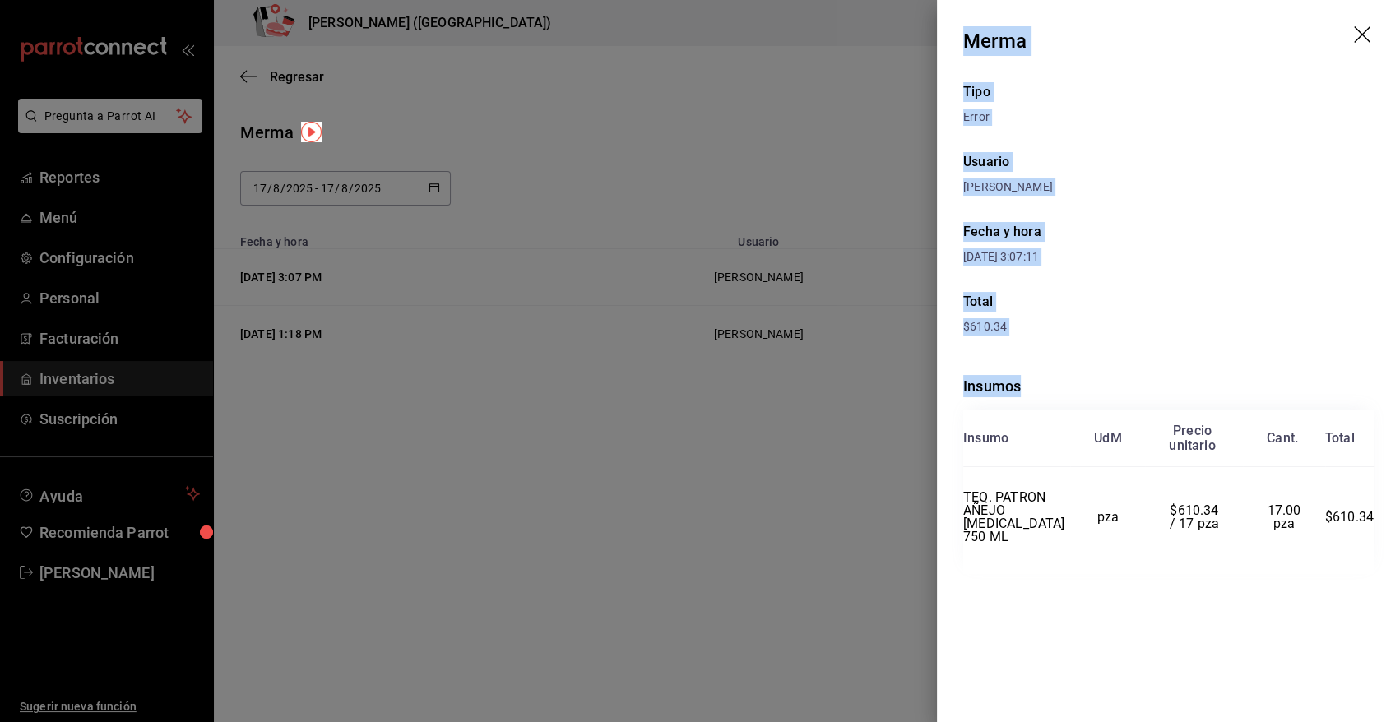
drag, startPoint x: 964, startPoint y: 38, endPoint x: 1375, endPoint y: 569, distance: 671.5
click at [1375, 569] on div "Merma Tipo Error Usuario Angy Madalena Fecha y hora 17/08/2025 3:07:11 Total $6…" at bounding box center [1168, 361] width 463 height 722
copy div "Merma Tipo Error Usuario Angy Madalena Fecha y hora 17/08/2025 3:07:11 Total $6…"
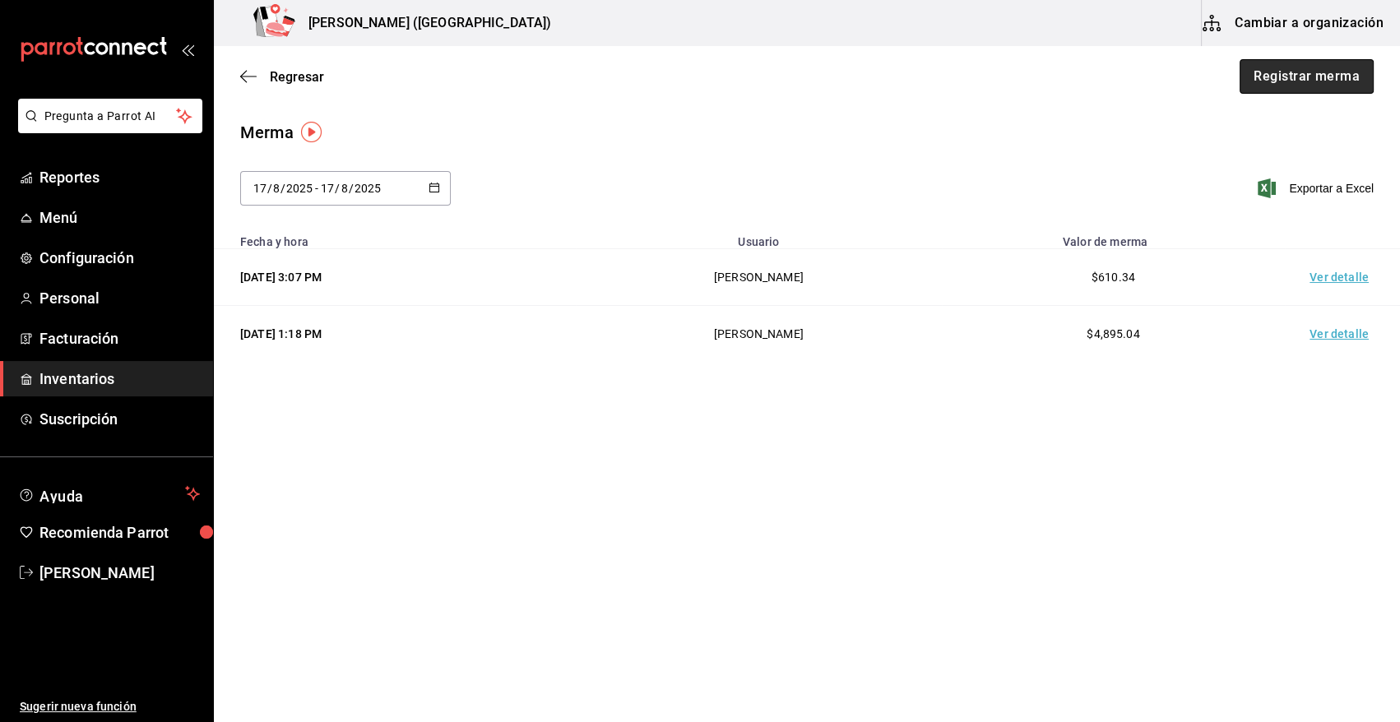
click at [1314, 78] on button "Registrar merma" at bounding box center [1307, 76] width 134 height 35
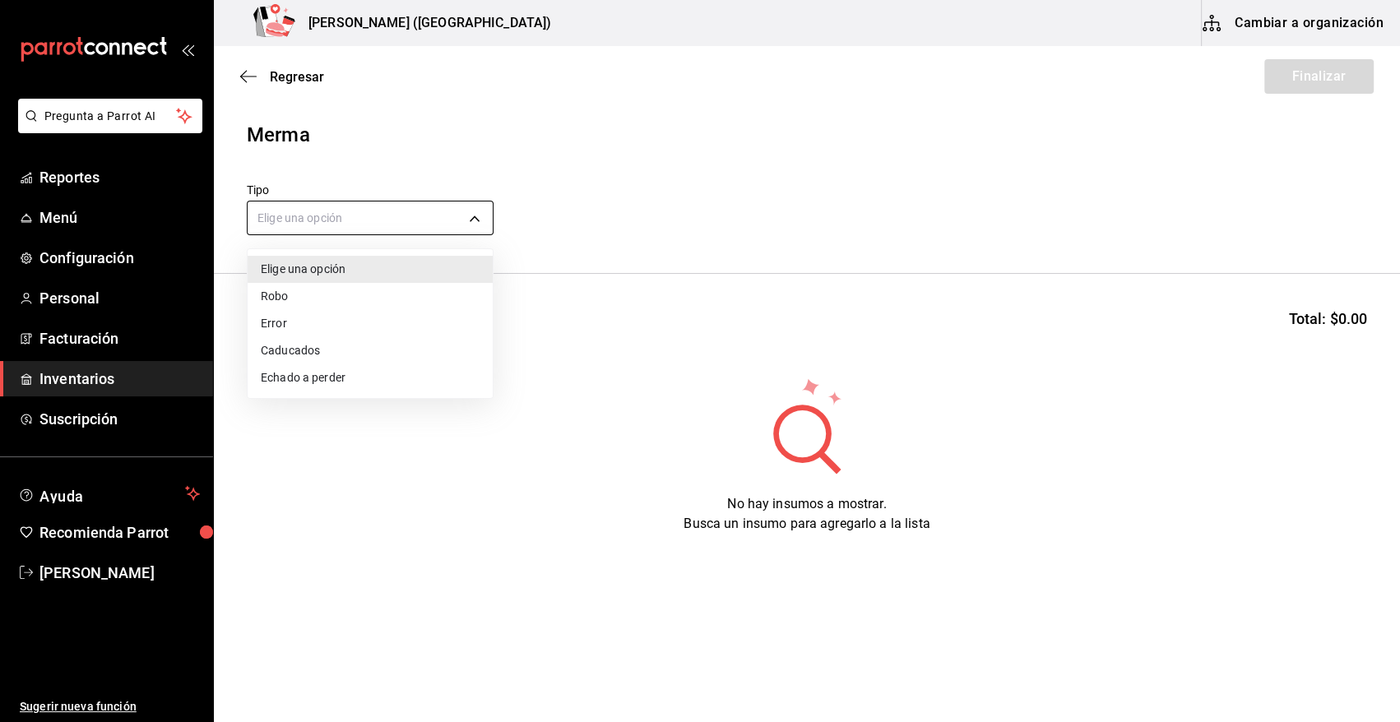
click at [280, 216] on body "Pregunta a Parrot AI Reportes Menú Configuración Personal Facturación Inventari…" at bounding box center [700, 314] width 1400 height 629
click at [290, 321] on li "Error" at bounding box center [370, 323] width 245 height 27
type input "ERROR"
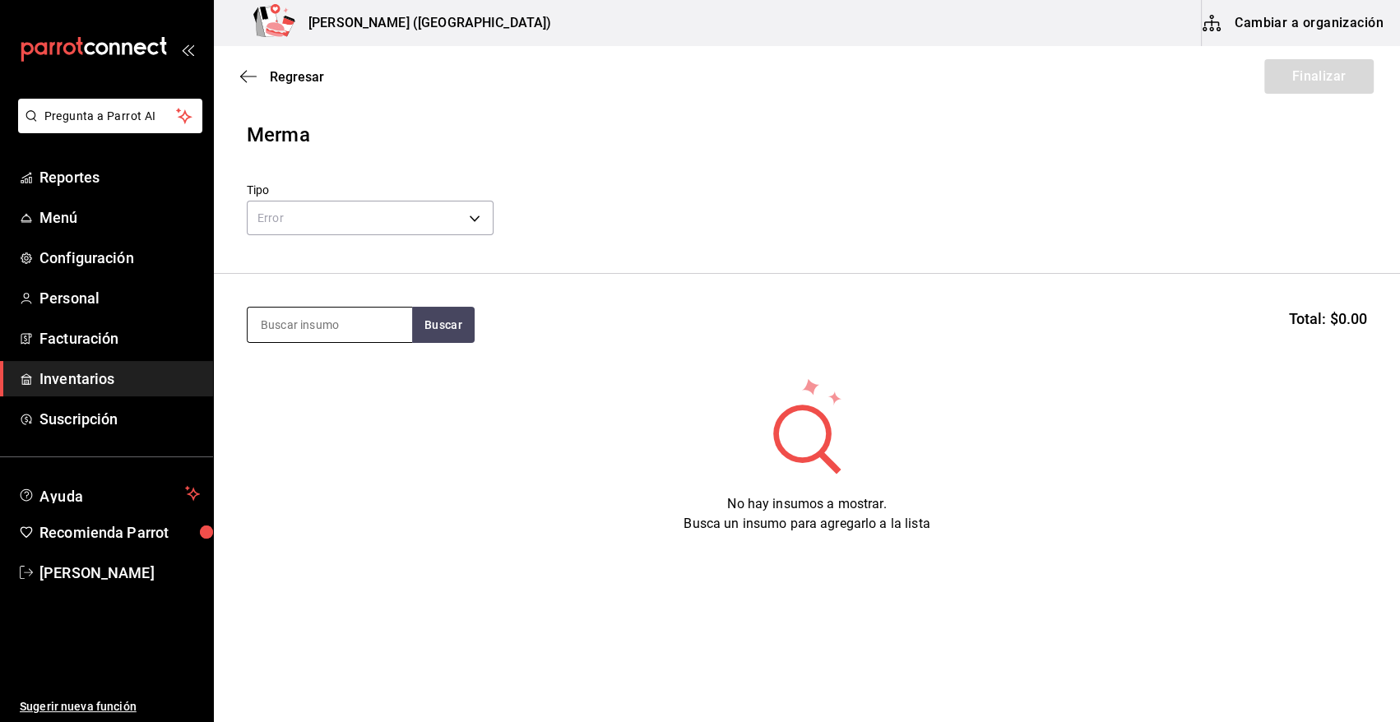
click at [288, 327] on input at bounding box center [330, 325] width 165 height 35
type input "A"
type input "REFRE"
click at [322, 377] on div "VAR. REFRESCO" at bounding box center [309, 373] width 96 height 20
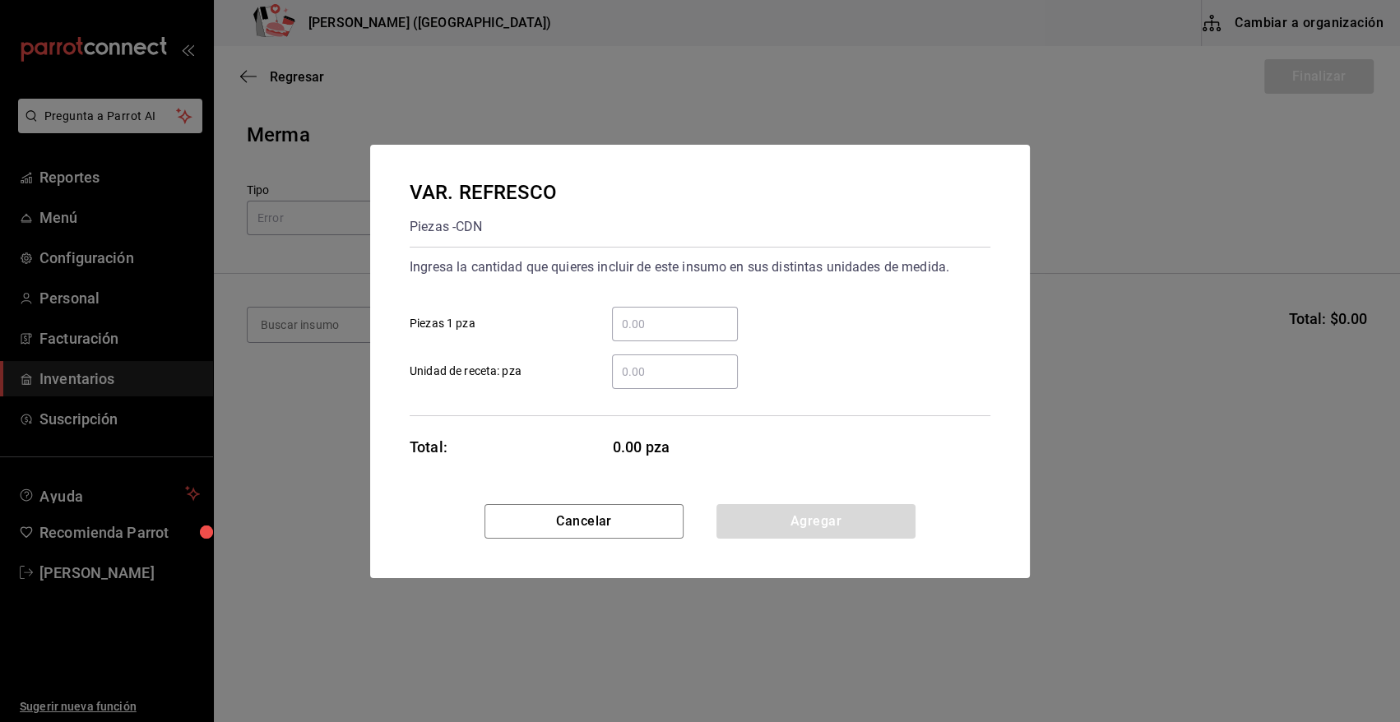
click at [650, 319] on input "​ Piezas 1 pza" at bounding box center [675, 324] width 126 height 20
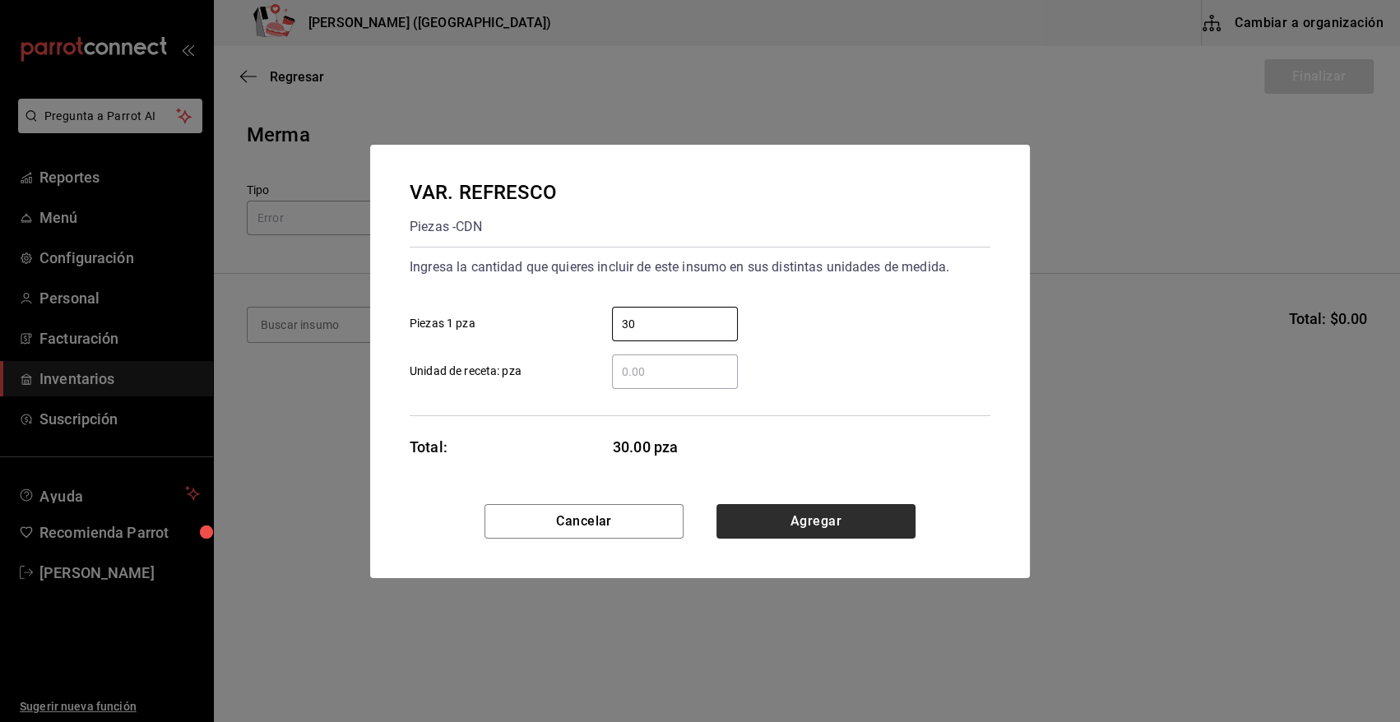
type input "30"
click at [780, 523] on button "Agregar" at bounding box center [816, 521] width 199 height 35
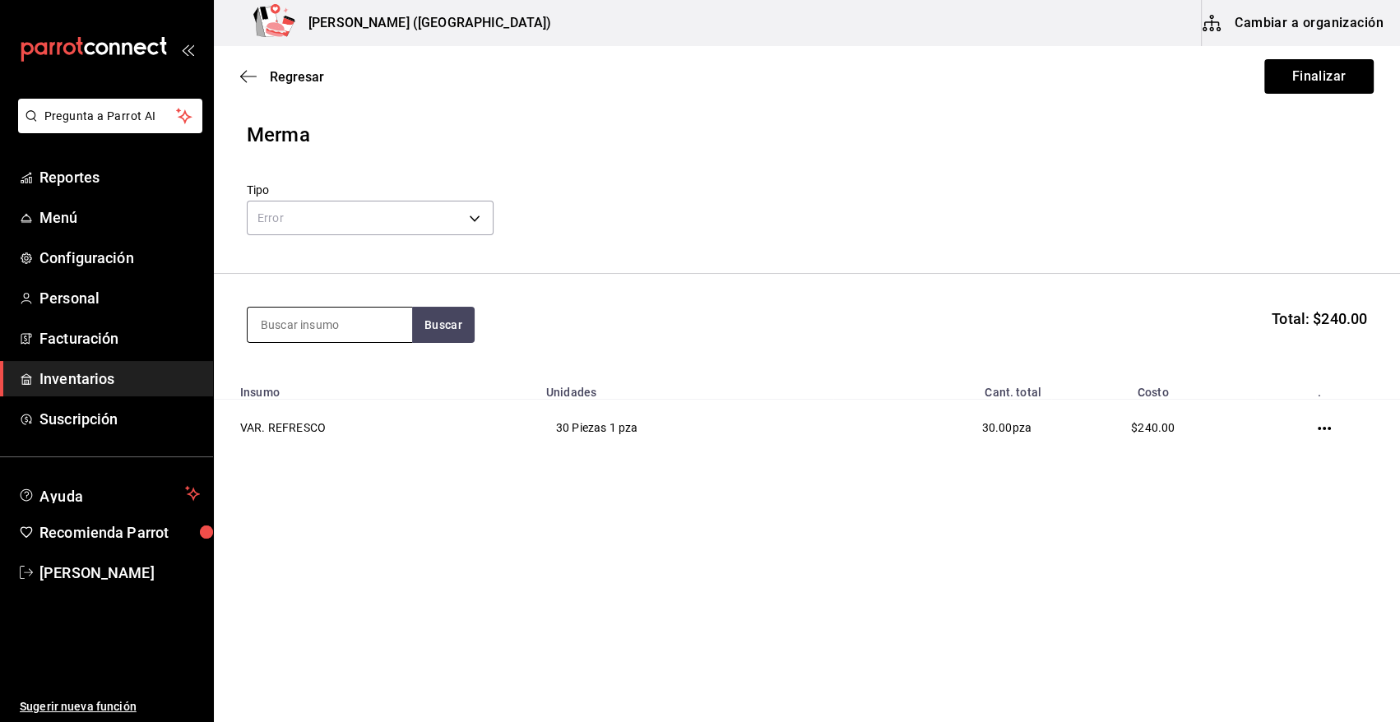
click at [327, 321] on input at bounding box center [330, 325] width 165 height 35
type input "VICT"
click at [443, 327] on button "Buscar" at bounding box center [443, 325] width 63 height 36
click at [321, 377] on div "CERV. VICTORIA 355ML" at bounding box center [330, 382] width 138 height 39
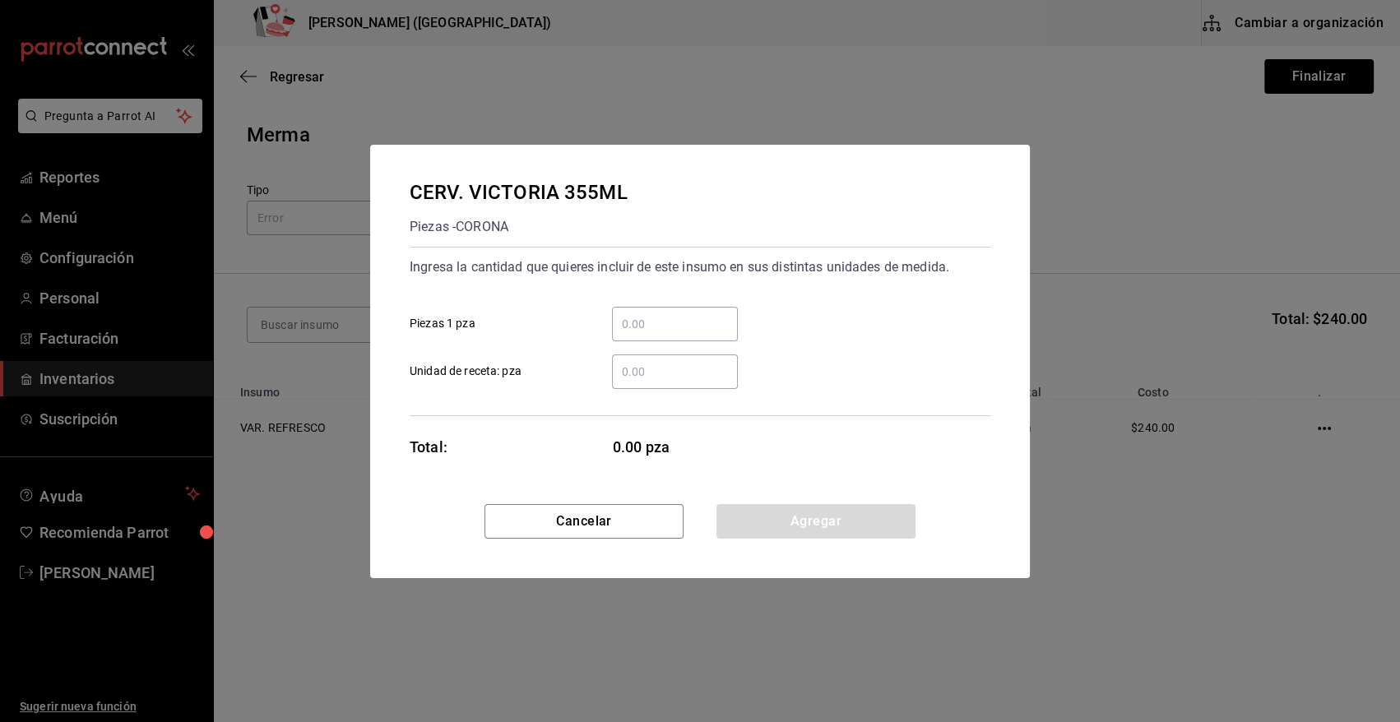
click at [645, 329] on input "​ Piezas 1 pza" at bounding box center [675, 324] width 126 height 20
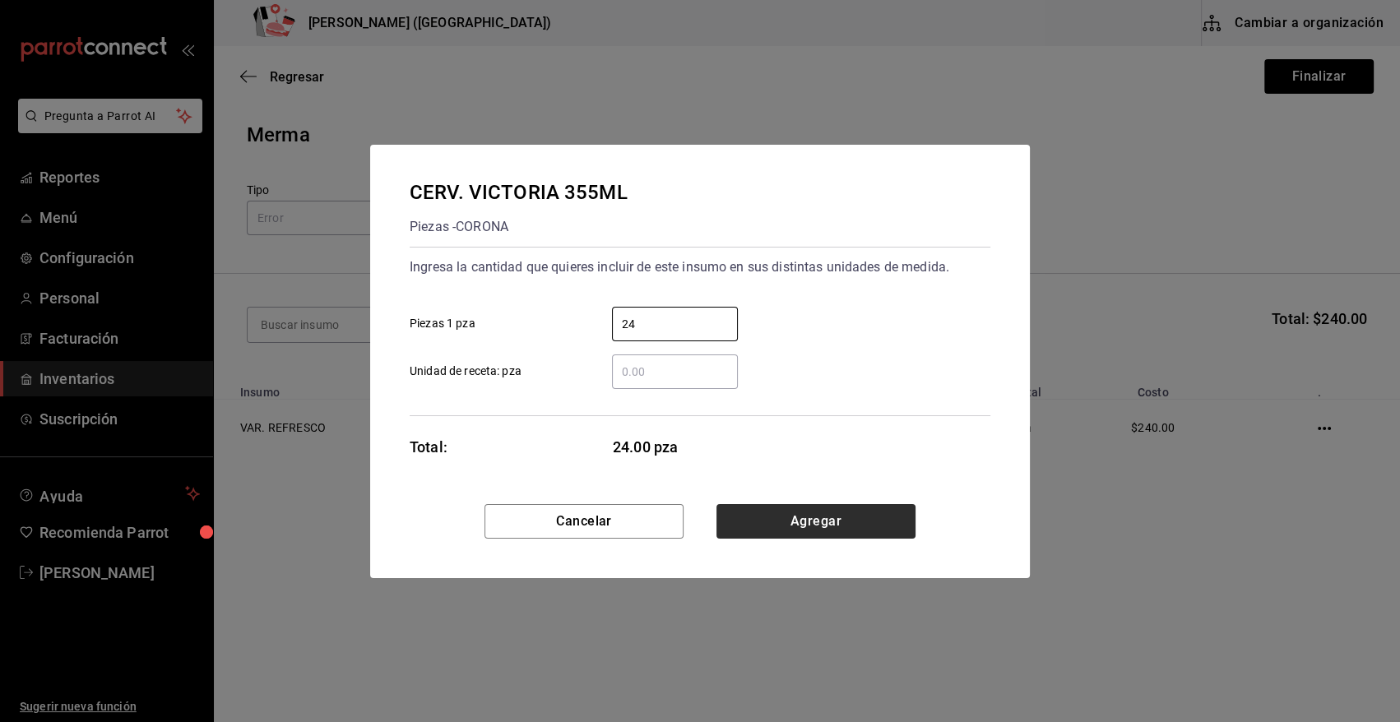
type input "24"
click at [747, 516] on button "Agregar" at bounding box center [816, 521] width 199 height 35
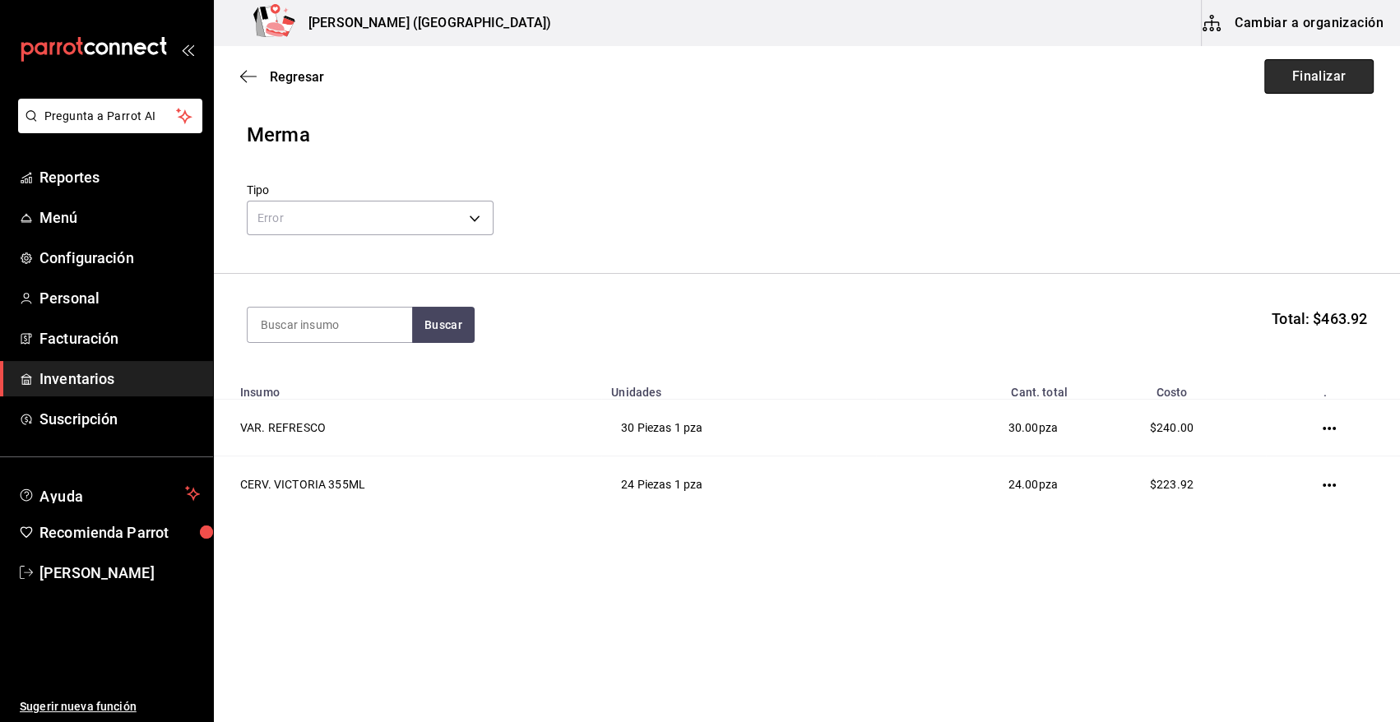
click at [1292, 73] on button "Finalizar" at bounding box center [1318, 76] width 109 height 35
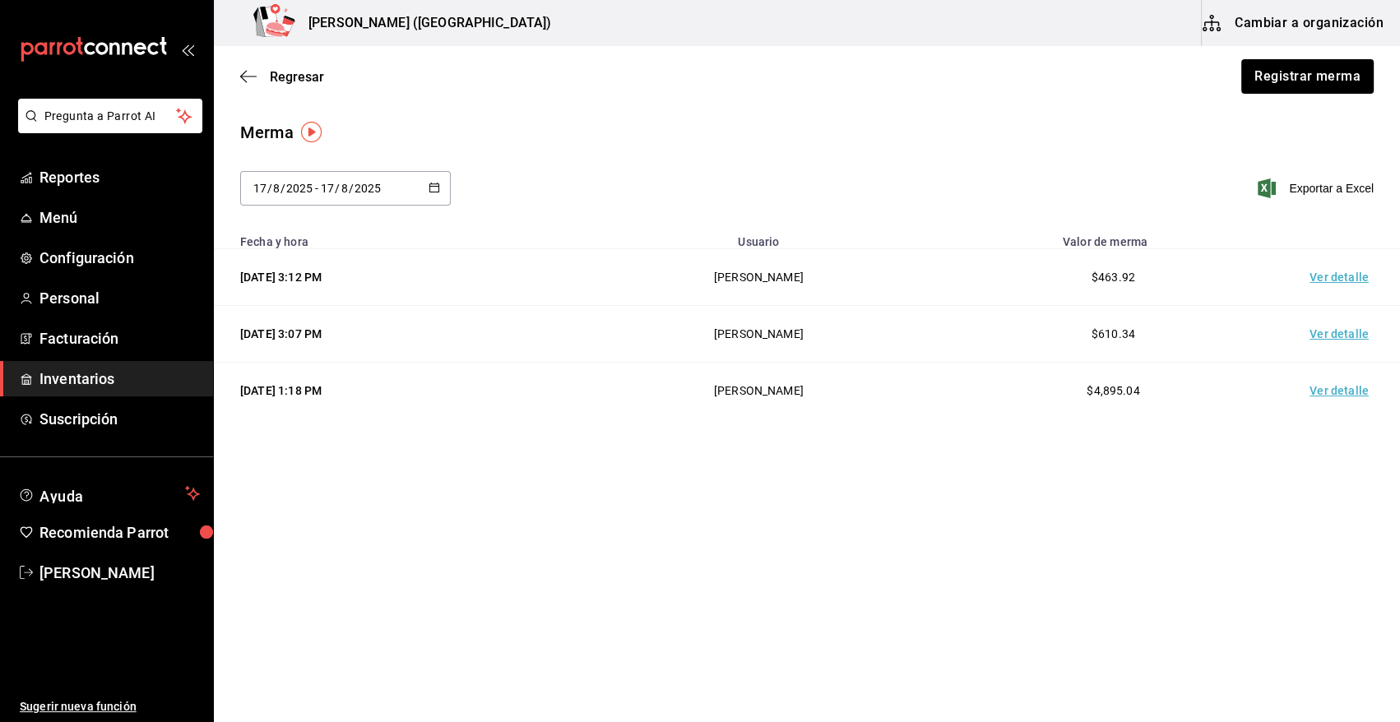
click at [1325, 282] on td "Ver detalle" at bounding box center [1342, 277] width 115 height 57
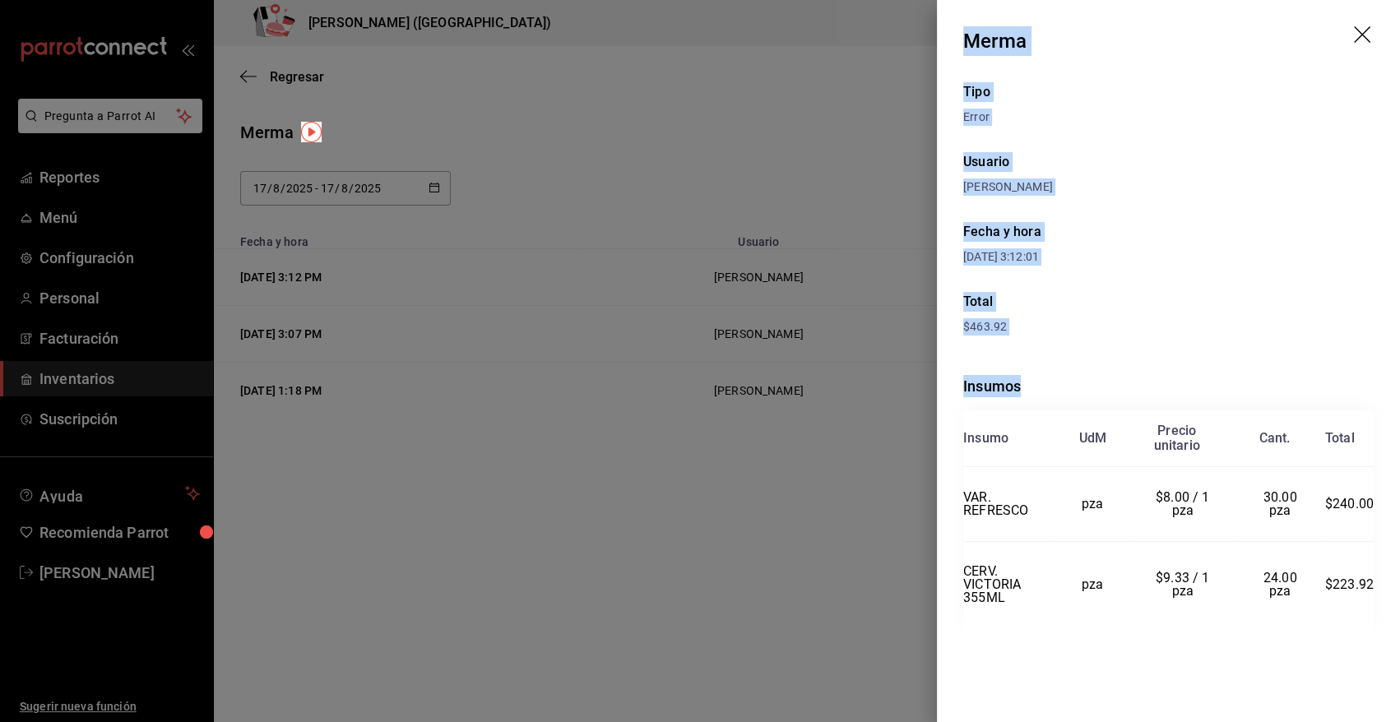
drag, startPoint x: 962, startPoint y: 39, endPoint x: 1379, endPoint y: 592, distance: 692.7
click at [1379, 592] on div "Merma Tipo Error Usuario Angy Madalena Fecha y hora 17/08/2025 3:12:01 Total $4…" at bounding box center [1168, 361] width 463 height 722
copy div "Merma Tipo Error Usuario Angy Madalena Fecha y hora 17/08/2025 3:12:01 Total $4…"
